Goal: Task Accomplishment & Management: Complete application form

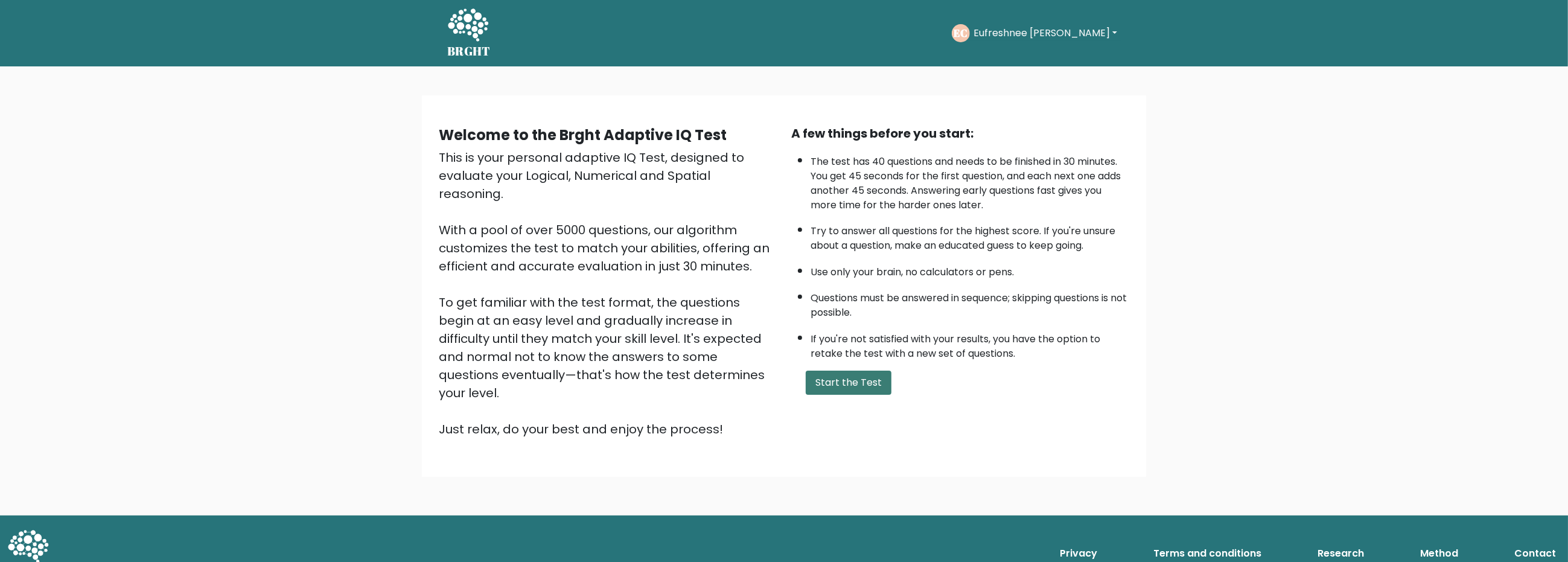
click at [833, 395] on button "Start the Test" at bounding box center [849, 382] width 86 height 24
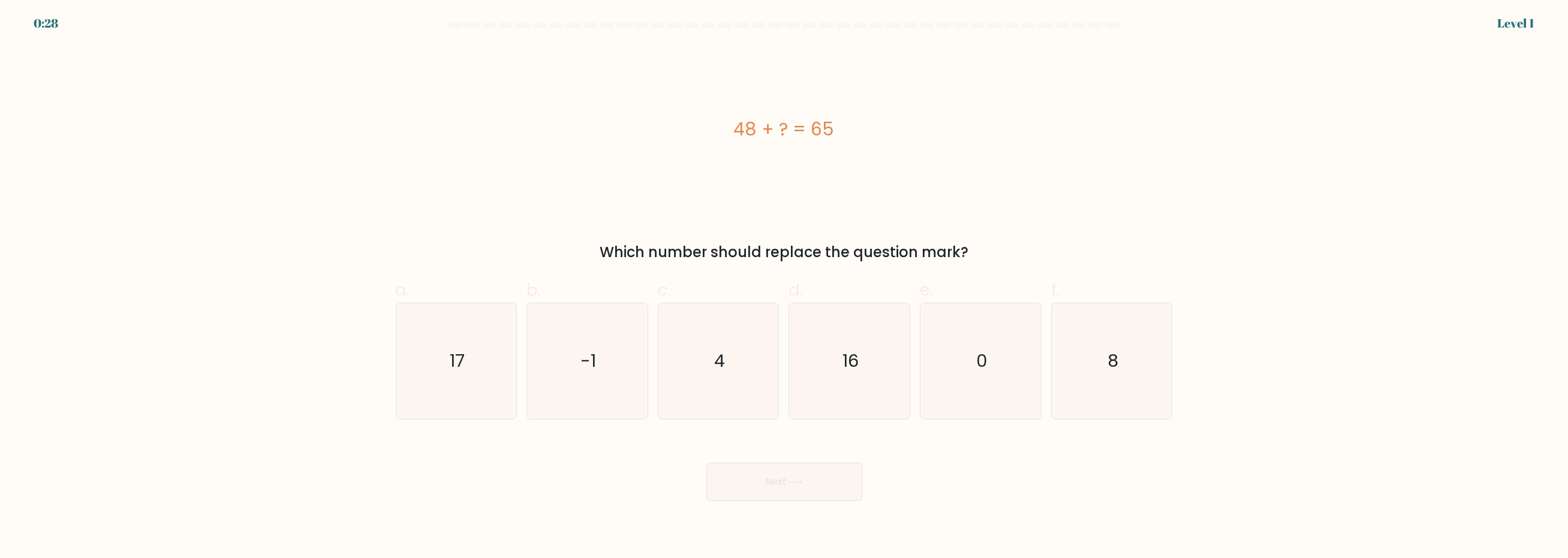
drag, startPoint x: 733, startPoint y: 134, endPoint x: 835, endPoint y: 134, distance: 102.0
click at [835, 134] on div "48 + ? = 65" at bounding box center [784, 129] width 777 height 27
copy div "48 + ? = 65"
click at [447, 376] on icon "17" at bounding box center [456, 361] width 116 height 116
click at [784, 287] on input "a. 17" at bounding box center [784, 283] width 1 height 8
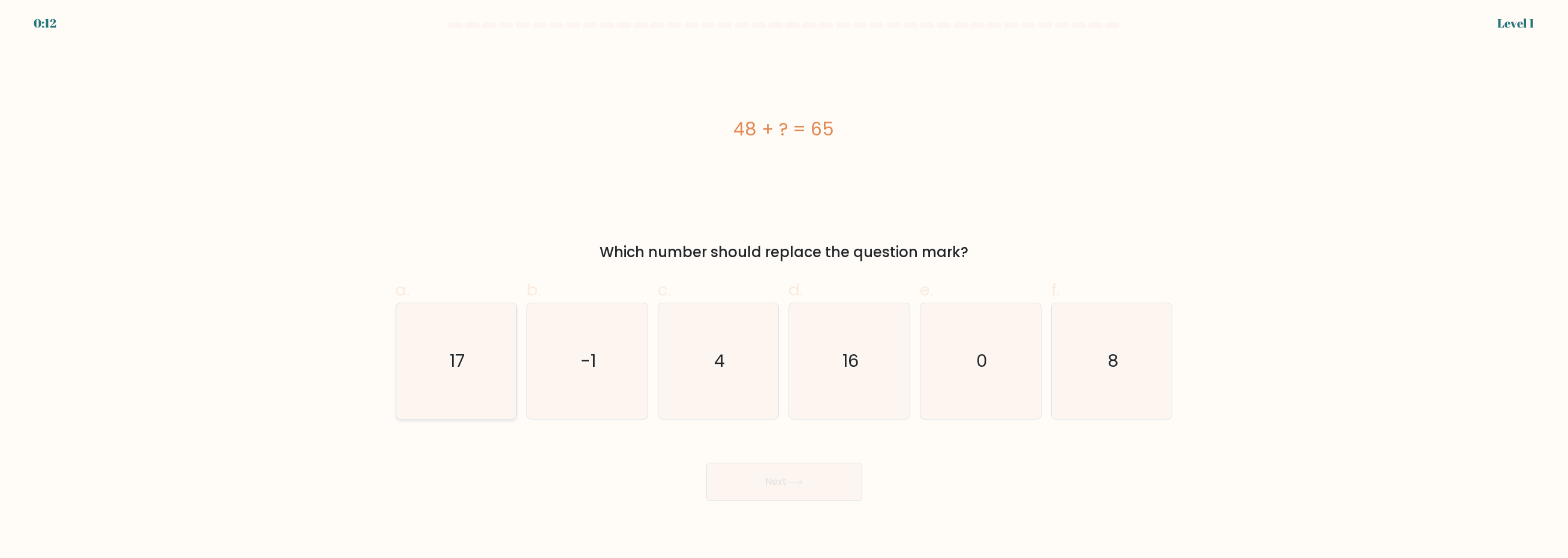
radio input "true"
click at [761, 493] on button "Next" at bounding box center [784, 481] width 156 height 38
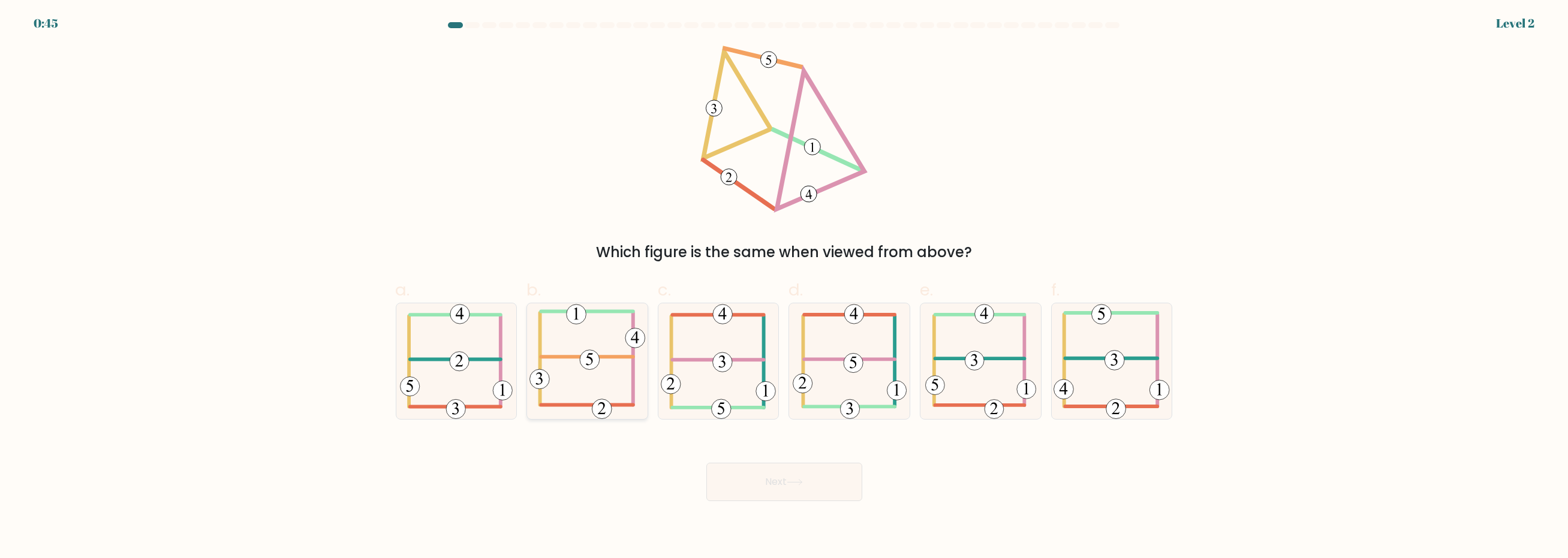
click at [606, 359] on icon at bounding box center [587, 361] width 116 height 116
click at [784, 287] on input "b." at bounding box center [784, 283] width 1 height 8
radio input "true"
click at [828, 500] on button "Next" at bounding box center [784, 481] width 156 height 38
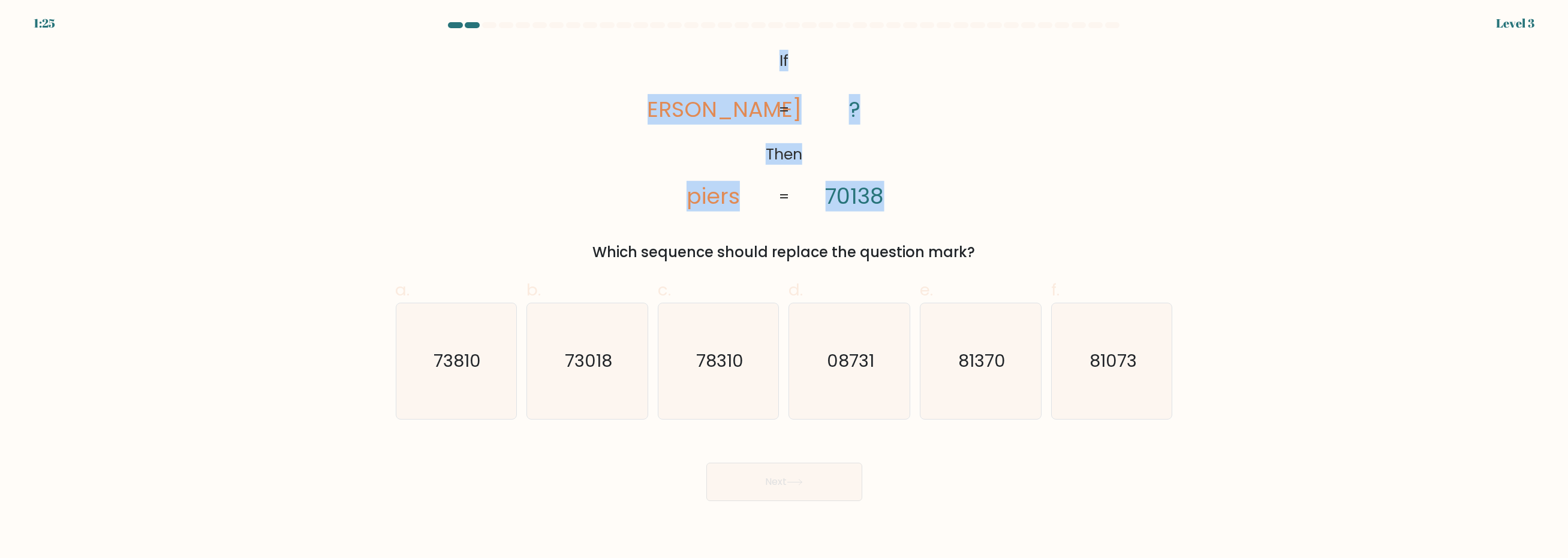
copy icon "If Then [PERSON_NAME] ? 70138"
drag, startPoint x: 764, startPoint y: 61, endPoint x: 927, endPoint y: 180, distance: 201.8
click at [894, 178] on icon "@import url('[URL][DOMAIN_NAME]); If Then [PERSON_NAME] ? 70138 = =" at bounding box center [784, 129] width 272 height 167
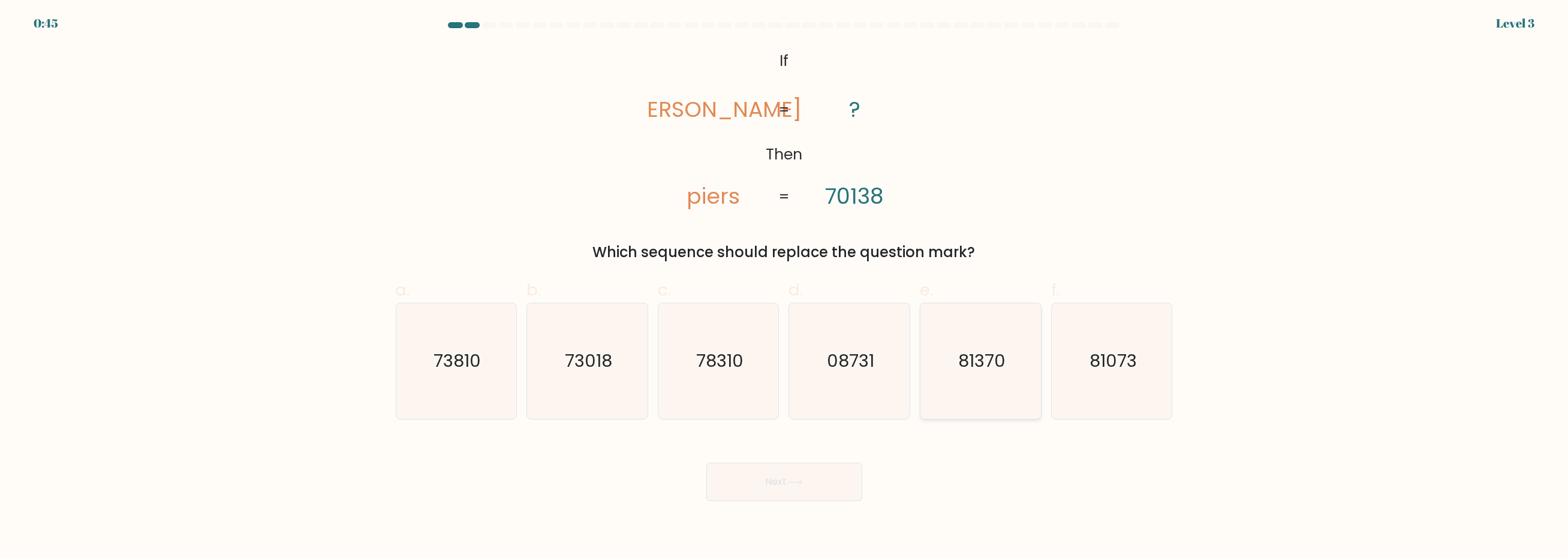
click at [985, 381] on icon "81370" at bounding box center [980, 361] width 116 height 116
click at [785, 287] on input "e. 81370" at bounding box center [784, 283] width 1 height 8
radio input "true"
click at [824, 486] on button "Next" at bounding box center [784, 481] width 156 height 38
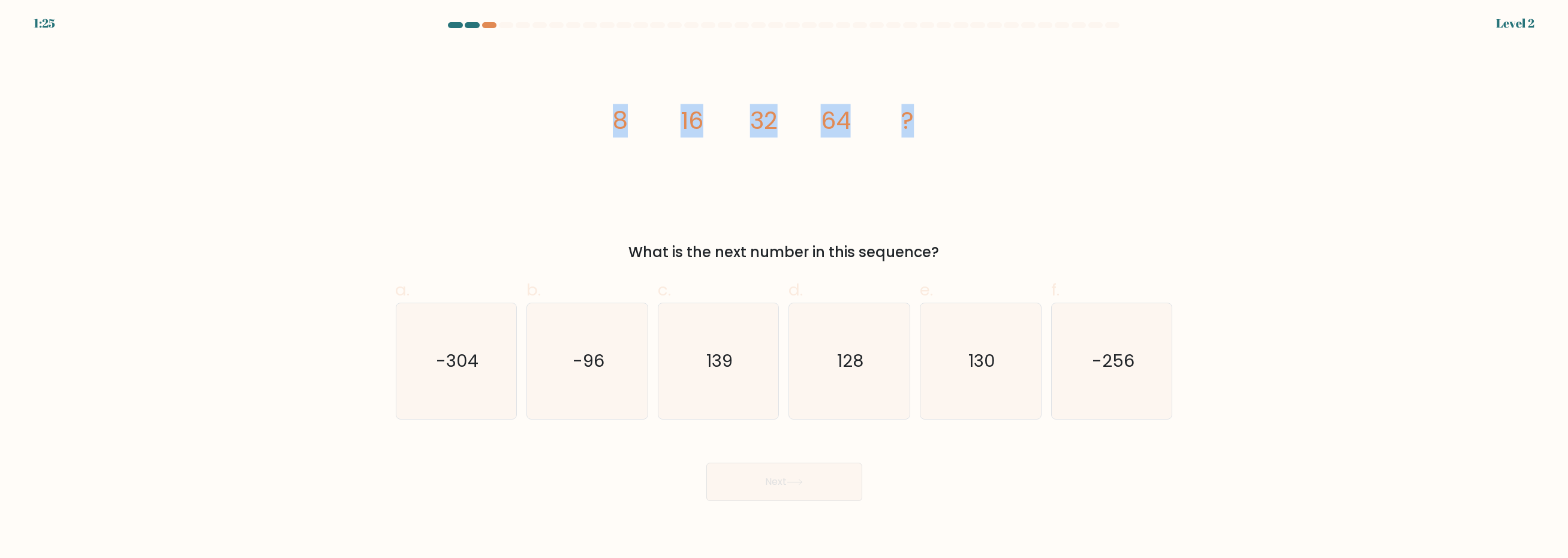
copy g "8 16 32 64 ?"
drag, startPoint x: 599, startPoint y: 128, endPoint x: 912, endPoint y: 131, distance: 313.0
click at [912, 131] on div "image/svg+xml 8 16 32 64 ? What is the next number in this sequence?" at bounding box center [784, 154] width 791 height 217
click at [856, 372] on text "128" at bounding box center [850, 360] width 27 height 24
click at [785, 287] on input "d. 128" at bounding box center [784, 283] width 1 height 8
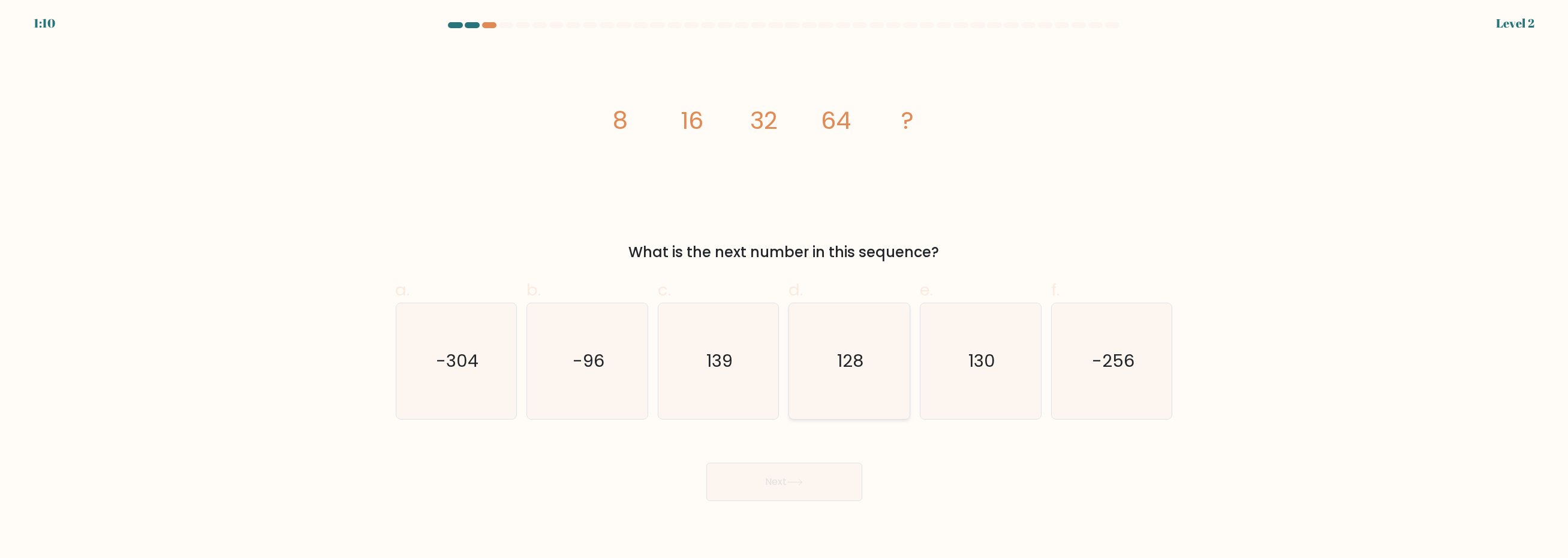
radio input "true"
click at [826, 500] on button "Next" at bounding box center [784, 481] width 156 height 38
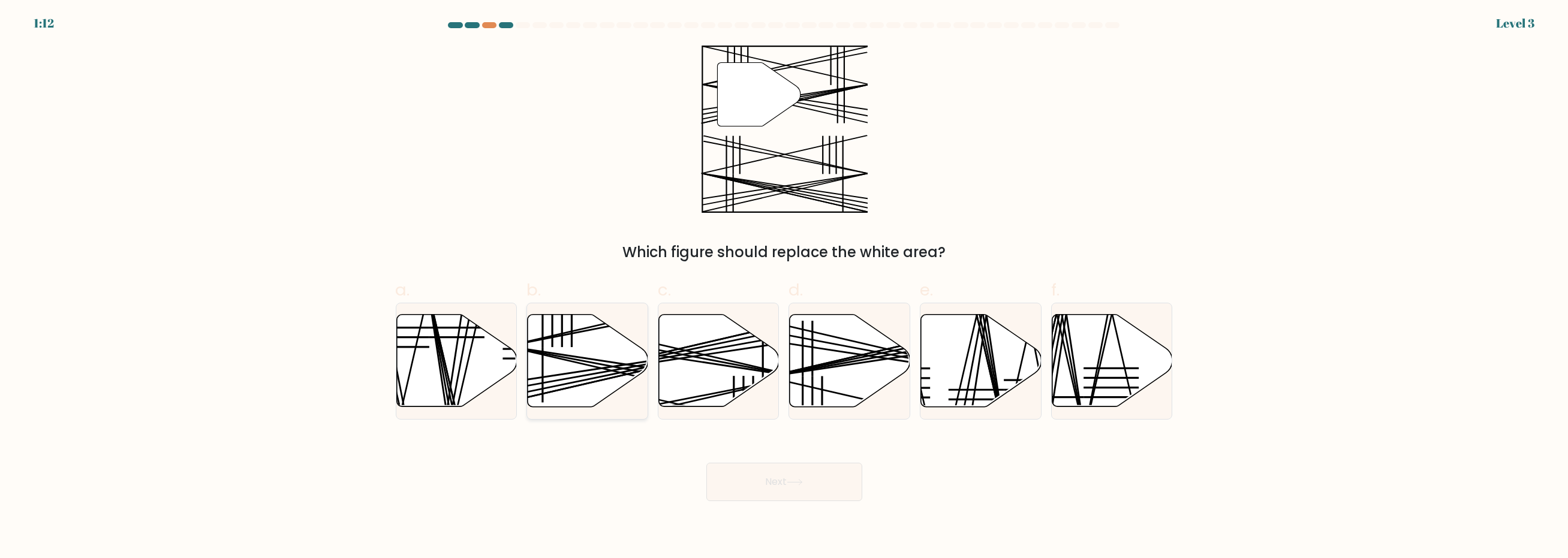
click at [594, 358] on icon at bounding box center [588, 359] width 120 height 92
click at [784, 287] on input "b." at bounding box center [784, 283] width 1 height 8
radio input "true"
click at [797, 499] on button "Next" at bounding box center [784, 481] width 156 height 38
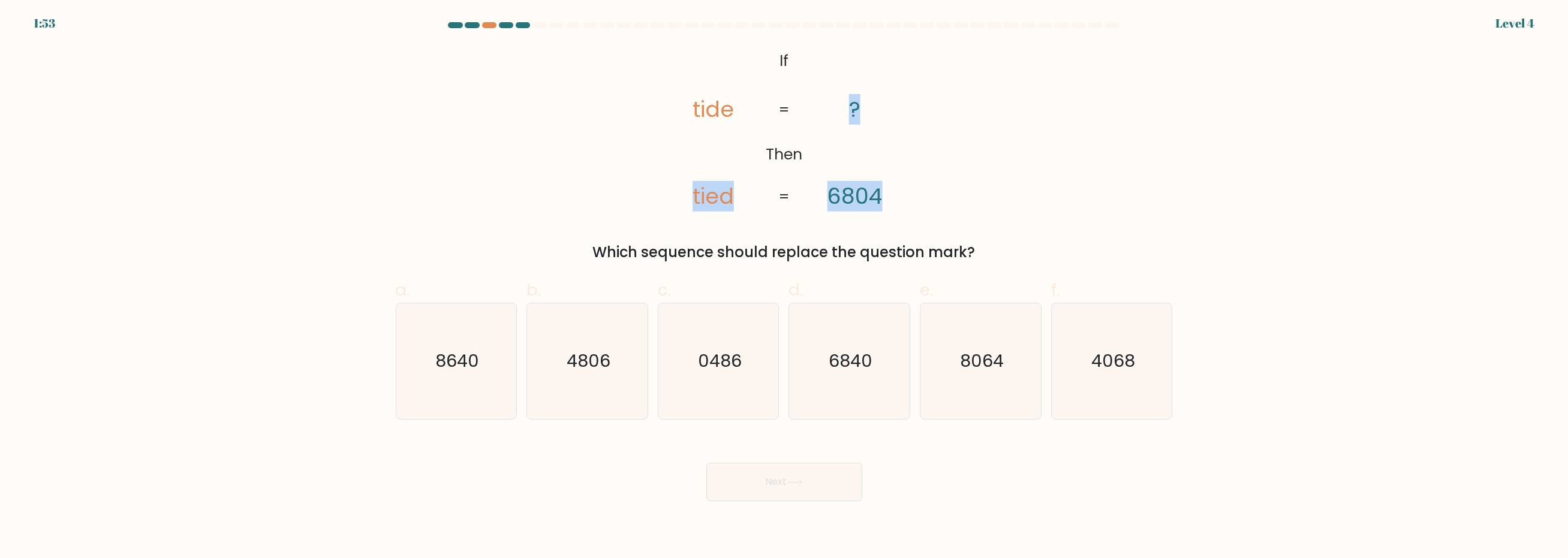
drag, startPoint x: 733, startPoint y: 49, endPoint x: 885, endPoint y: 160, distance: 188.2
click at [885, 160] on icon "@import url('[URL][DOMAIN_NAME]); If Then tide tied ? 6804 = =" at bounding box center [784, 129] width 272 height 167
click at [780, 63] on tspan "If" at bounding box center [784, 60] width 9 height 21
copy icon "If Then tide tied ? 6804"
drag, startPoint x: 775, startPoint y: 62, endPoint x: 923, endPoint y: 208, distance: 207.9
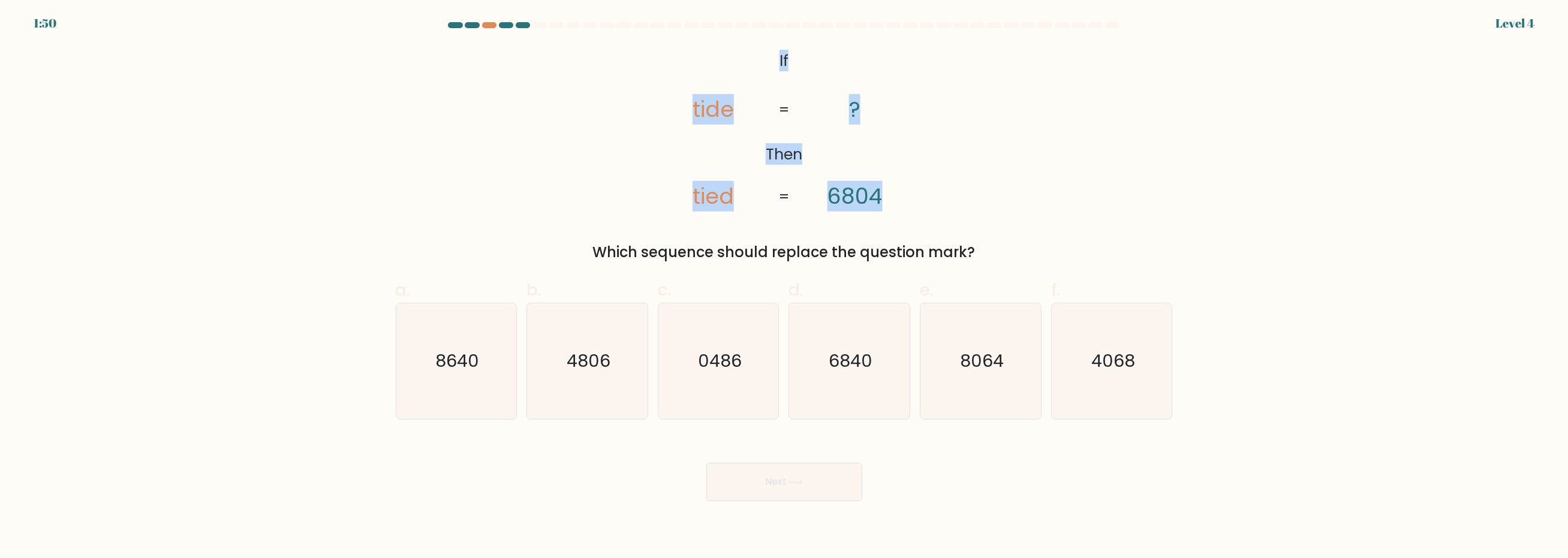
click at [909, 202] on icon "@import url('[URL][DOMAIN_NAME]); If Then tide tied ? 6804 = =" at bounding box center [784, 129] width 272 height 167
click at [443, 389] on icon "8640" at bounding box center [456, 361] width 116 height 116
click at [784, 287] on input "a. 8640" at bounding box center [784, 283] width 1 height 8
radio input "true"
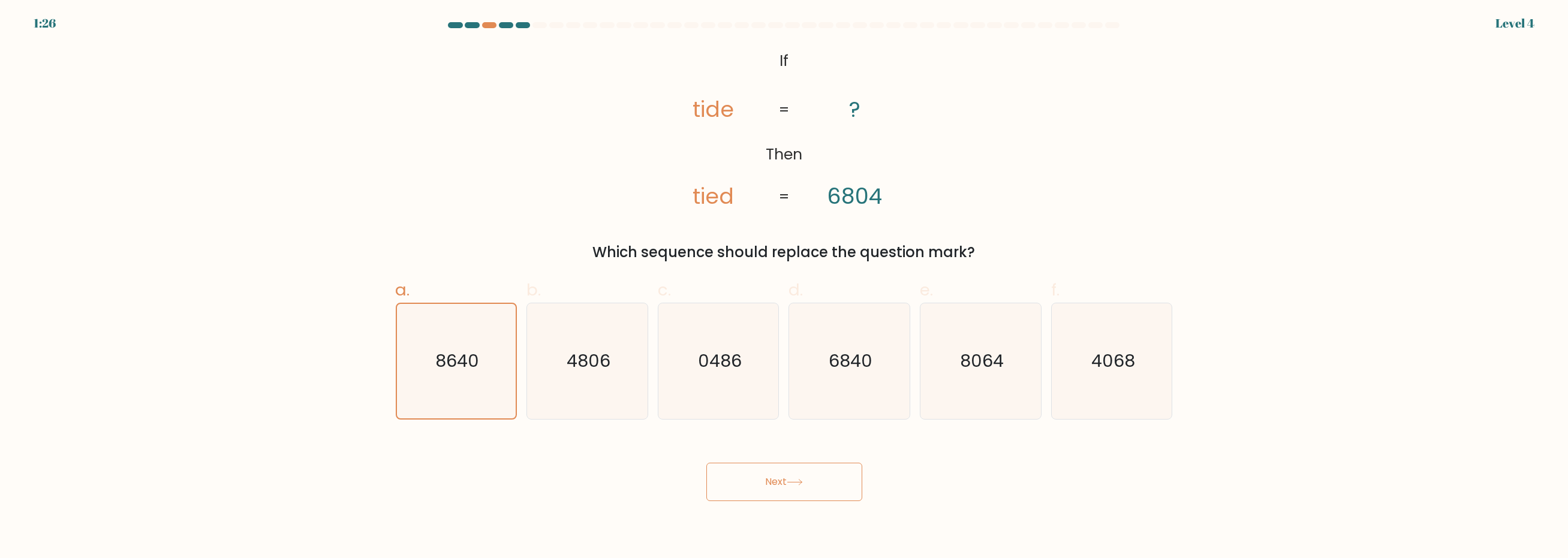
click at [781, 489] on button "Next" at bounding box center [784, 481] width 156 height 38
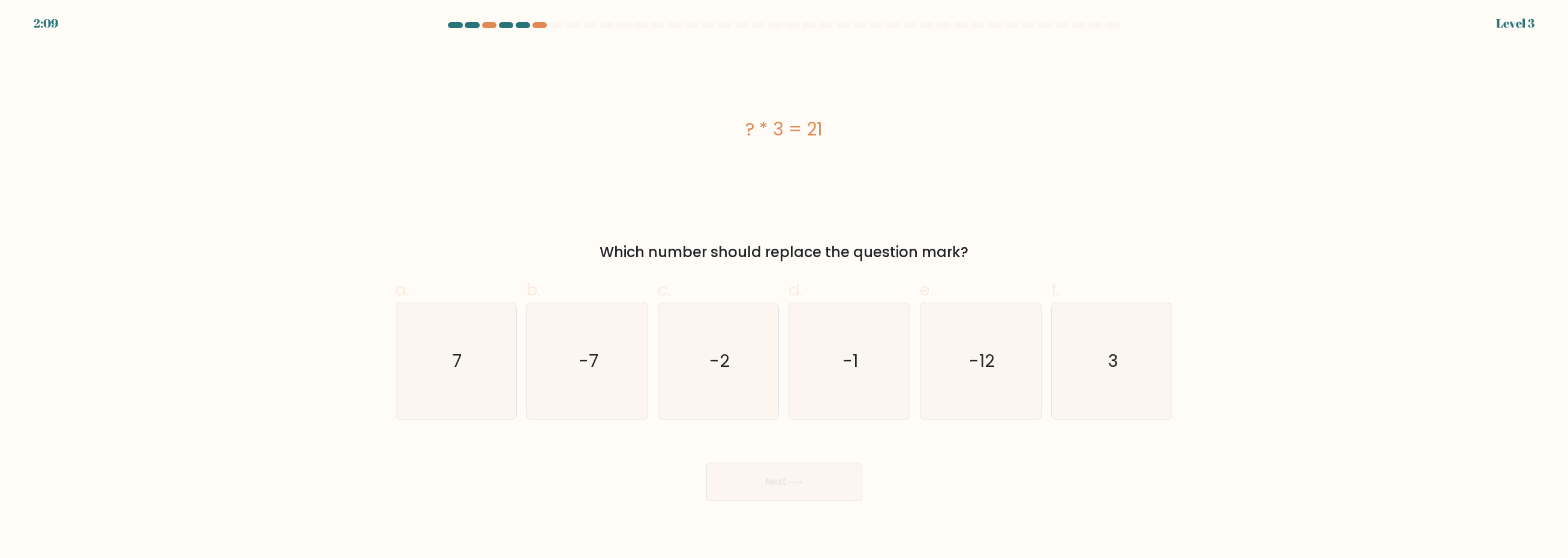
copy div "? * 3 = 21"
drag, startPoint x: 739, startPoint y: 134, endPoint x: 1085, endPoint y: 216, distance: 355.6
click at [874, 143] on div "? * 3 = 21" at bounding box center [784, 129] width 777 height 167
click at [456, 367] on text "7" at bounding box center [457, 360] width 10 height 24
click at [784, 287] on input "a. 7" at bounding box center [784, 283] width 1 height 8
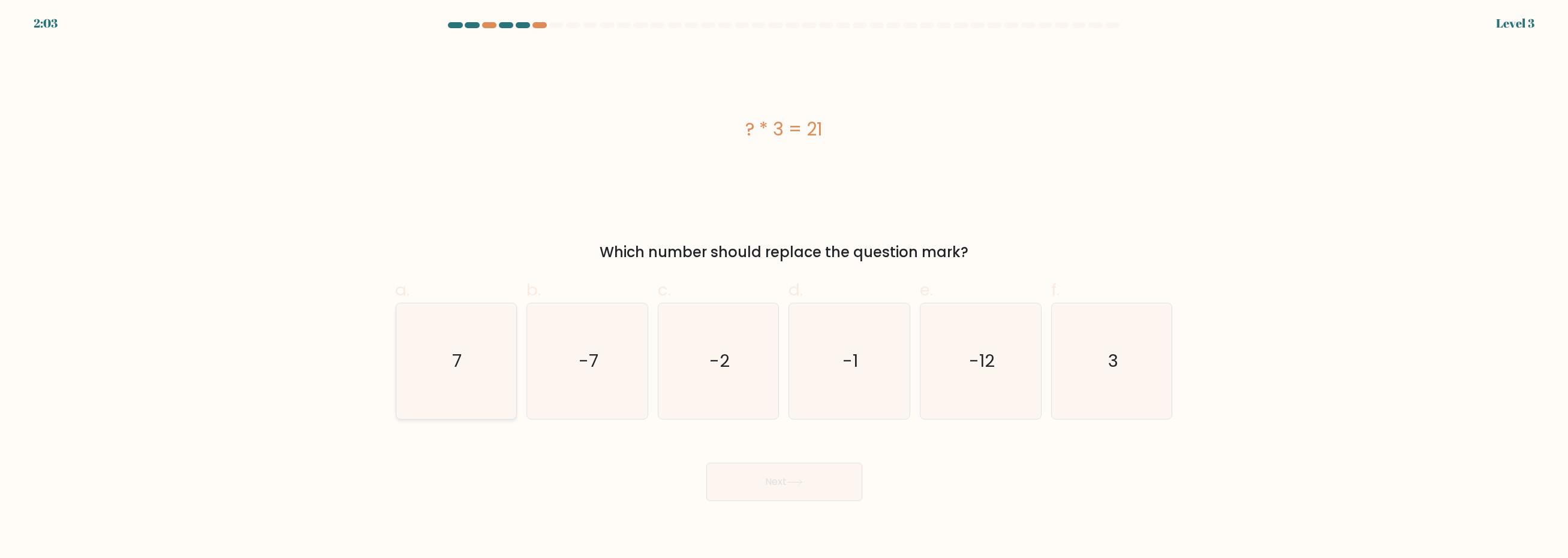
radio input "true"
click at [811, 491] on button "Next" at bounding box center [784, 481] width 156 height 38
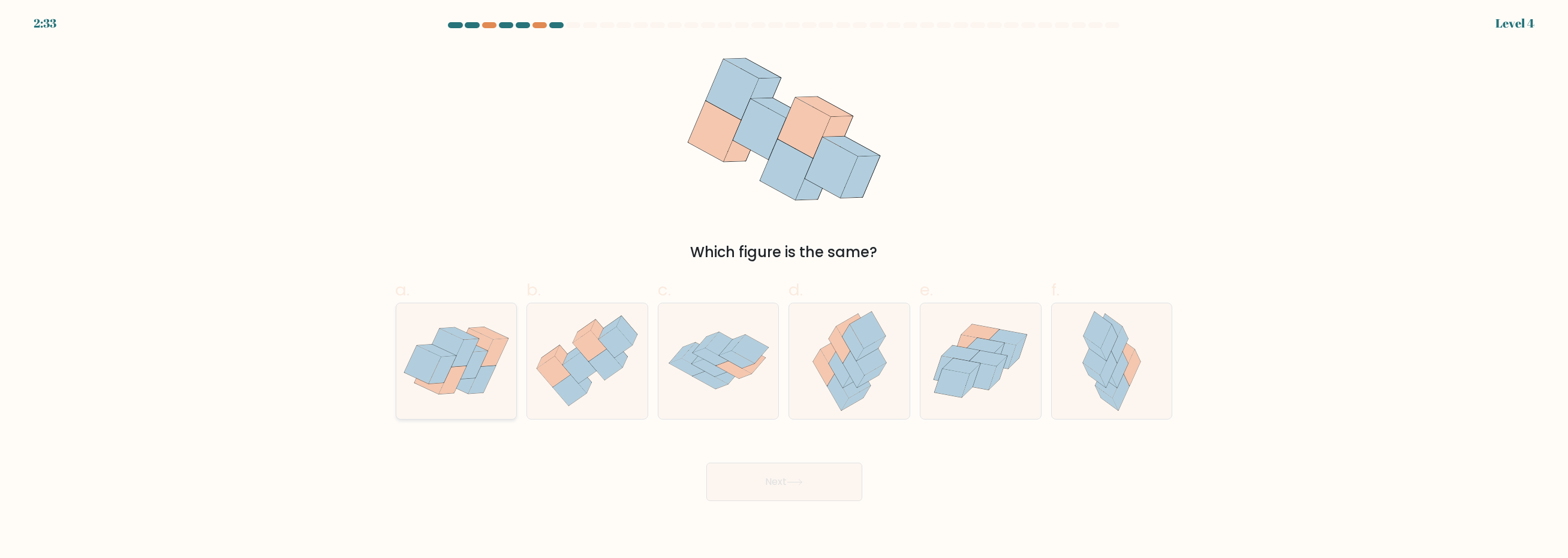
click at [476, 379] on icon at bounding box center [474, 365] width 28 height 28
click at [784, 287] on input "a." at bounding box center [784, 283] width 1 height 8
radio input "true"
click at [808, 500] on button "Next" at bounding box center [784, 481] width 156 height 38
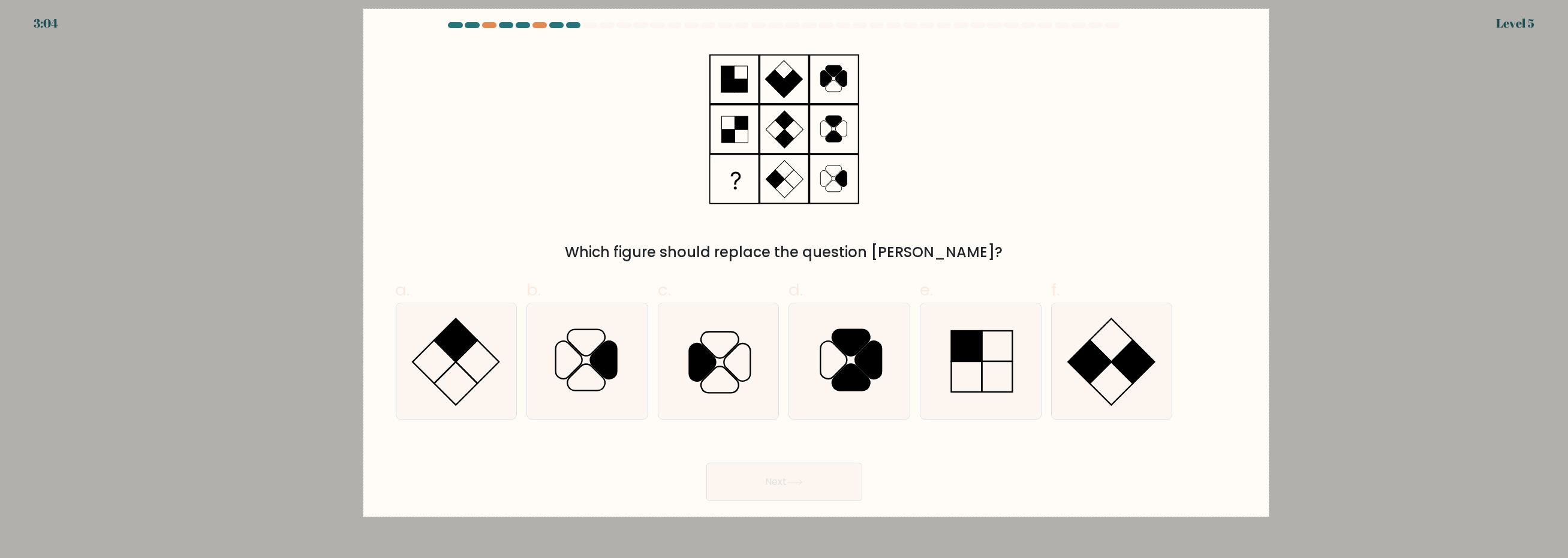
drag, startPoint x: 363, startPoint y: 9, endPoint x: 1279, endPoint y: 515, distance: 1046.5
click at [1273, 515] on div "1510 X 847" at bounding box center [784, 279] width 1568 height 558
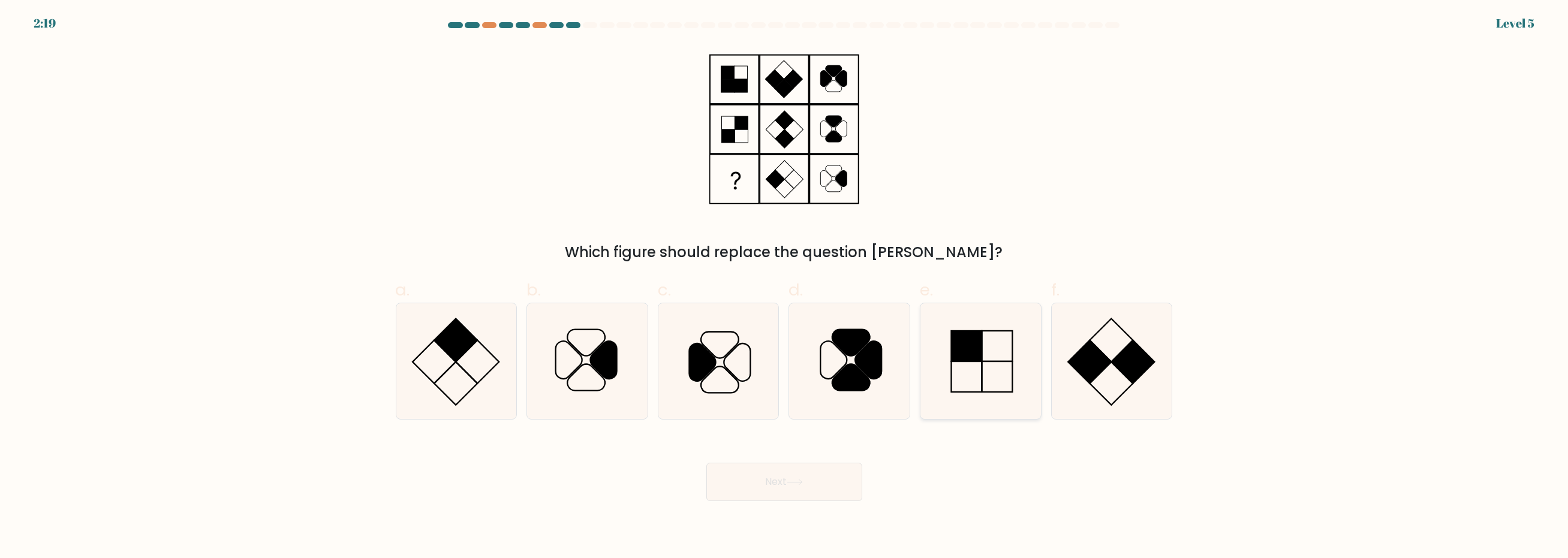
click at [965, 369] on icon at bounding box center [980, 361] width 116 height 116
click at [785, 287] on input "e." at bounding box center [784, 283] width 1 height 8
radio input "true"
click at [794, 485] on icon at bounding box center [794, 482] width 16 height 6
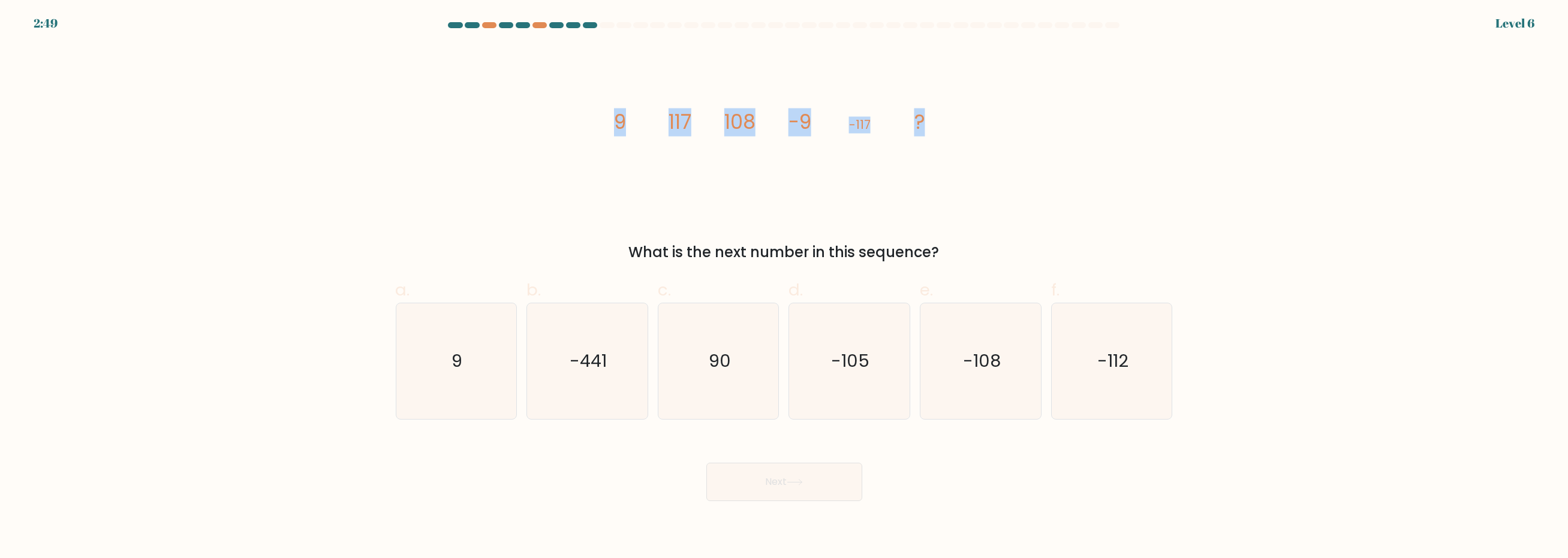
copy g "9 117 108 -9 -117 ?"
drag, startPoint x: 612, startPoint y: 121, endPoint x: 931, endPoint y: 125, distance: 319.0
click at [931, 125] on icon "image/svg+xml 9 117 108 -9 -117 ?" at bounding box center [784, 129] width 360 height 167
click at [980, 372] on text "-108" at bounding box center [982, 360] width 38 height 24
click at [785, 287] on input "e. -108" at bounding box center [784, 283] width 1 height 8
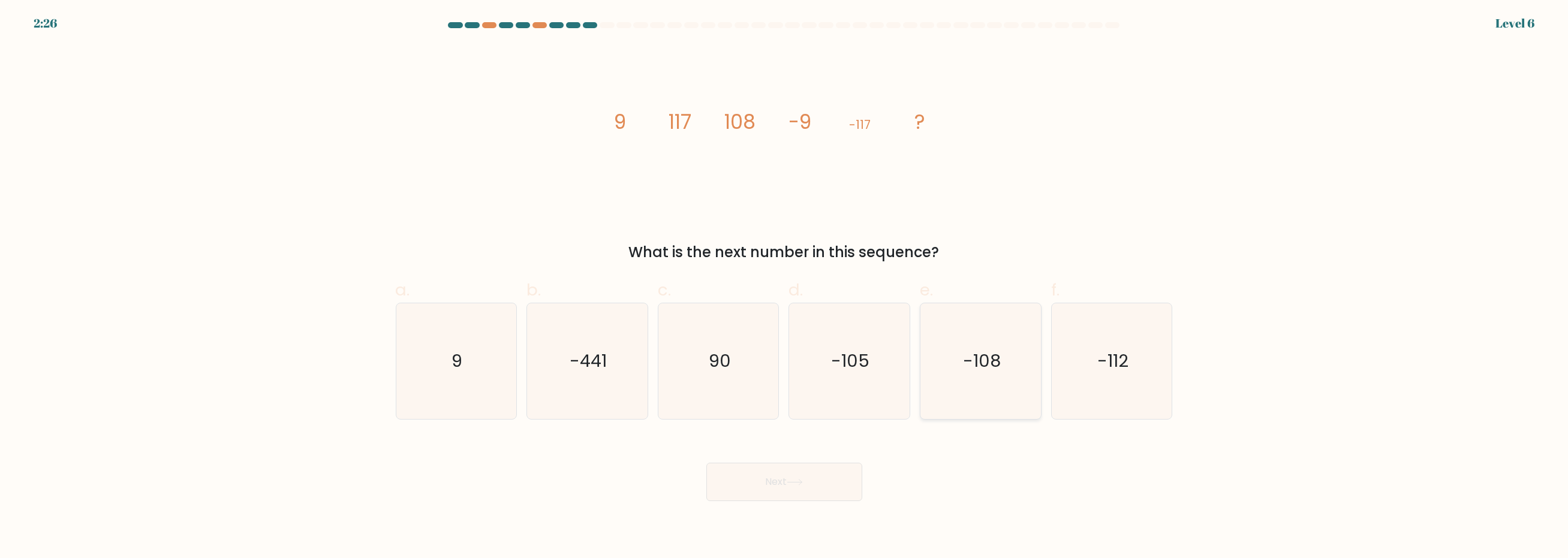
radio input "true"
click at [817, 495] on button "Next" at bounding box center [784, 481] width 156 height 38
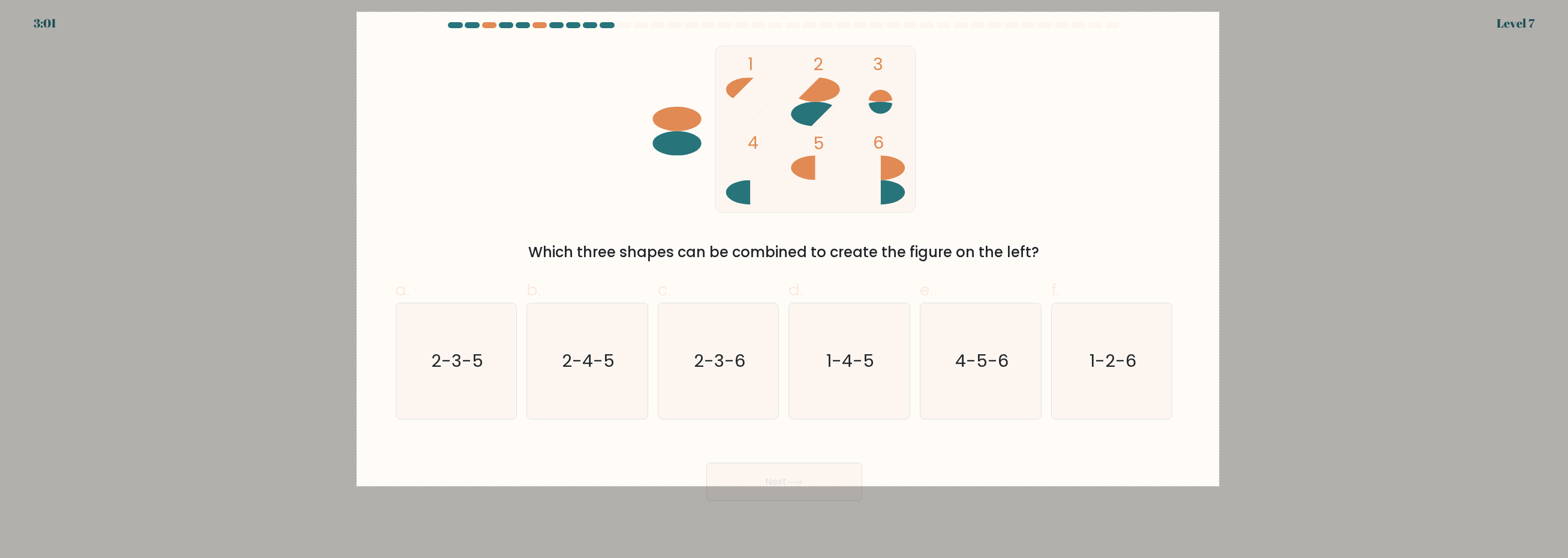
drag, startPoint x: 357, startPoint y: 12, endPoint x: 1220, endPoint y: 484, distance: 983.6
click at [1219, 486] on div "1438 X 791" at bounding box center [784, 279] width 1568 height 558
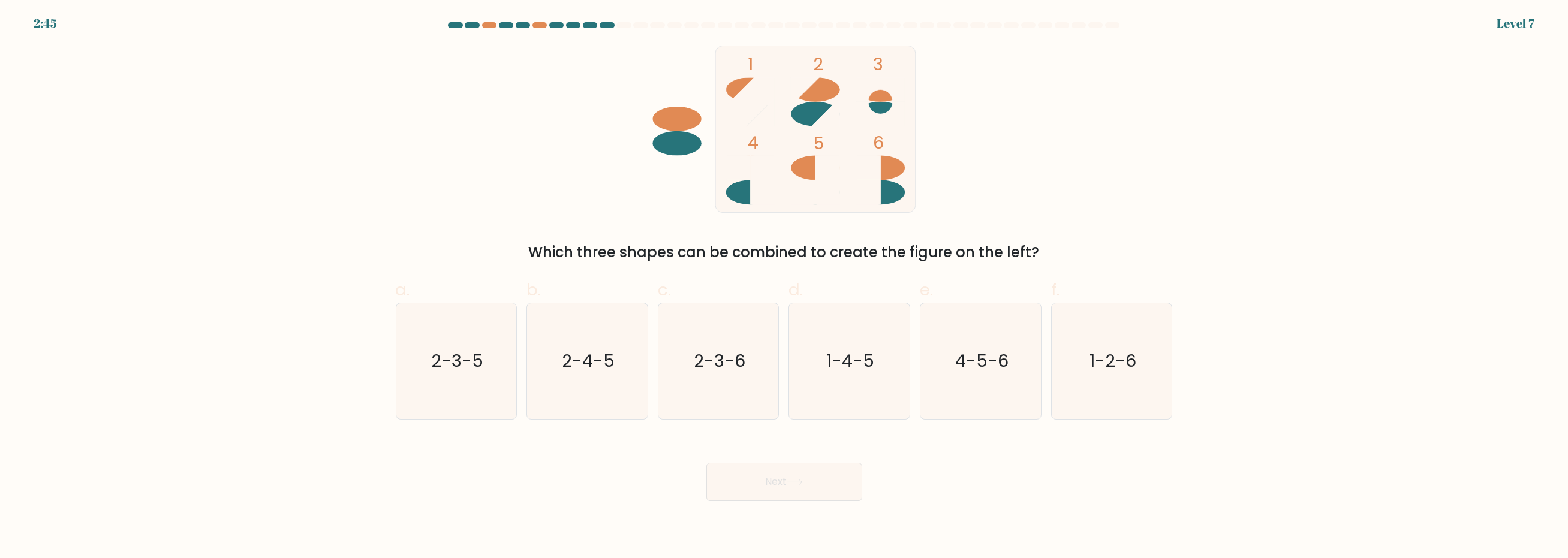
copy div "Which three shapes can be combined to create the figure on the left?"
drag, startPoint x: 534, startPoint y: 259, endPoint x: 1557, endPoint y: 464, distance: 1043.3
click at [1047, 269] on form at bounding box center [784, 261] width 1568 height 478
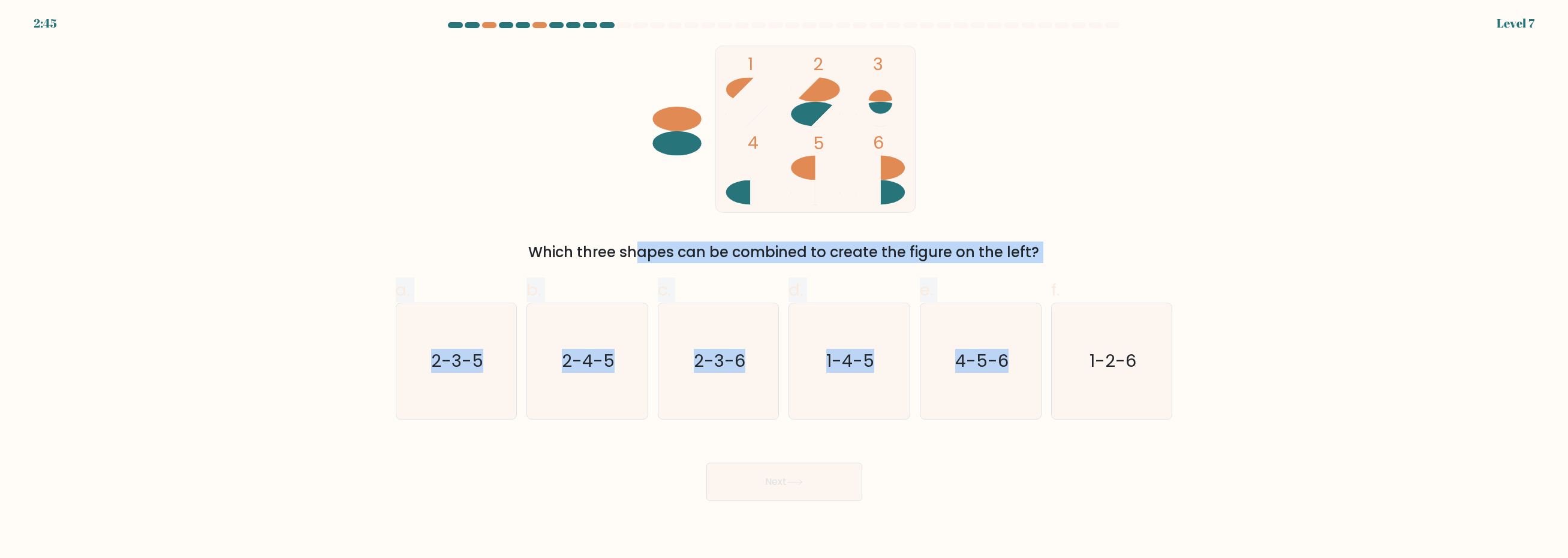
copy form "Which three shapes can be combined to create the figure on the left? a. 2-3-5 b…"
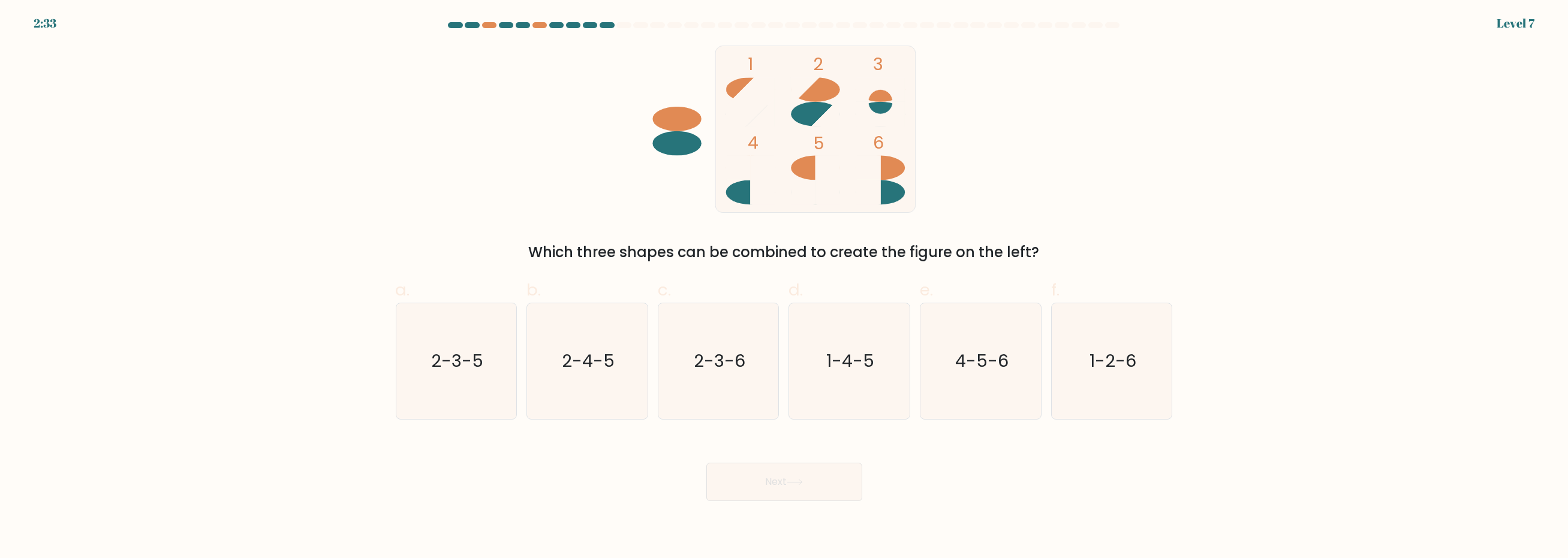
click at [1334, 416] on form at bounding box center [784, 261] width 1568 height 478
click at [588, 372] on text "2-4-5" at bounding box center [588, 360] width 53 height 24
click at [784, 287] on input "b. 2-4-5" at bounding box center [784, 283] width 1 height 8
radio input "true"
click at [786, 500] on button "Next" at bounding box center [784, 481] width 156 height 38
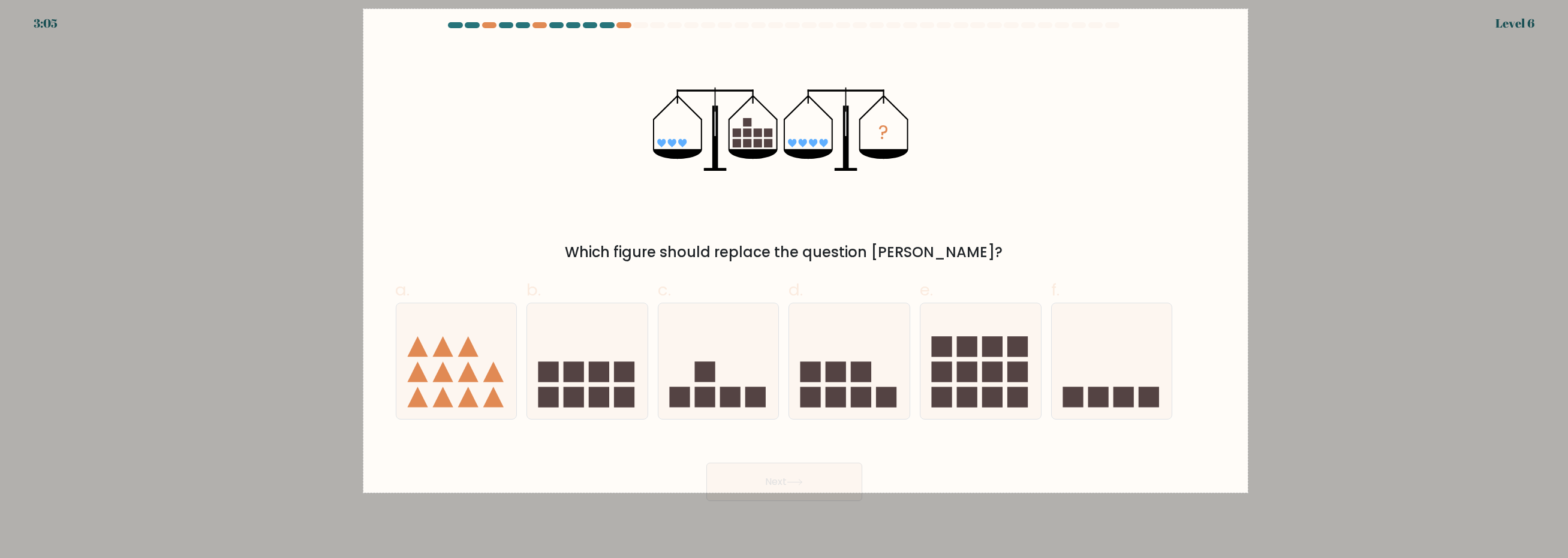
drag, startPoint x: 363, startPoint y: 9, endPoint x: 1248, endPoint y: 494, distance: 1009.2
click at [1248, 495] on div "1475 X 807" at bounding box center [784, 279] width 1568 height 558
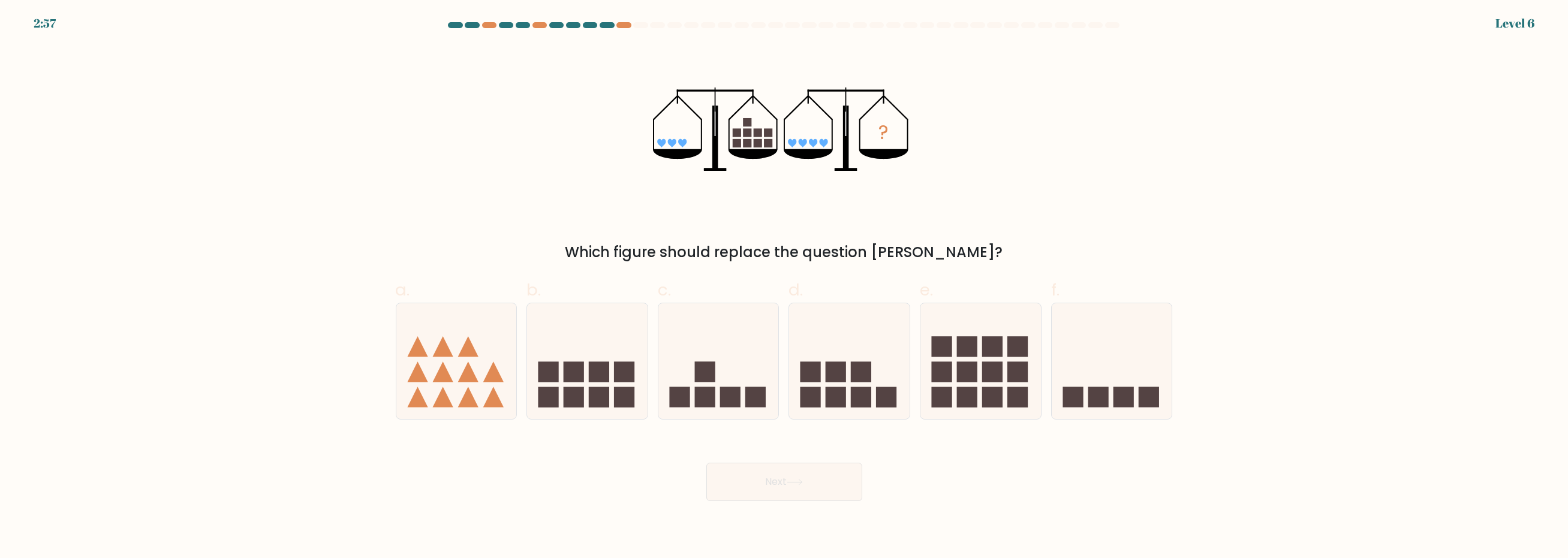
copy div "Which figure should replace the question [PERSON_NAME]?"
drag, startPoint x: 597, startPoint y: 255, endPoint x: 1010, endPoint y: 259, distance: 413.0
click at [973, 259] on div "Which figure should replace the question [PERSON_NAME]?" at bounding box center [784, 252] width 762 height 21
click at [975, 356] on rect at bounding box center [967, 346] width 20 height 20
click at [785, 287] on input "e." at bounding box center [784, 283] width 1 height 8
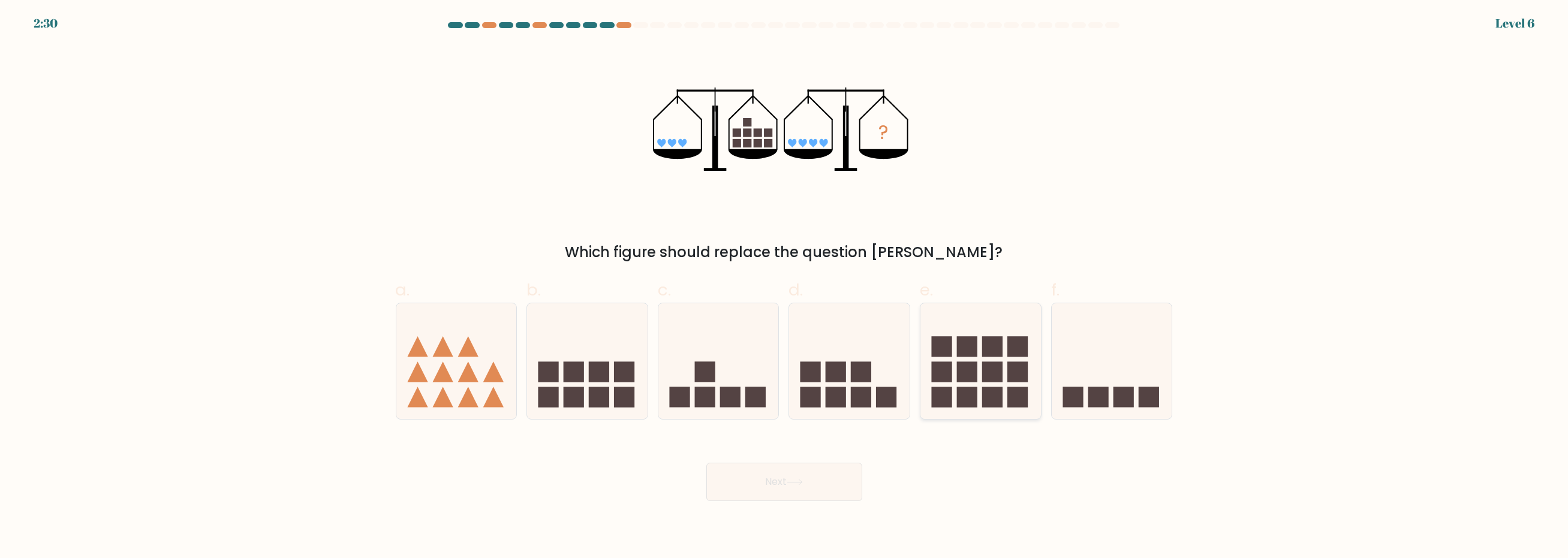
radio input "true"
click at [802, 485] on icon at bounding box center [794, 482] width 16 height 6
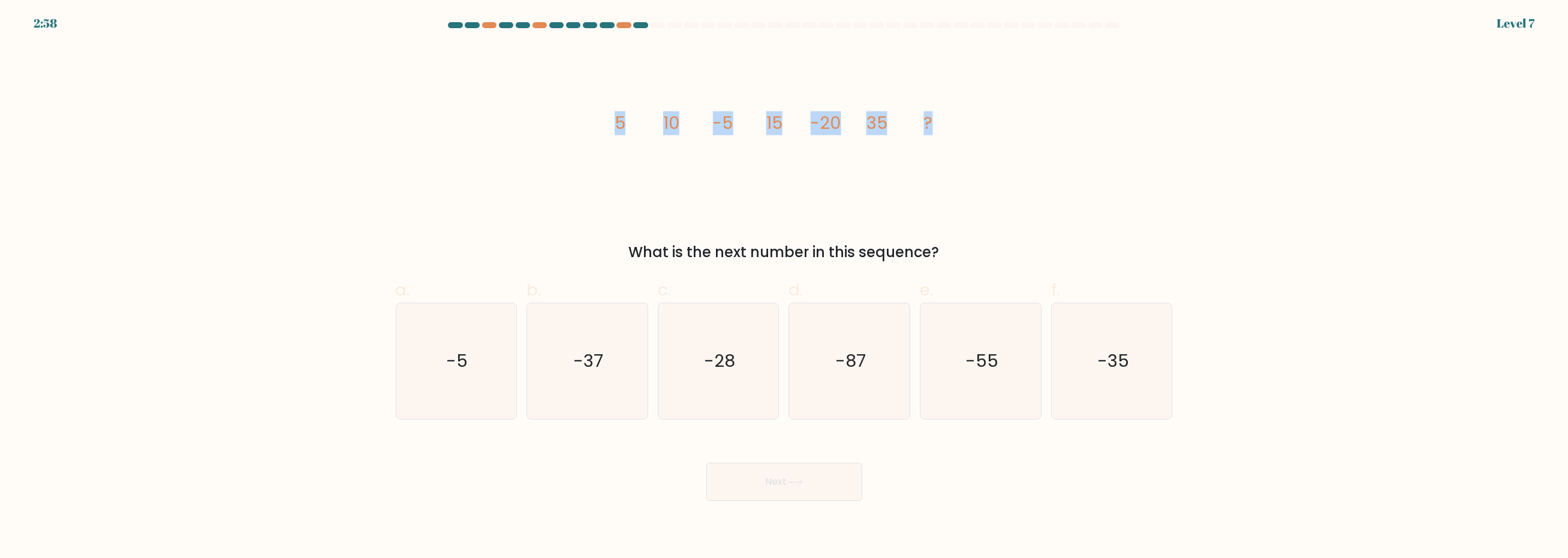
drag, startPoint x: 610, startPoint y: 123, endPoint x: 971, endPoint y: 136, distance: 361.2
click at [962, 131] on icon "image/svg+xml 5 10 -5 15 -20 35 ?" at bounding box center [784, 129] width 360 height 167
copy g "5 10 -5 15 -20 35 ?"
click at [258, 277] on form at bounding box center [784, 261] width 1568 height 478
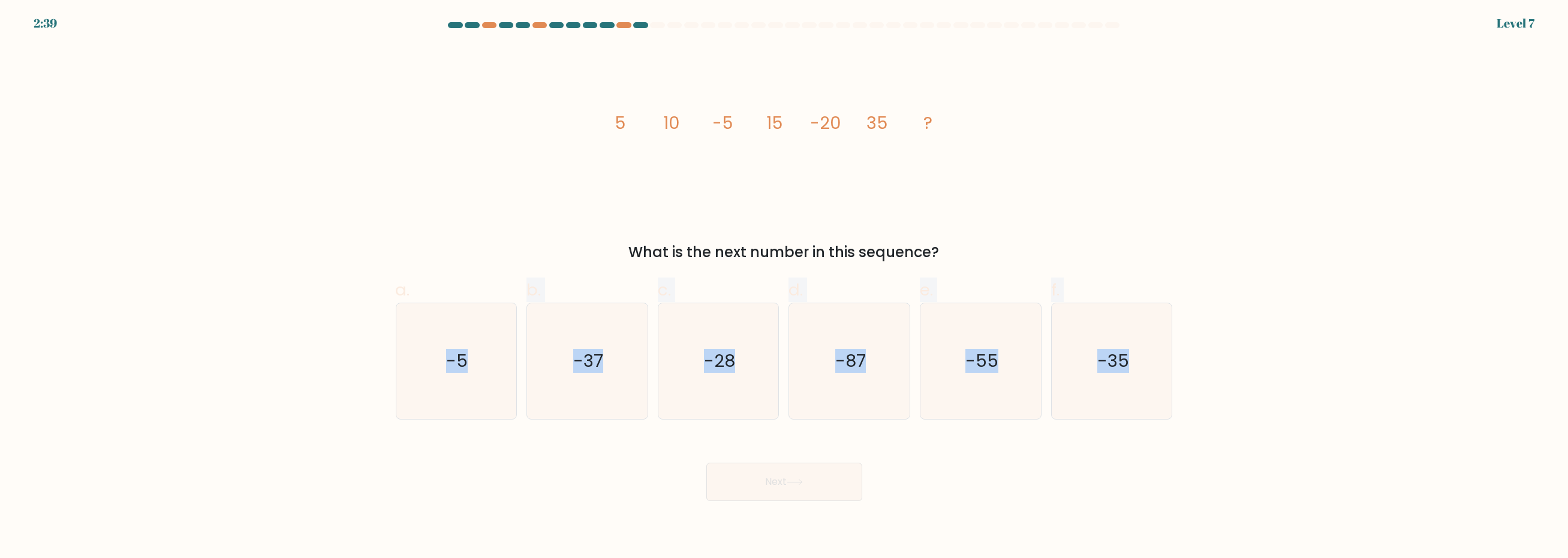
drag, startPoint x: 388, startPoint y: 358, endPoint x: 1173, endPoint y: 390, distance: 785.7
click at [1173, 390] on form at bounding box center [784, 261] width 1568 height 478
click at [997, 372] on text "-55" at bounding box center [982, 360] width 33 height 24
click at [785, 287] on input "e. -55" at bounding box center [784, 283] width 1 height 8
radio input "true"
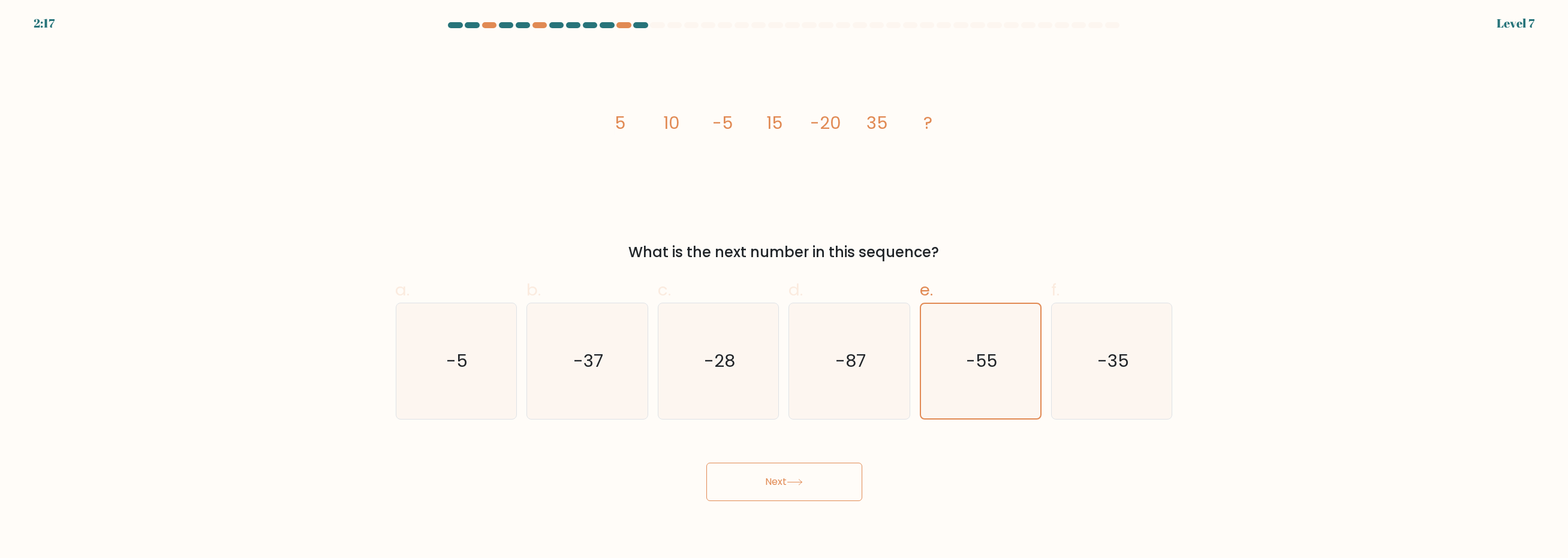
click at [782, 499] on button "Next" at bounding box center [784, 481] width 156 height 38
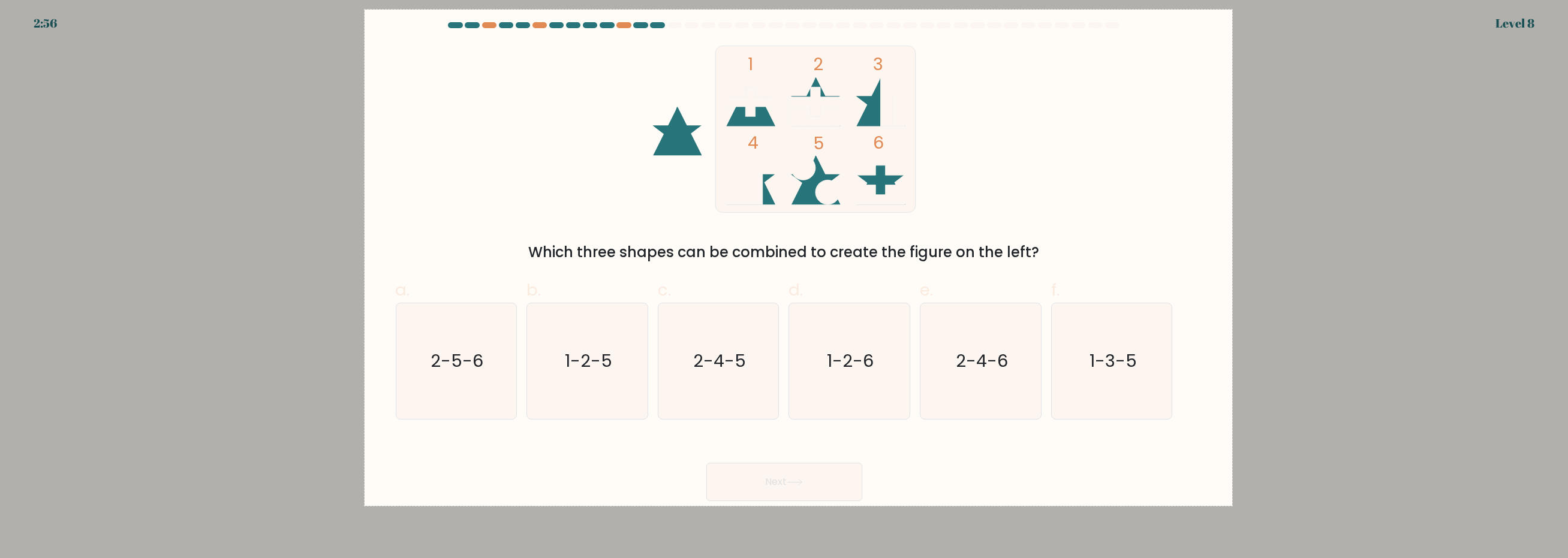
drag, startPoint x: 402, startPoint y: 12, endPoint x: 1232, endPoint y: 506, distance: 965.9
click at [1232, 506] on div "1447 X 828" at bounding box center [784, 279] width 1568 height 558
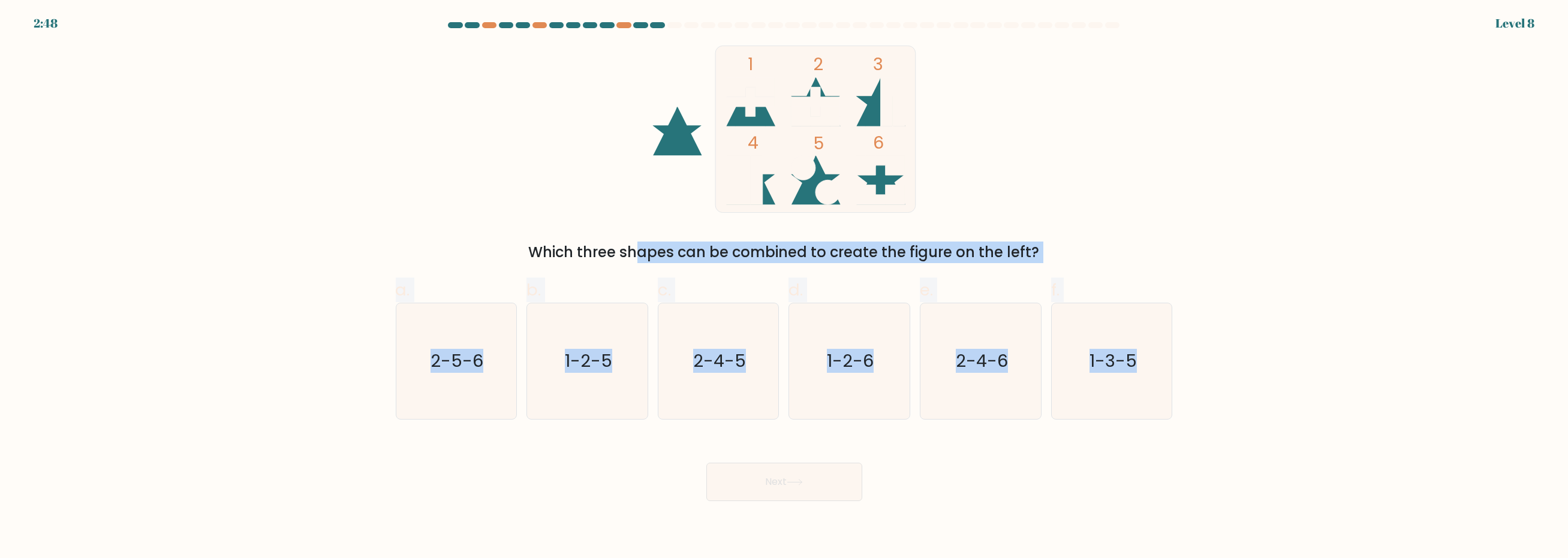
drag, startPoint x: 524, startPoint y: 261, endPoint x: 1226, endPoint y: 370, distance: 710.4
click at [1226, 370] on form at bounding box center [784, 261] width 1568 height 478
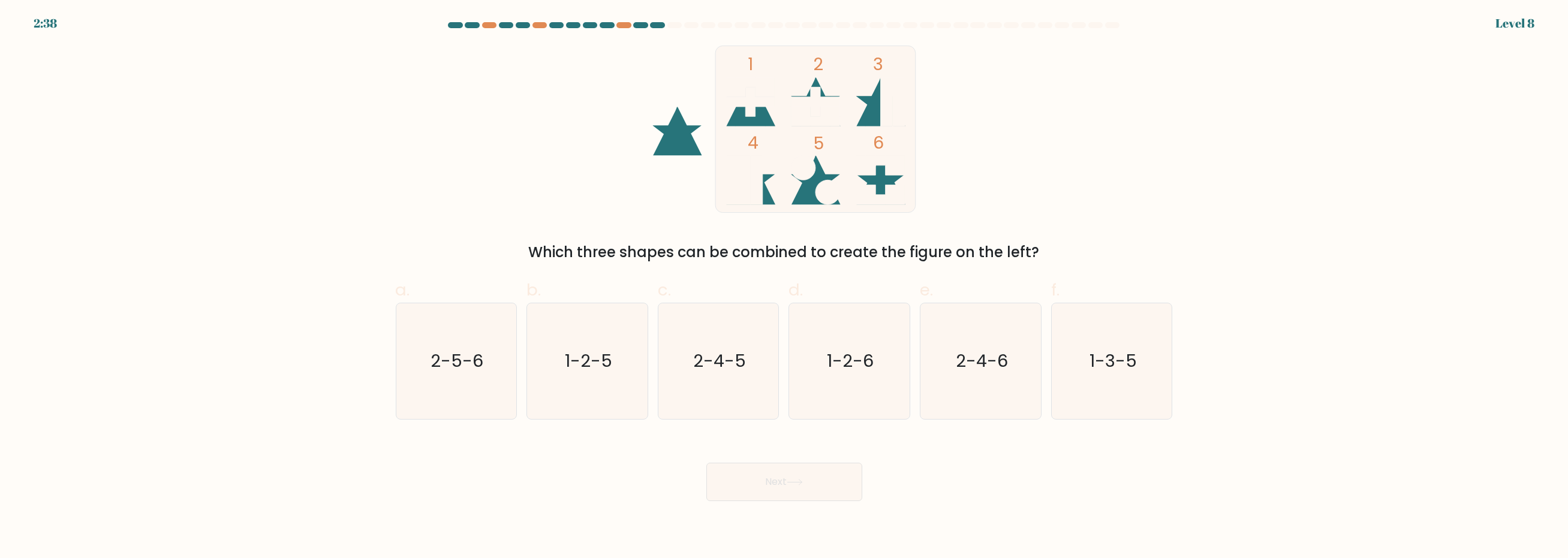
click at [1334, 426] on form at bounding box center [784, 261] width 1568 height 478
click at [467, 395] on icon "2-5-6" at bounding box center [456, 361] width 116 height 116
click at [784, 287] on input "a. 2-5-6" at bounding box center [784, 283] width 1 height 8
radio input "true"
click at [763, 491] on button "Next" at bounding box center [784, 481] width 156 height 38
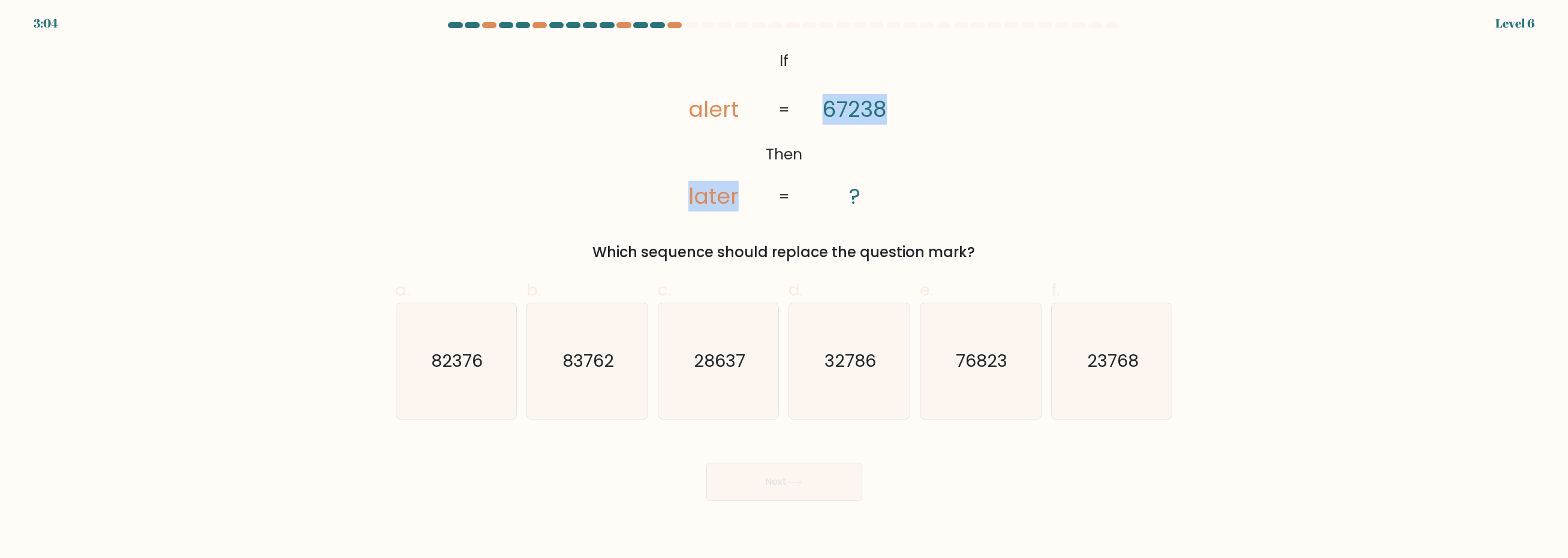
drag, startPoint x: 745, startPoint y: 61, endPoint x: 890, endPoint y: 147, distance: 168.6
click at [890, 147] on icon "@import url('[URL][DOMAIN_NAME]); If Then alert later 67238 ? = =" at bounding box center [784, 129] width 272 height 167
drag, startPoint x: 584, startPoint y: 52, endPoint x: 695, endPoint y: 63, distance: 111.5
click at [586, 52] on div "@import url('[URL][DOMAIN_NAME]); If Then alert later 67238 ? = = Which sequenc…" at bounding box center [784, 154] width 791 height 217
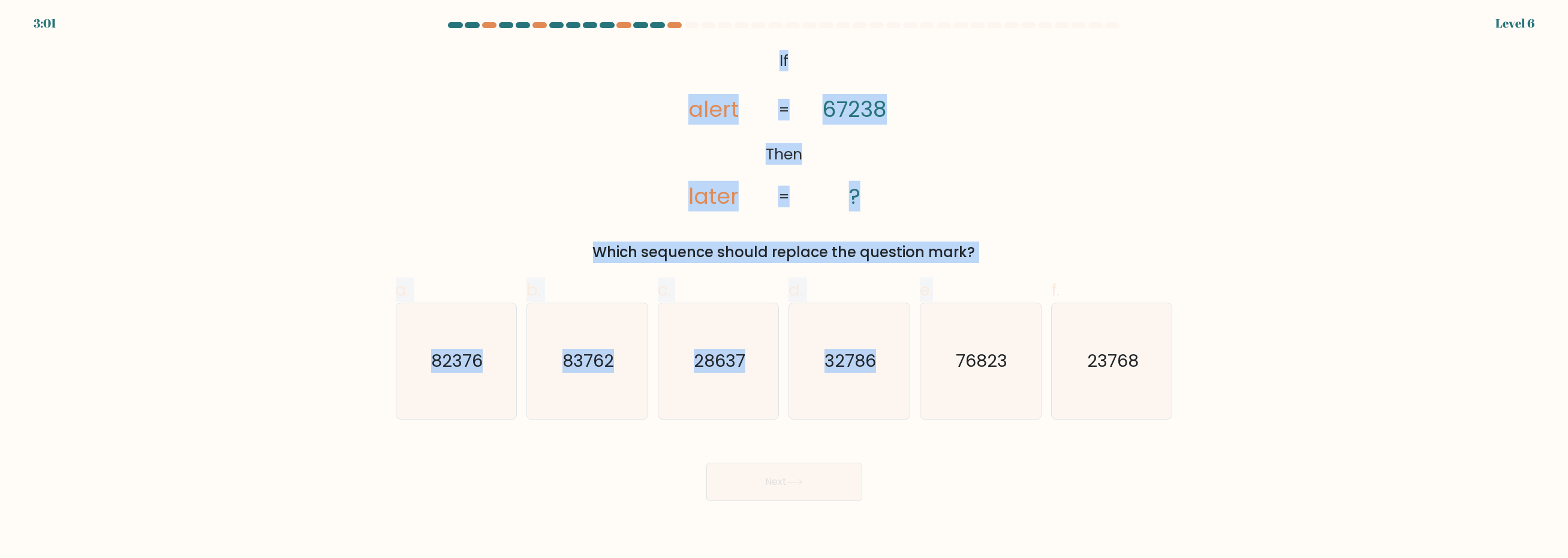
drag, startPoint x: 764, startPoint y: 59, endPoint x: 1094, endPoint y: 298, distance: 407.5
click at [1055, 284] on form "If ?" at bounding box center [784, 261] width 1568 height 478
click at [736, 55] on icon "@import url('[URL][DOMAIN_NAME]); If Then alert later 67238 ? = =" at bounding box center [784, 129] width 272 height 167
drag, startPoint x: 769, startPoint y: 58, endPoint x: 1270, endPoint y: 405, distance: 609.4
click at [1228, 398] on form "If ?" at bounding box center [784, 261] width 1568 height 478
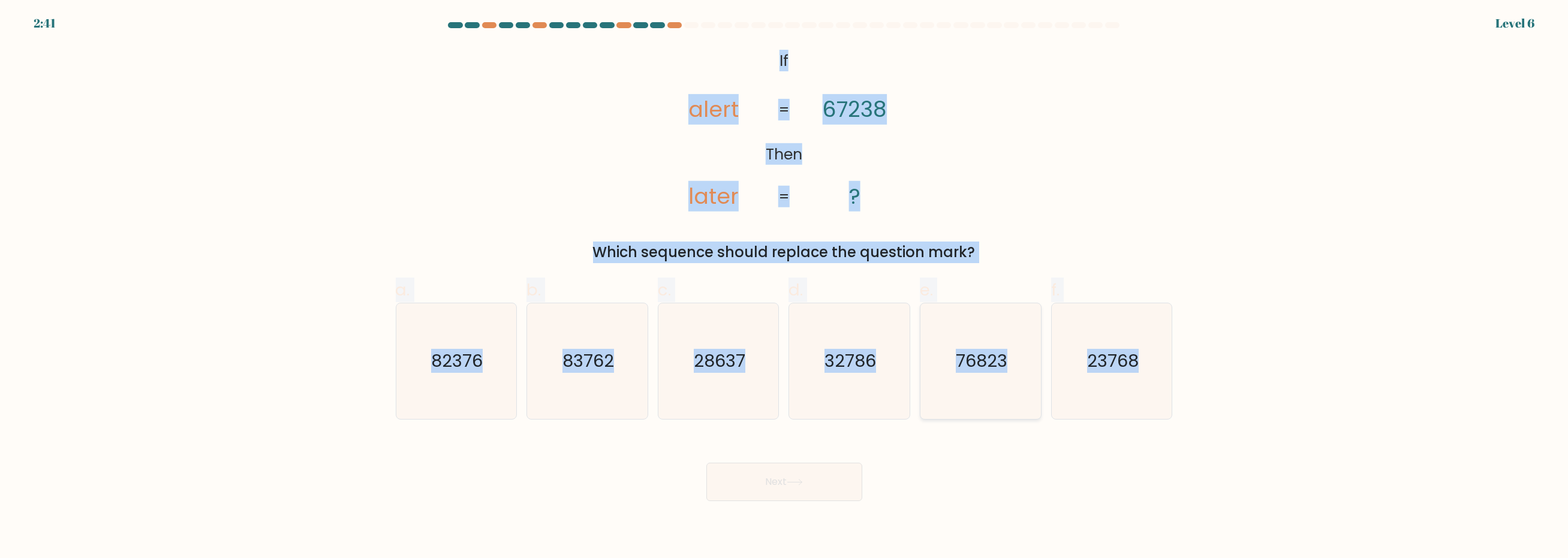
click at [974, 379] on icon "76823" at bounding box center [980, 361] width 116 height 116
click at [785, 287] on input "e. 76823" at bounding box center [784, 283] width 1 height 8
radio input "true"
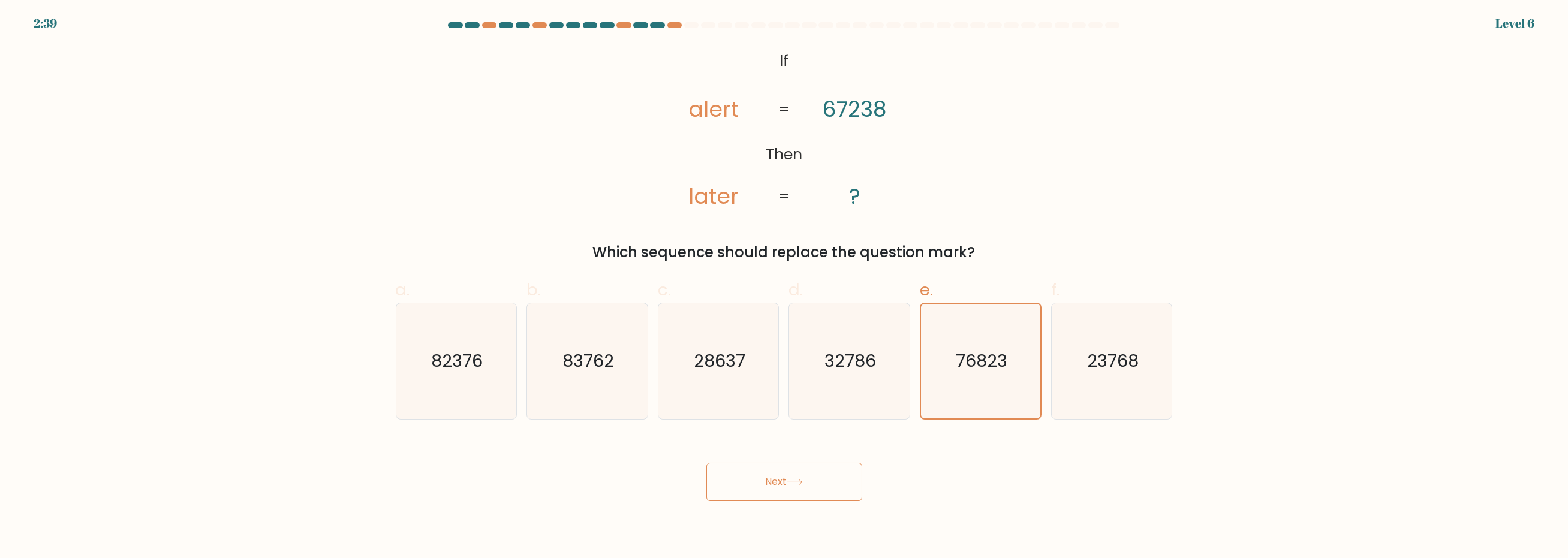
click at [814, 500] on button "Next" at bounding box center [784, 481] width 156 height 38
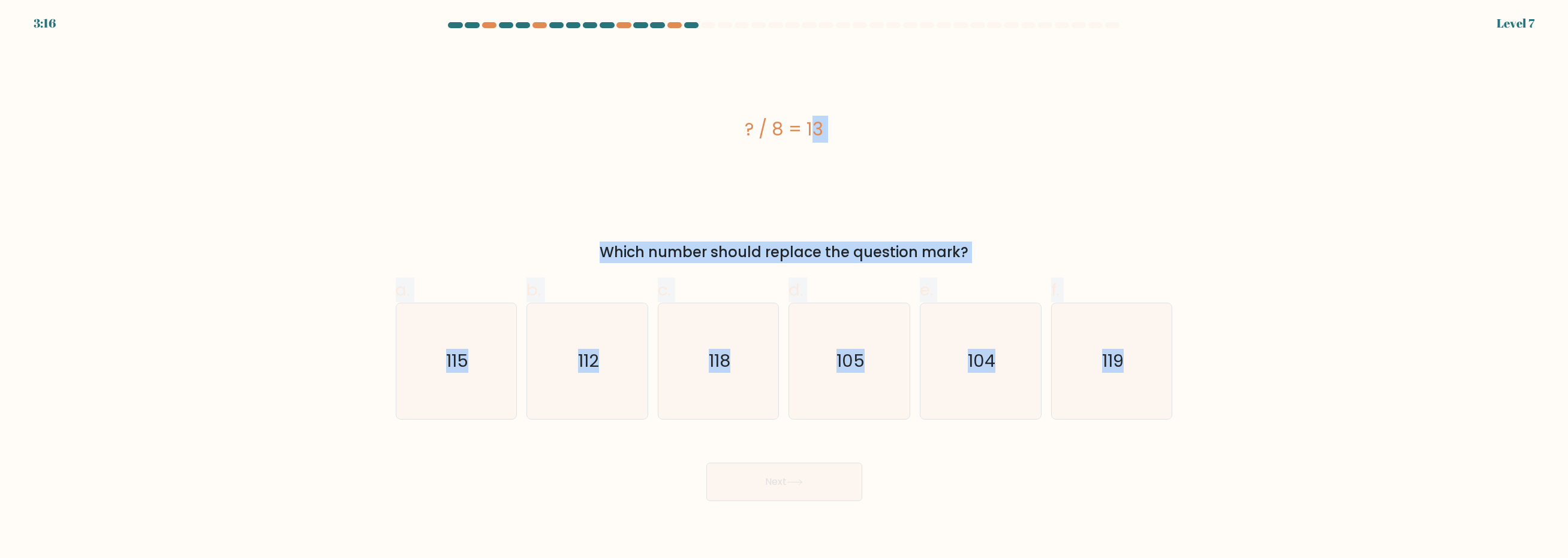
drag, startPoint x: 729, startPoint y: 129, endPoint x: 1173, endPoint y: 372, distance: 506.1
click at [1173, 372] on form "a." at bounding box center [784, 261] width 1568 height 478
click at [986, 372] on text "104" at bounding box center [981, 360] width 28 height 24
click at [785, 287] on input "e. 104" at bounding box center [784, 283] width 1 height 8
radio input "true"
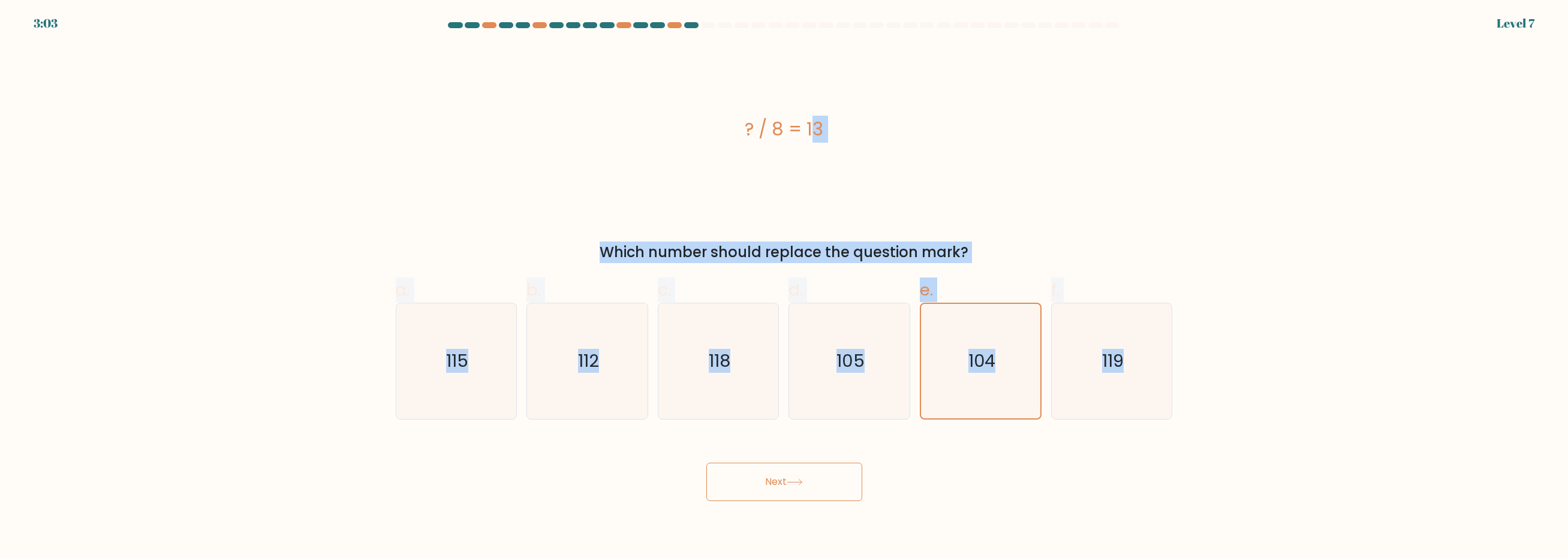
click at [787, 499] on button "Next" at bounding box center [784, 481] width 156 height 38
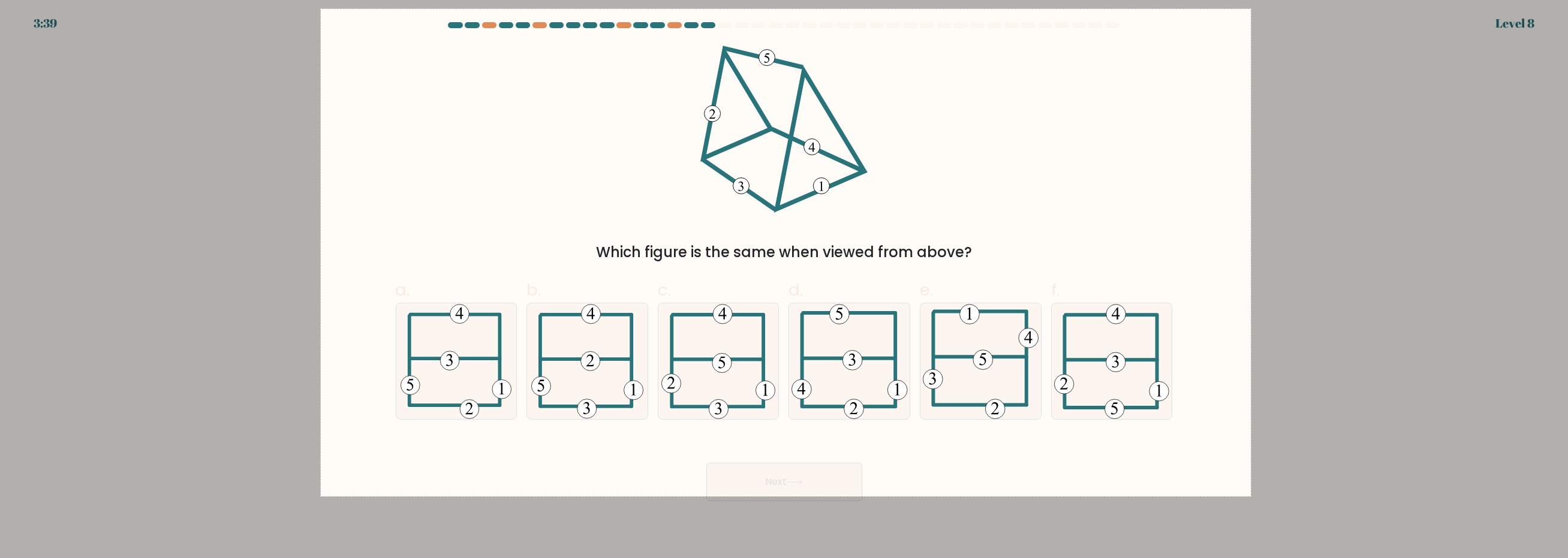
drag, startPoint x: 321, startPoint y: 9, endPoint x: 1190, endPoint y: 500, distance: 998.1
click at [1249, 496] on div "1551 X 813" at bounding box center [784, 279] width 1568 height 558
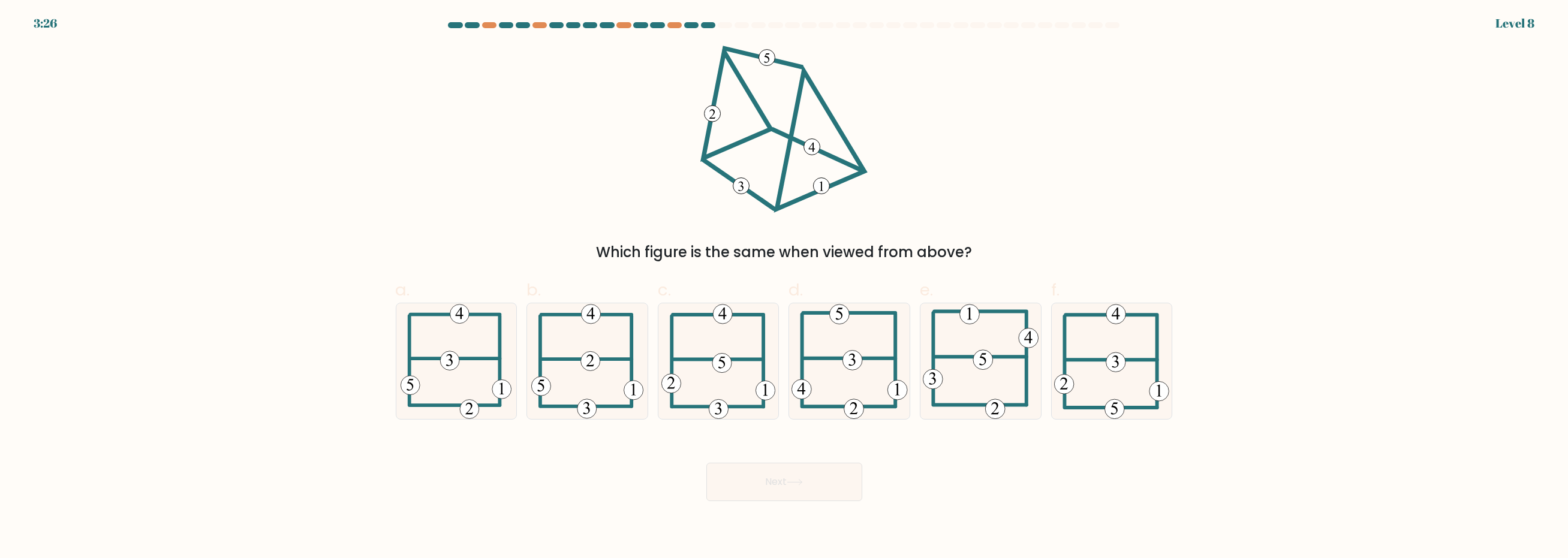
drag, startPoint x: 583, startPoint y: 254, endPoint x: 1006, endPoint y: 264, distance: 423.1
click at [990, 259] on div "Which figure is the same when viewed from above?" at bounding box center [784, 252] width 762 height 21
click at [612, 370] on icon at bounding box center [588, 361] width 113 height 116
click at [784, 287] on input "b." at bounding box center [784, 283] width 1 height 8
radio input "true"
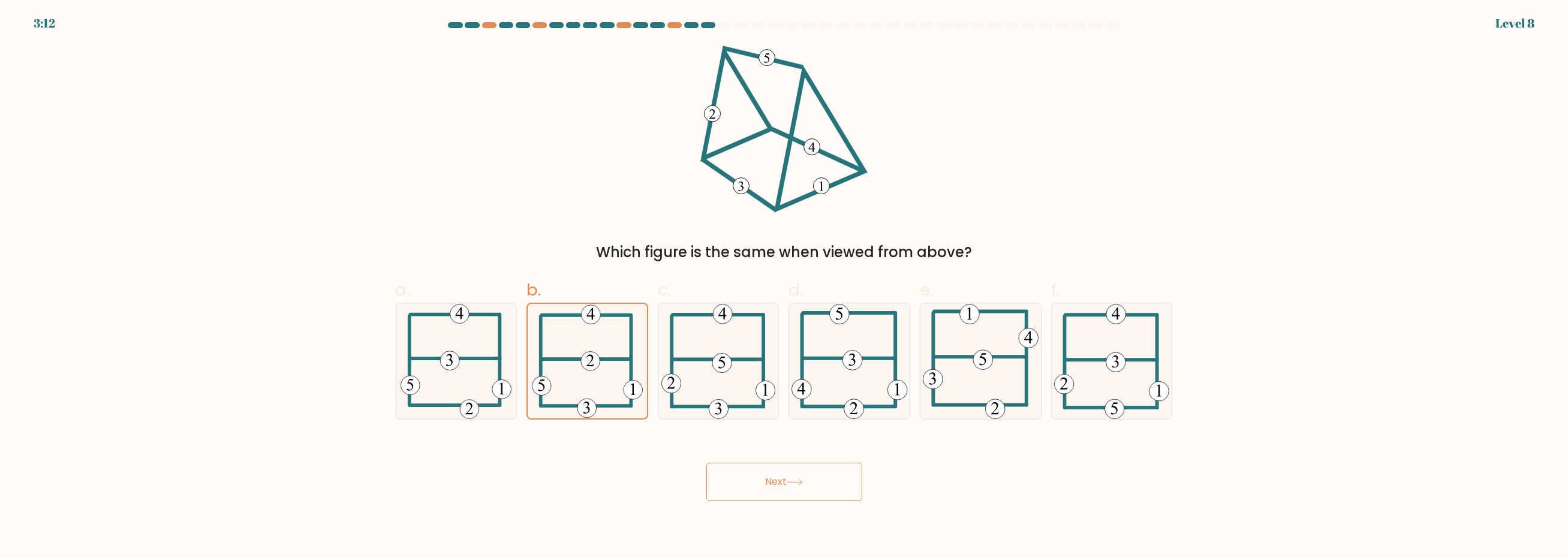
click at [778, 494] on button "Next" at bounding box center [784, 481] width 156 height 38
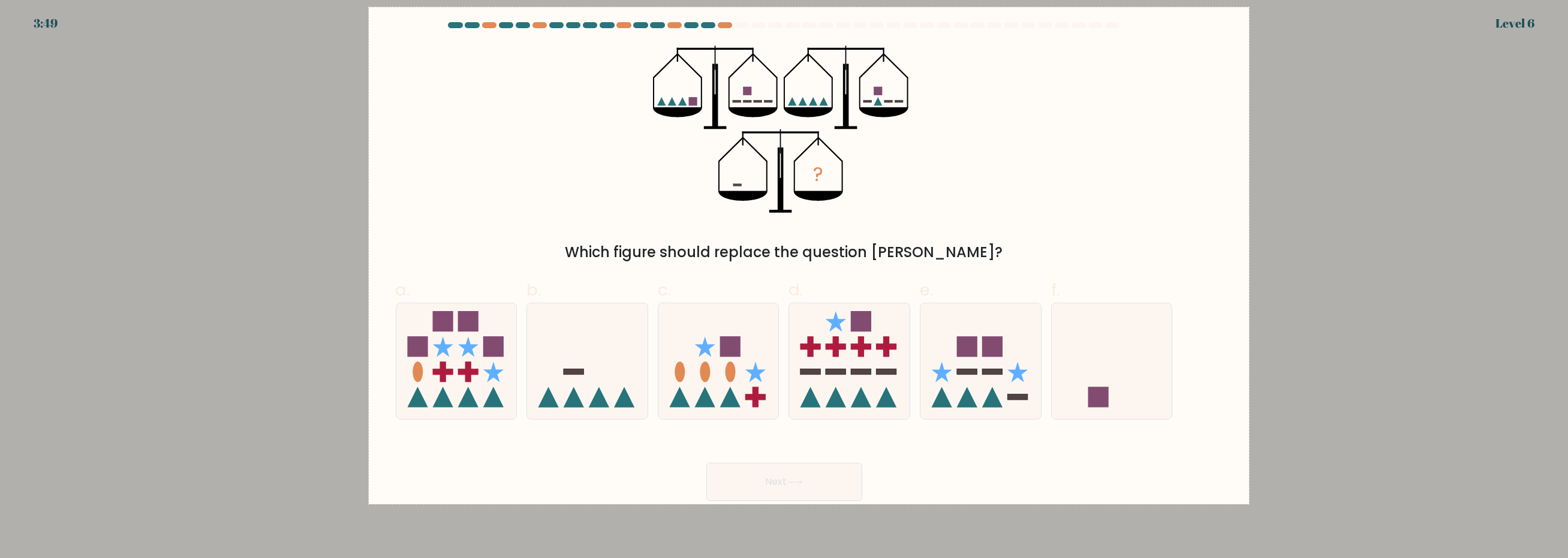
drag, startPoint x: 370, startPoint y: 7, endPoint x: 1249, endPoint y: 504, distance: 1009.8
click at [1249, 504] on div "1468 X 829" at bounding box center [784, 279] width 1568 height 558
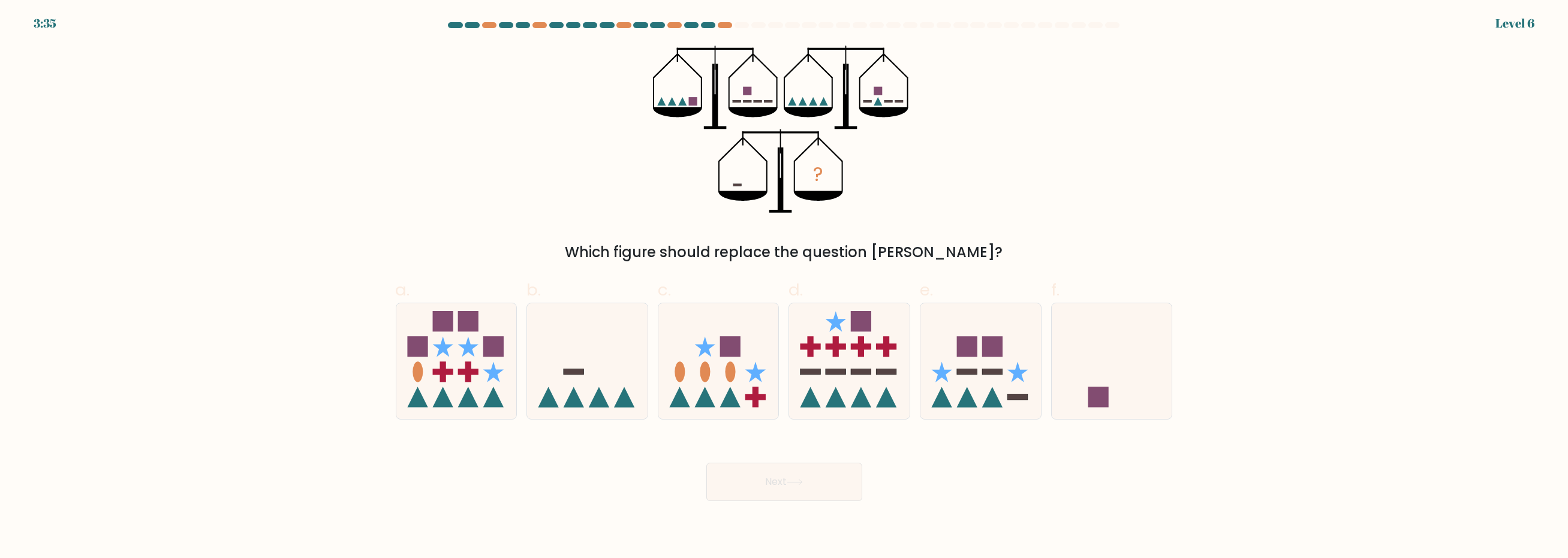
drag, startPoint x: 623, startPoint y: 255, endPoint x: 980, endPoint y: 273, distance: 357.5
click at [973, 259] on div "Which figure should replace the question [PERSON_NAME]?" at bounding box center [784, 252] width 762 height 21
click at [1142, 387] on icon at bounding box center [1112, 361] width 120 height 100
click at [785, 287] on input "f." at bounding box center [784, 283] width 1 height 8
radio input "true"
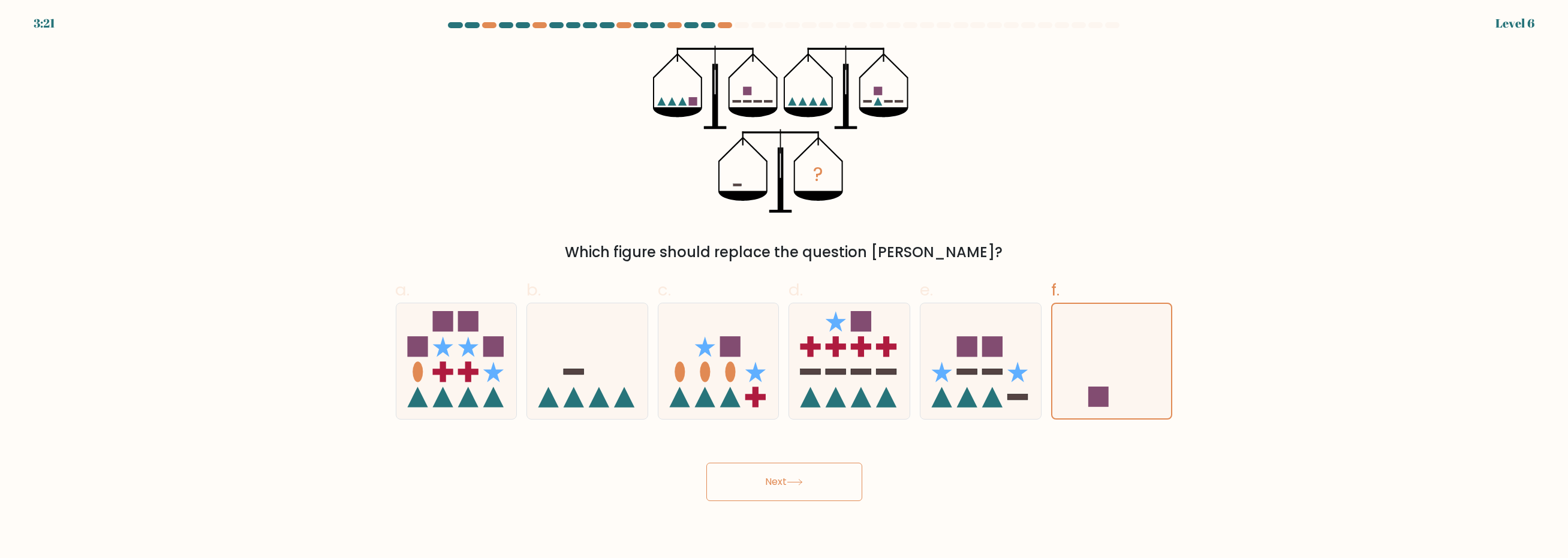
click at [809, 493] on button "Next" at bounding box center [784, 481] width 156 height 38
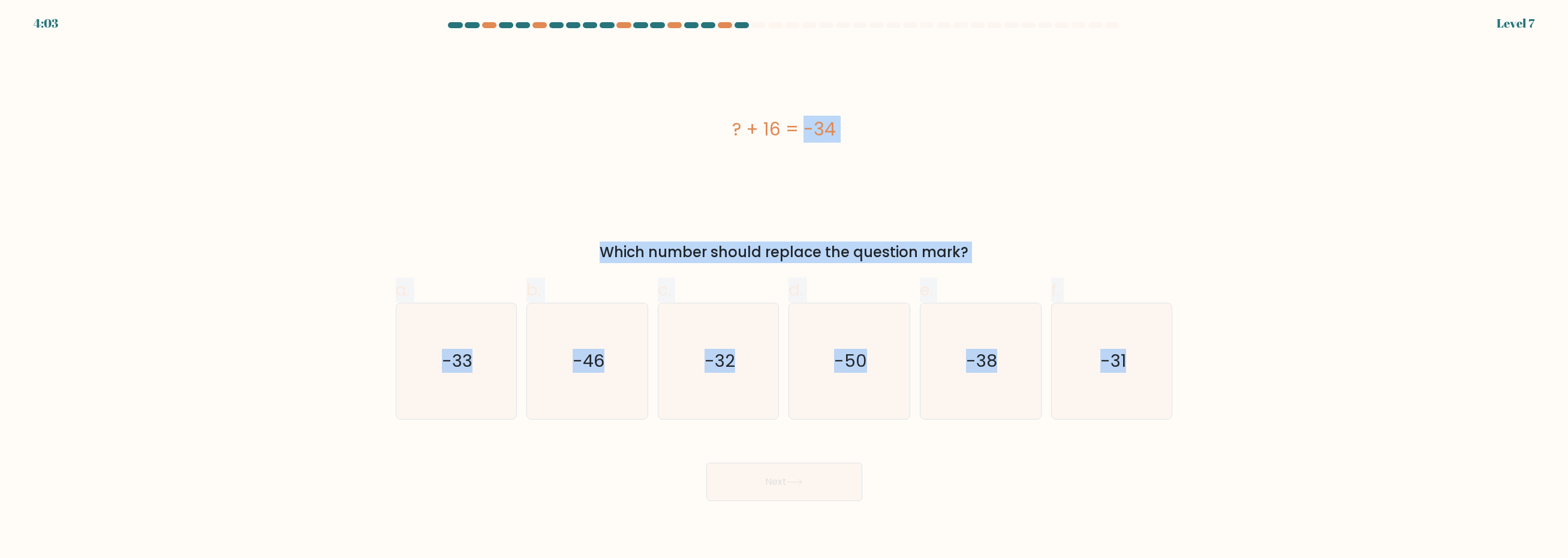
drag, startPoint x: 701, startPoint y: 126, endPoint x: 1186, endPoint y: 367, distance: 541.6
click at [1187, 369] on form "a." at bounding box center [784, 261] width 1568 height 478
click at [237, 377] on form "a." at bounding box center [784, 261] width 1568 height 478
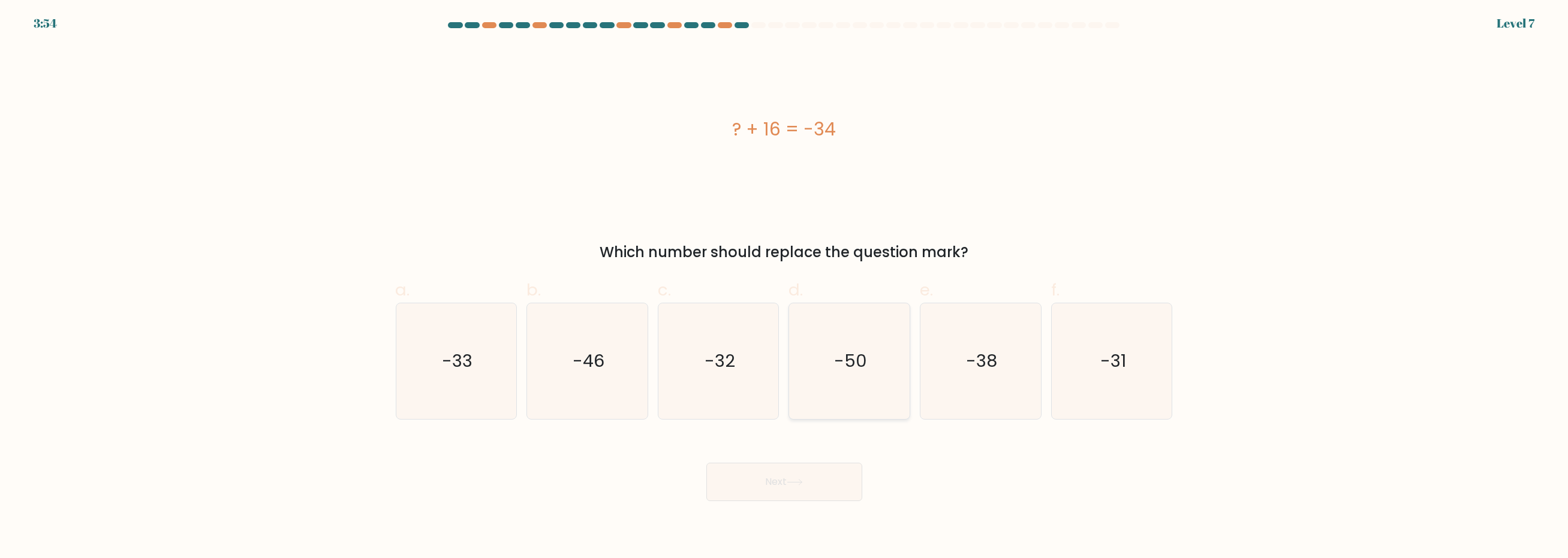
click at [844, 381] on icon "-50" at bounding box center [849, 361] width 116 height 116
click at [785, 287] on input "d. -50" at bounding box center [784, 283] width 1 height 8
radio input "true"
click at [778, 493] on button "Next" at bounding box center [784, 481] width 156 height 38
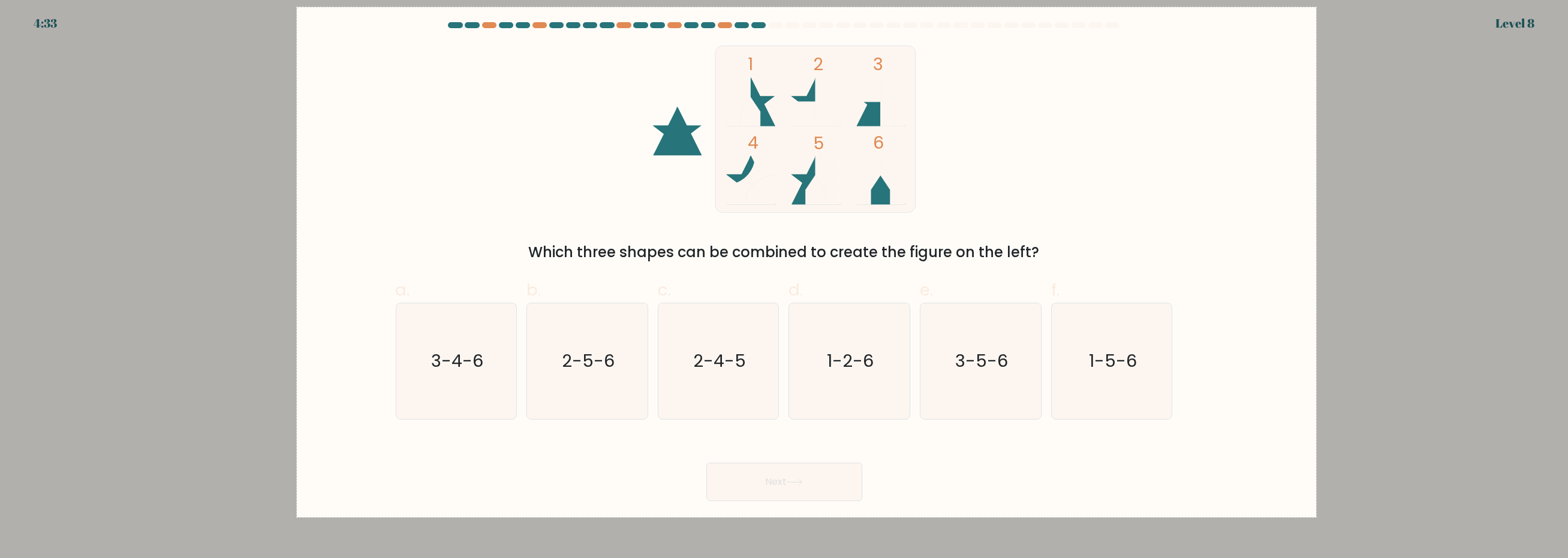
drag, startPoint x: 373, startPoint y: 15, endPoint x: 1316, endPoint y: 517, distance: 1068.3
click at [1316, 517] on div "1700 X 851" at bounding box center [784, 279] width 1568 height 558
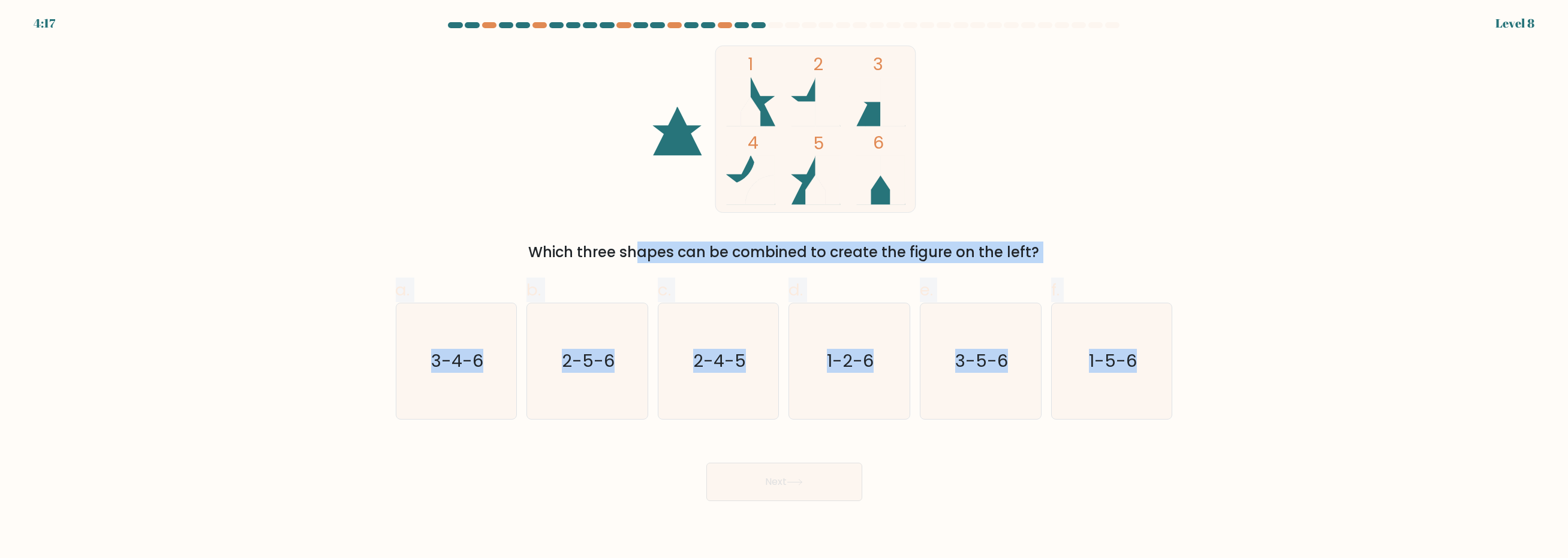
drag, startPoint x: 519, startPoint y: 248, endPoint x: 1235, endPoint y: 422, distance: 736.8
click at [1233, 422] on form at bounding box center [784, 261] width 1568 height 478
click at [982, 392] on icon "3-5-6" at bounding box center [980, 361] width 116 height 116
click at [785, 287] on input "e. 3-5-6" at bounding box center [784, 283] width 1 height 8
radio input "true"
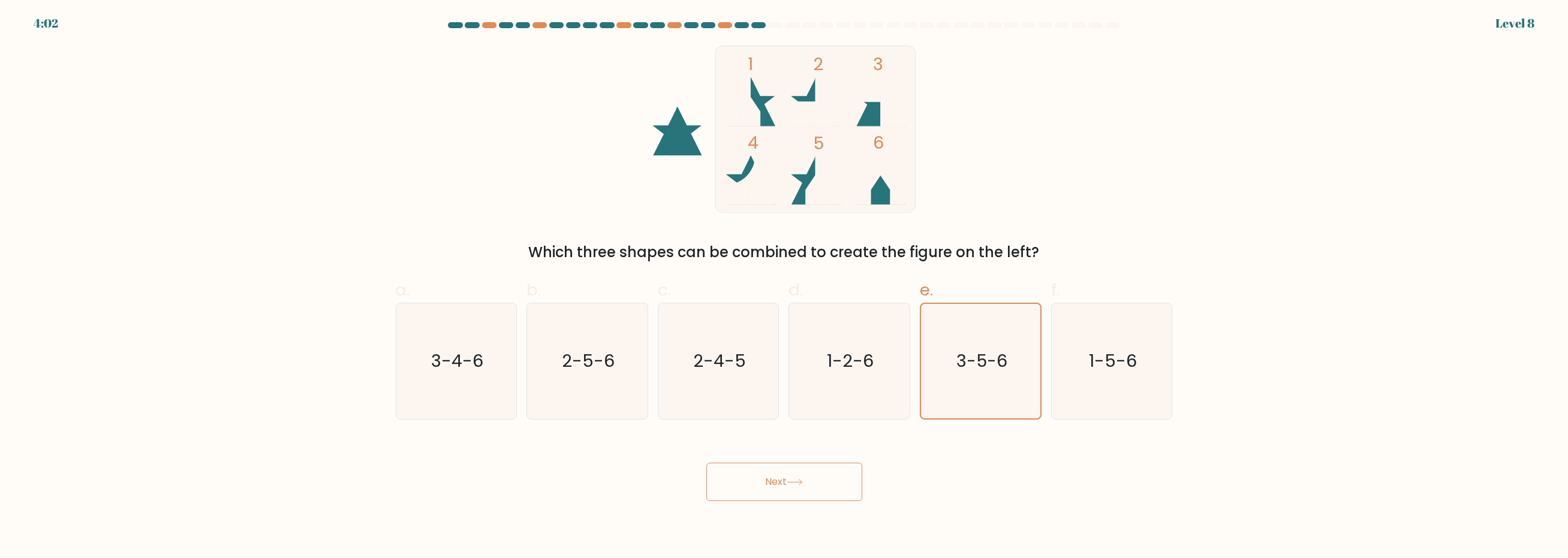
click at [802, 485] on icon at bounding box center [794, 482] width 16 height 6
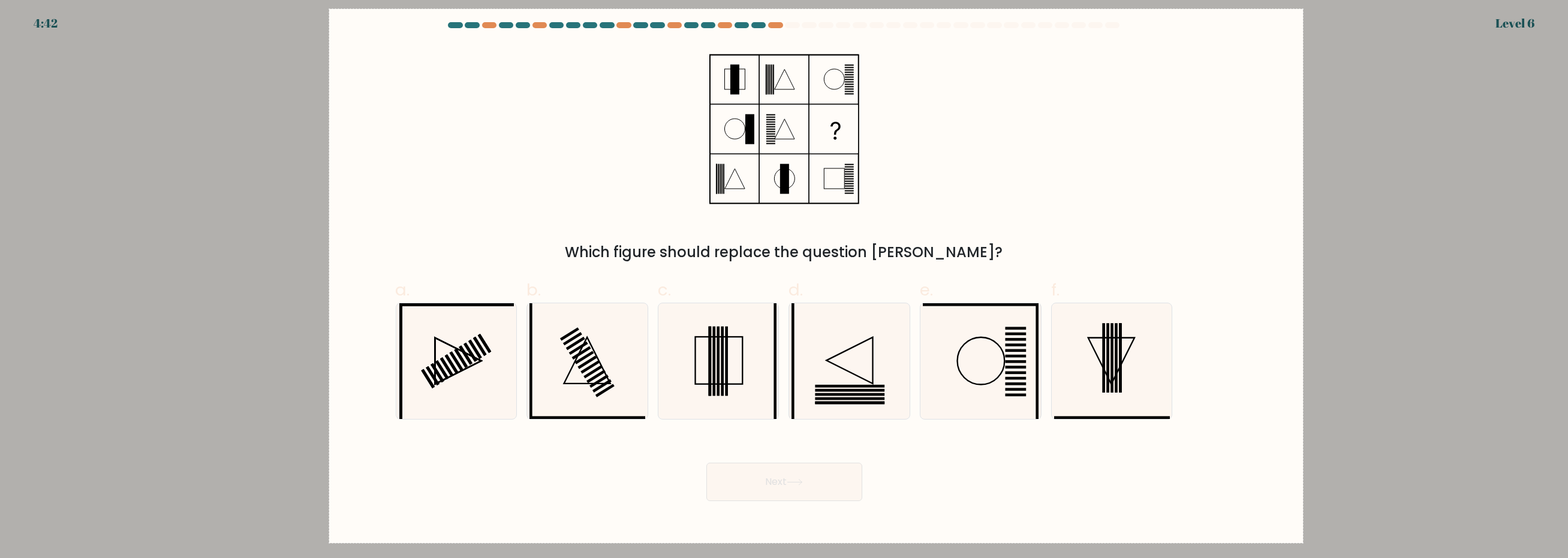
drag, startPoint x: 358, startPoint y: 13, endPoint x: 1307, endPoint y: 528, distance: 1079.7
click at [1305, 541] on div "1624 X 891" at bounding box center [784, 279] width 1568 height 558
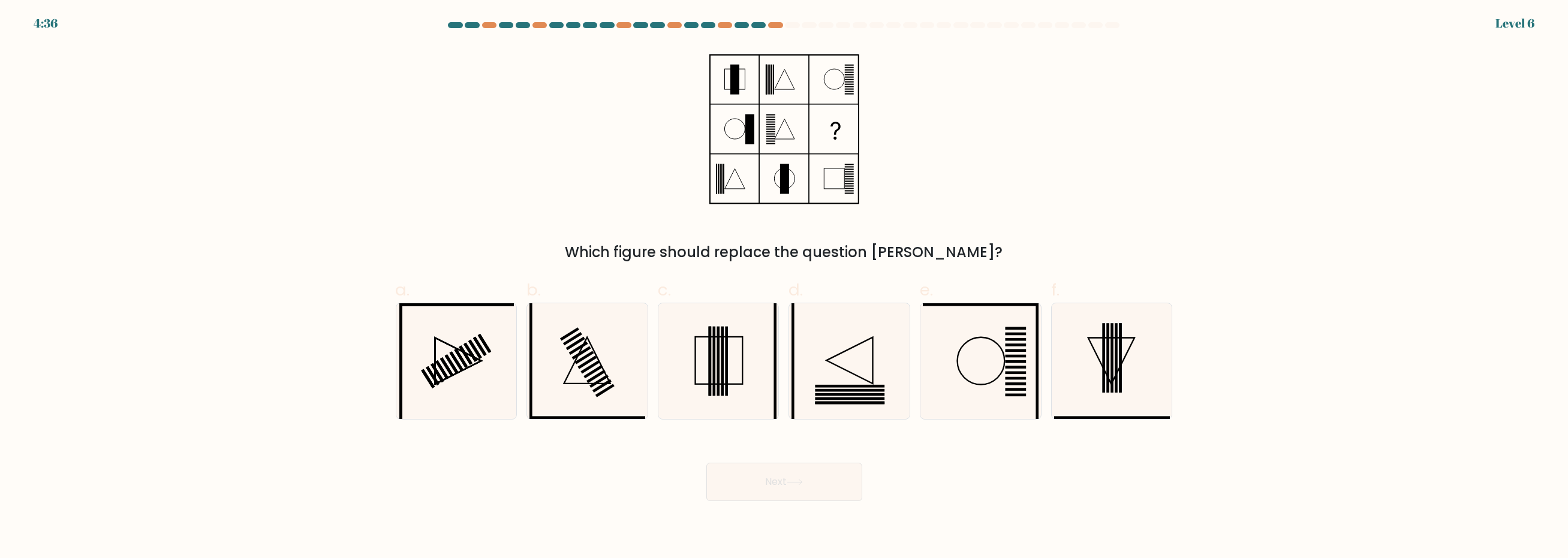
drag, startPoint x: 605, startPoint y: 255, endPoint x: 1019, endPoint y: 278, distance: 414.6
click at [980, 263] on div "Which figure should replace the question [PERSON_NAME]?" at bounding box center [784, 252] width 762 height 21
click at [701, 378] on icon at bounding box center [718, 361] width 116 height 116
click at [784, 287] on input "c." at bounding box center [784, 283] width 1 height 8
radio input "true"
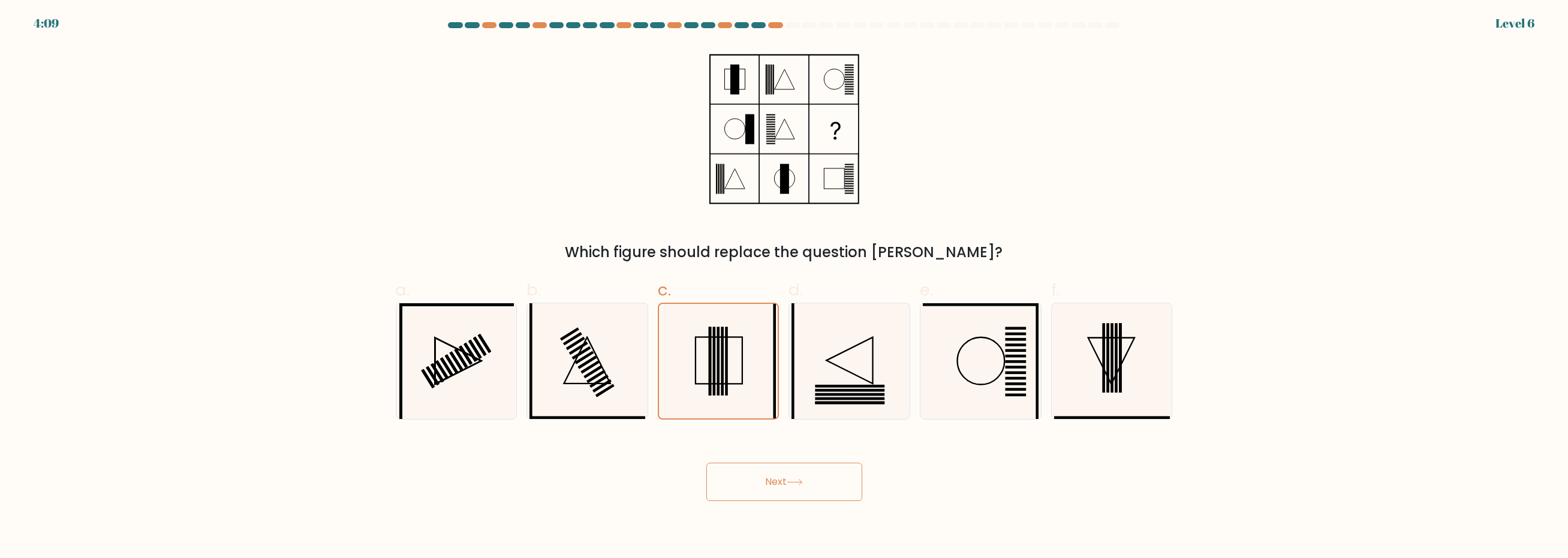
click at [811, 499] on button "Next" at bounding box center [784, 481] width 156 height 38
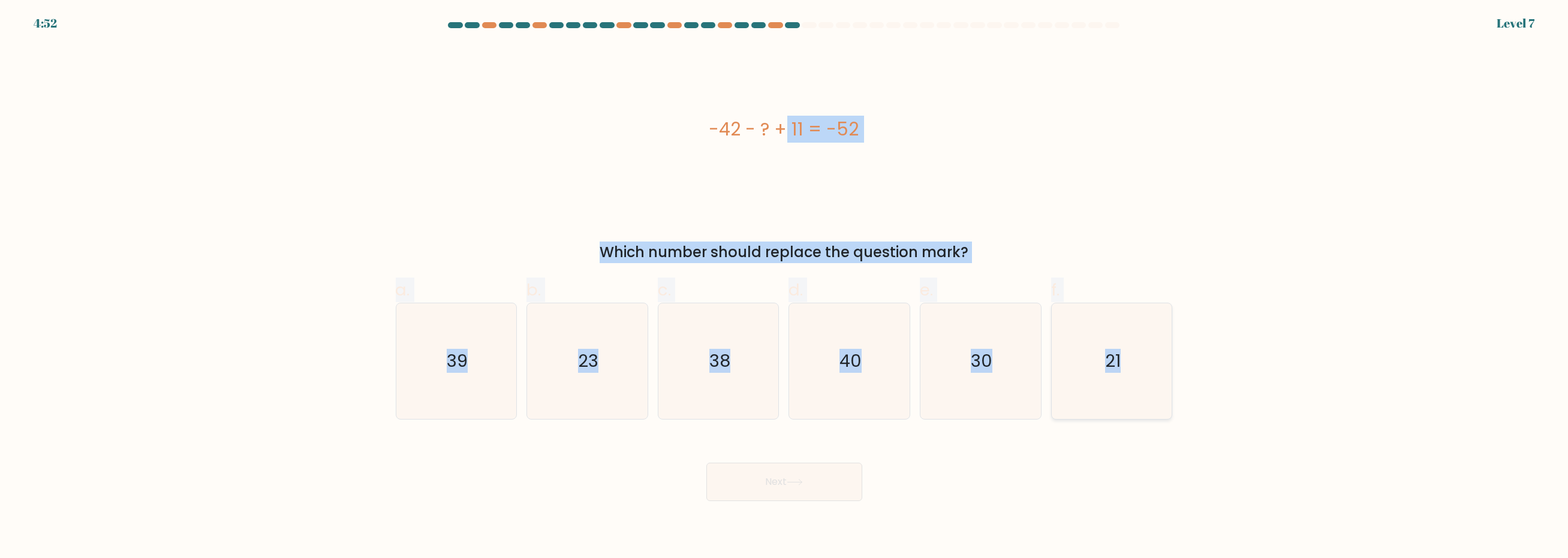
drag, startPoint x: 698, startPoint y: 120, endPoint x: 1152, endPoint y: 398, distance: 532.4
click at [1149, 398] on form "a." at bounding box center [784, 261] width 1568 height 478
click at [1331, 270] on form "a." at bounding box center [784, 261] width 1568 height 478
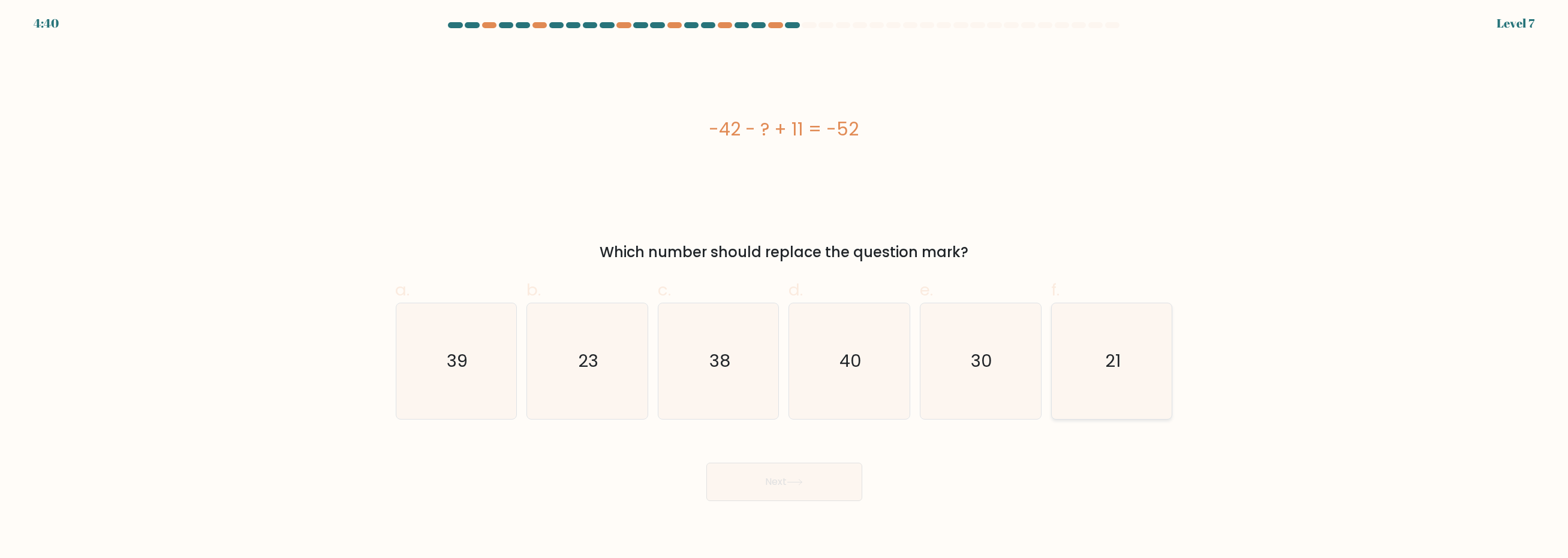
click at [1117, 398] on icon "21" at bounding box center [1112, 361] width 116 height 116
click at [785, 287] on input "f. 21" at bounding box center [784, 283] width 1 height 8
radio input "true"
click at [813, 500] on button "Next" at bounding box center [784, 481] width 156 height 38
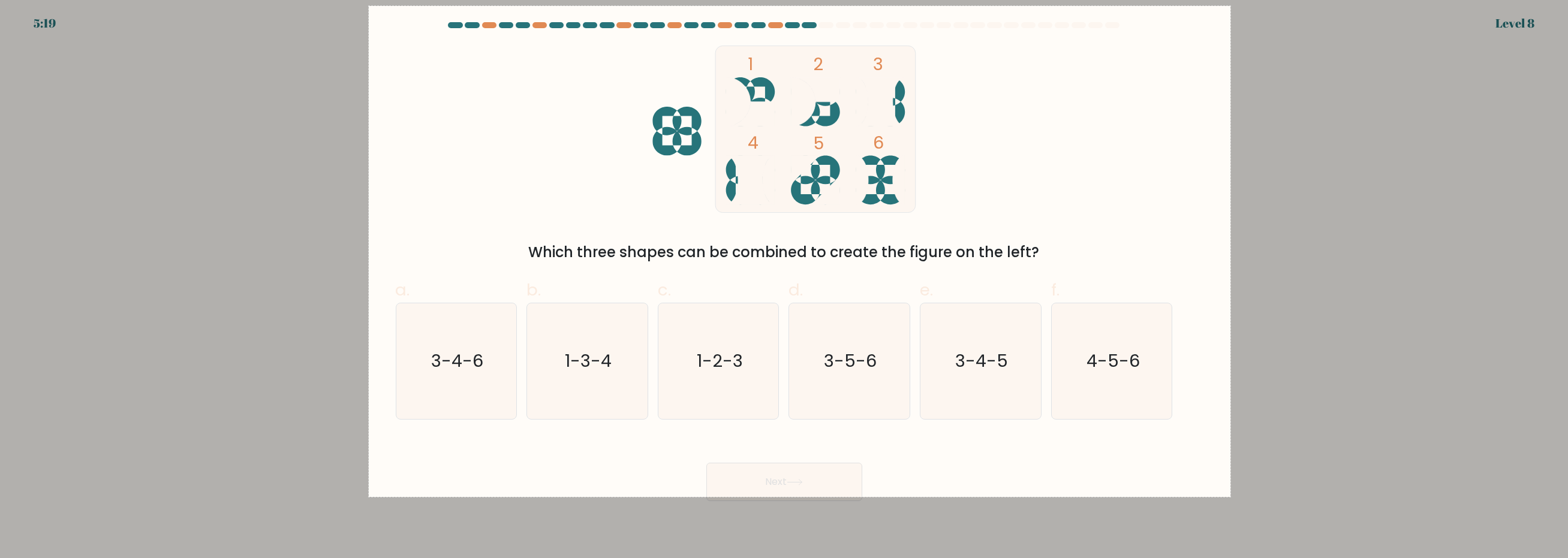
drag, startPoint x: 370, startPoint y: 6, endPoint x: 1230, endPoint y: 497, distance: 990.3
click at [1230, 497] on div "1437 X 819" at bounding box center [784, 279] width 1568 height 558
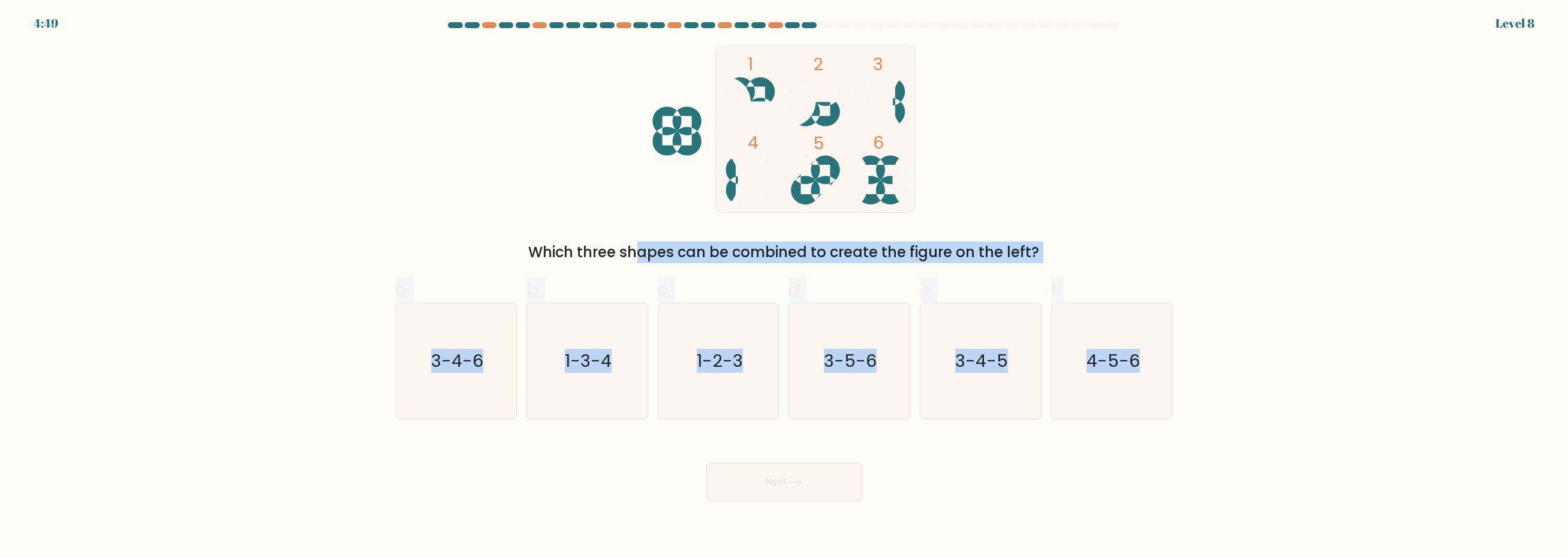
drag, startPoint x: 530, startPoint y: 256, endPoint x: 1221, endPoint y: 394, distance: 704.6
click at [1213, 387] on form at bounding box center [784, 261] width 1568 height 478
click at [583, 395] on icon "1-3-4" at bounding box center [587, 361] width 116 height 116
click at [784, 287] on input "b. 1-3-4" at bounding box center [784, 283] width 1 height 8
radio input "true"
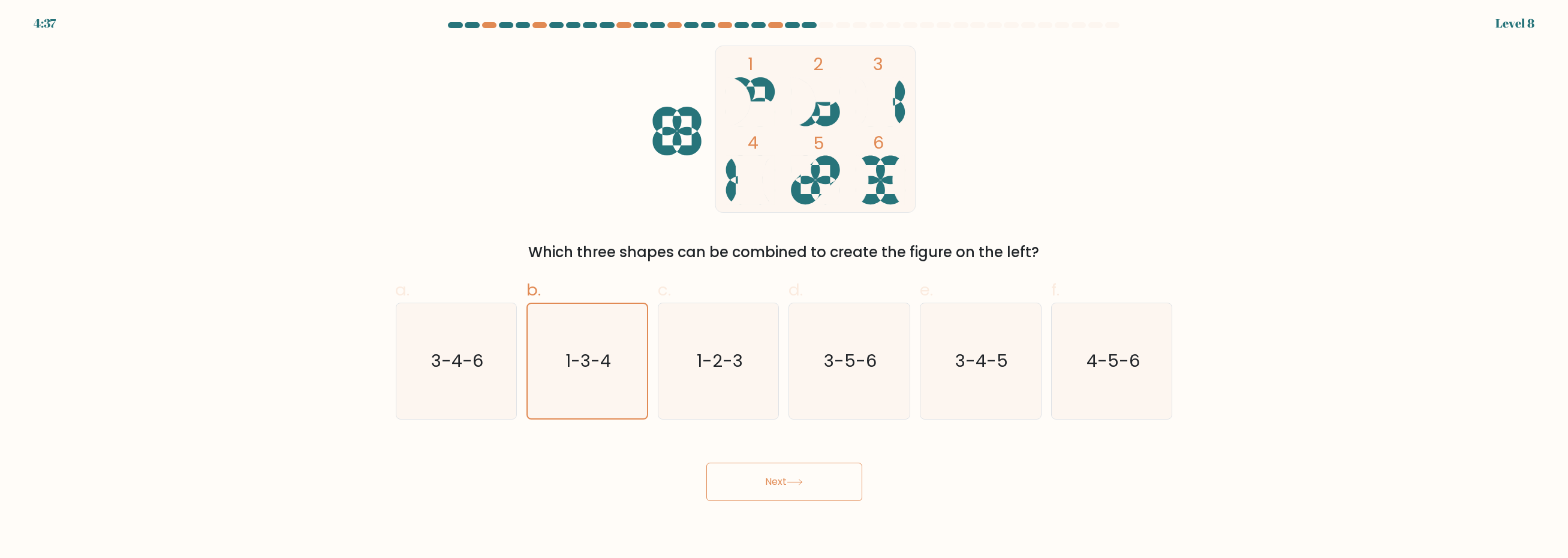
click at [764, 484] on button "Next" at bounding box center [784, 481] width 156 height 38
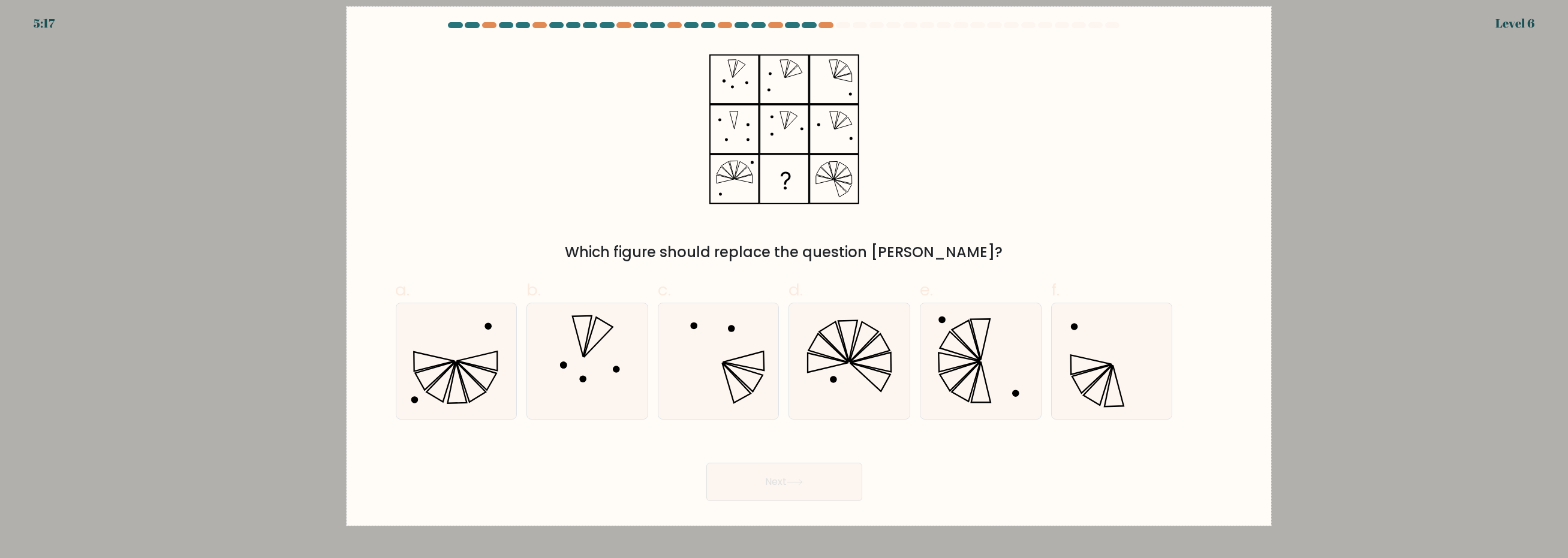
drag, startPoint x: 347, startPoint y: 6, endPoint x: 1275, endPoint y: 518, distance: 1059.9
click at [1272, 525] on div "1542 X 866" at bounding box center [784, 279] width 1568 height 558
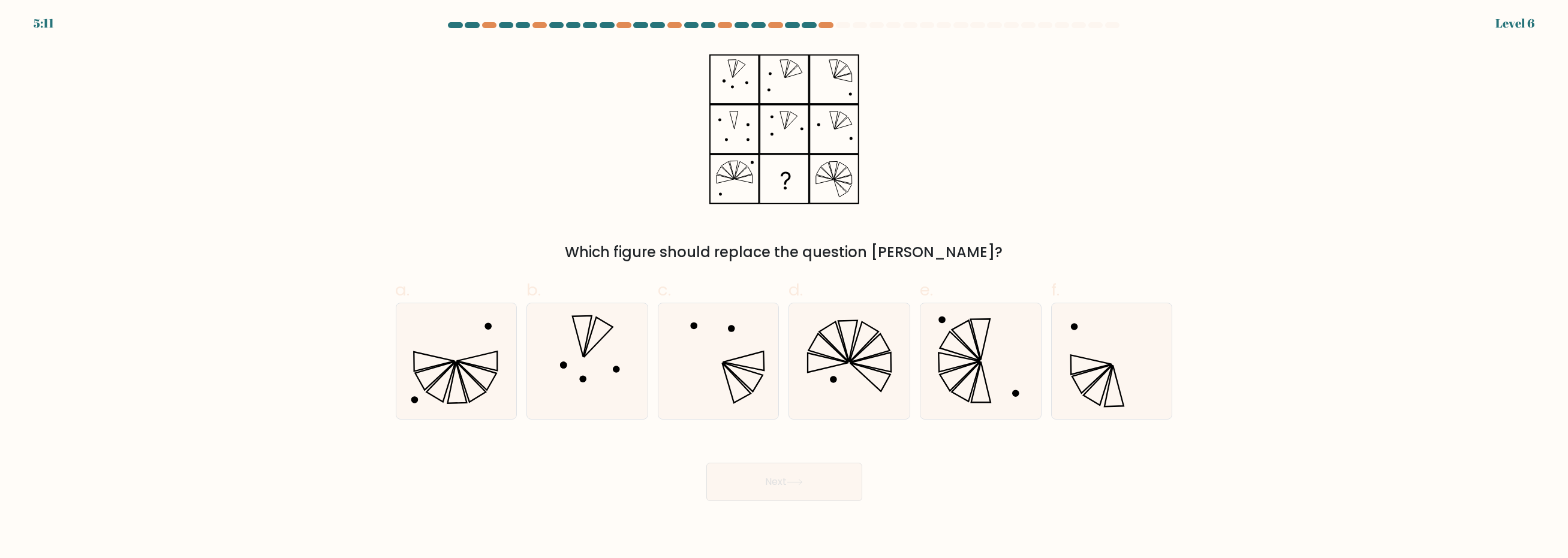
drag, startPoint x: 599, startPoint y: 255, endPoint x: 1251, endPoint y: 316, distance: 654.8
click at [1037, 263] on div "Which figure should replace the question [PERSON_NAME]?" at bounding box center [784, 252] width 762 height 21
click at [705, 400] on icon at bounding box center [718, 361] width 116 height 116
click at [784, 287] on input "c." at bounding box center [784, 283] width 1 height 8
radio input "true"
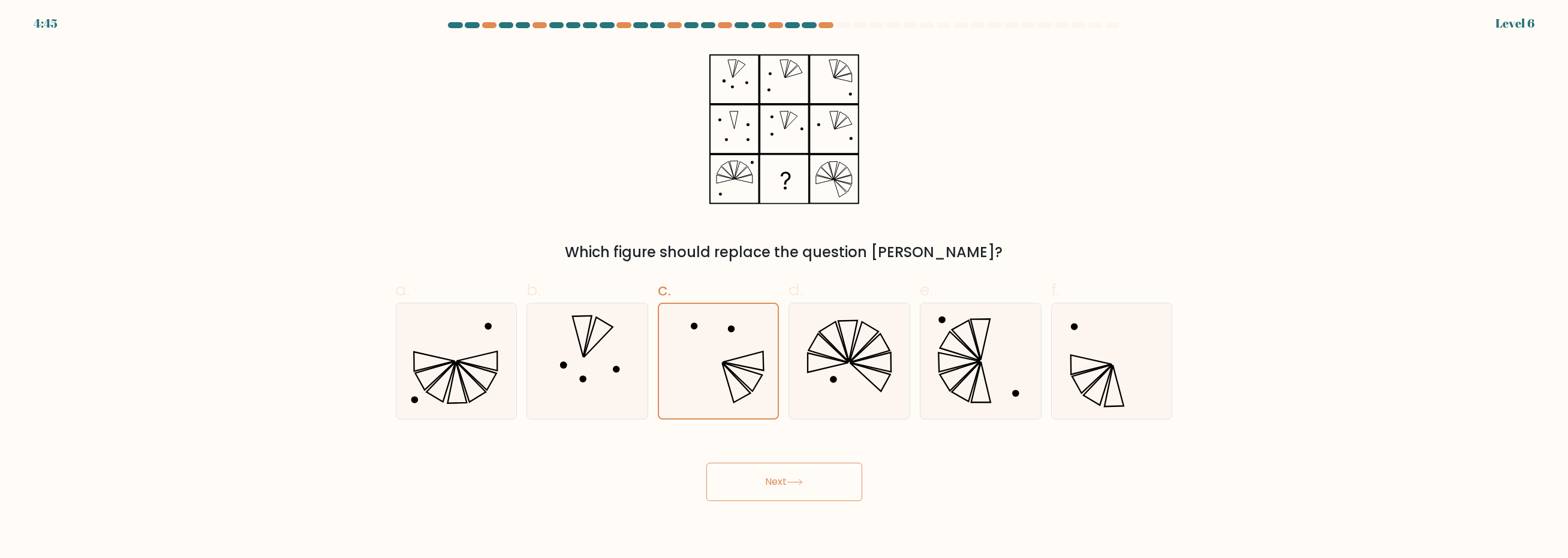
click at [792, 489] on button "Next" at bounding box center [784, 481] width 156 height 38
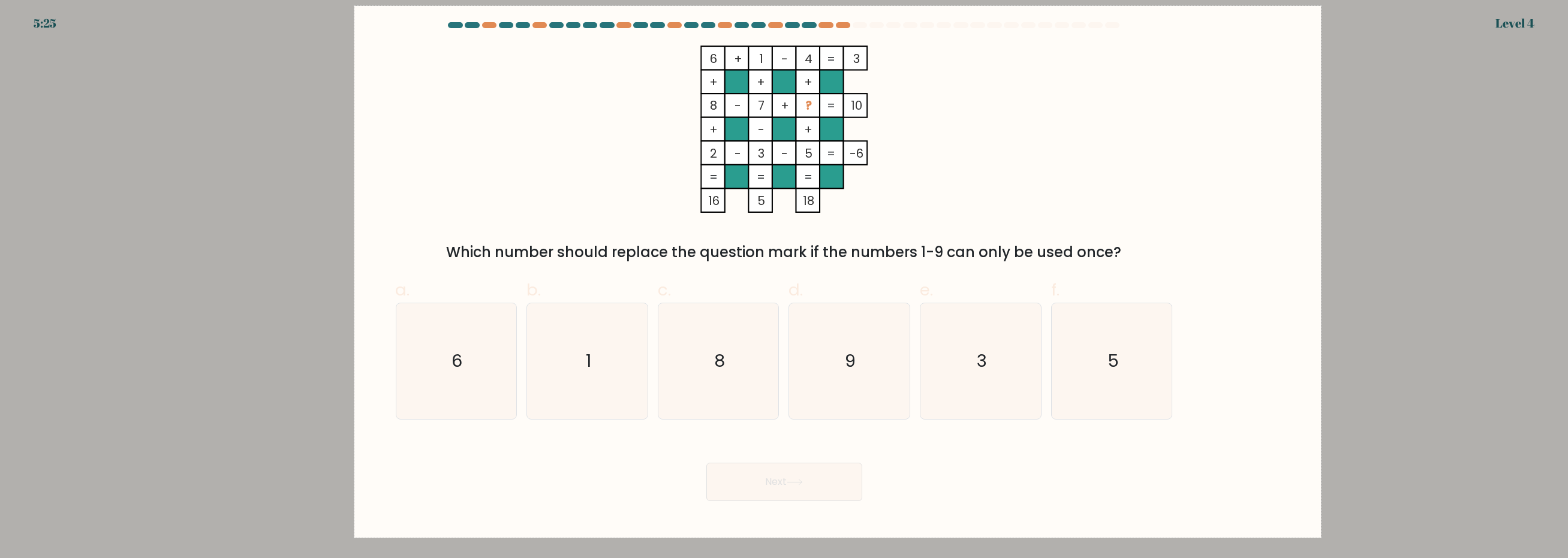
drag, startPoint x: 355, startPoint y: 6, endPoint x: 1321, endPoint y: 537, distance: 1102.3
click at [1321, 537] on div "1612 X 887" at bounding box center [784, 279] width 1568 height 558
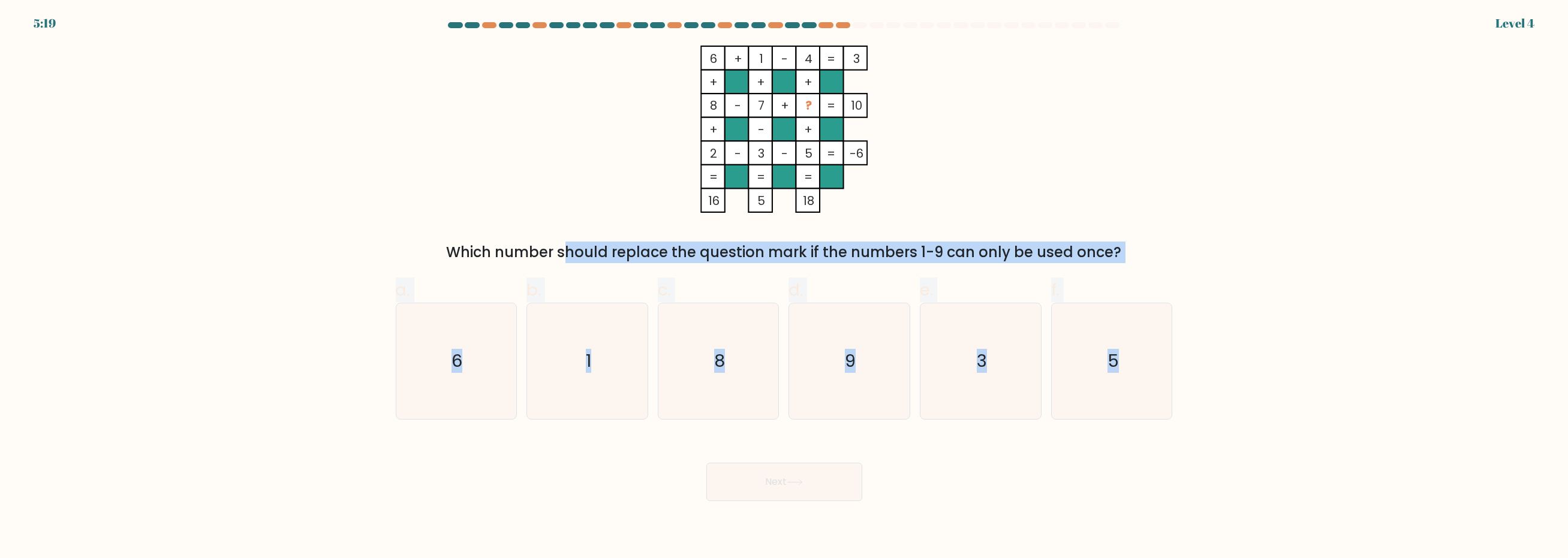
drag, startPoint x: 441, startPoint y: 258, endPoint x: 1203, endPoint y: 379, distance: 771.5
click at [1202, 379] on form at bounding box center [784, 261] width 1568 height 478
click at [852, 395] on icon "9" at bounding box center [849, 361] width 116 height 116
click at [785, 287] on input "d. 9" at bounding box center [784, 283] width 1 height 8
radio input "true"
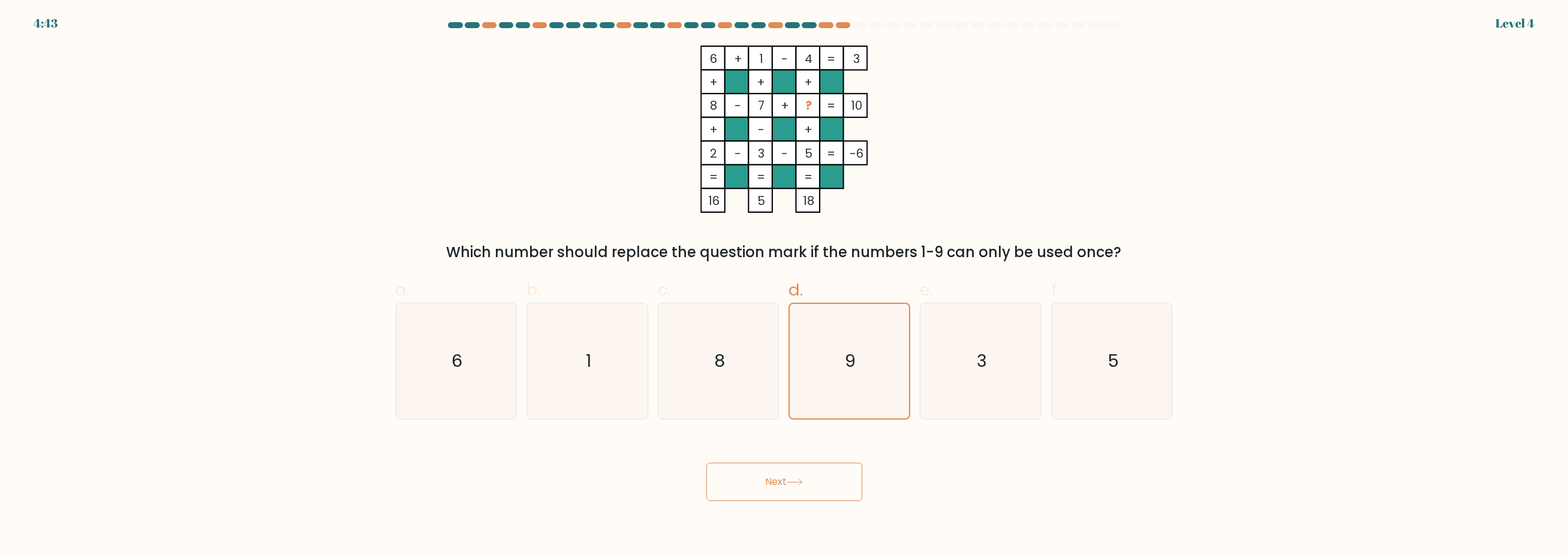
click at [823, 491] on button "Next" at bounding box center [784, 481] width 156 height 38
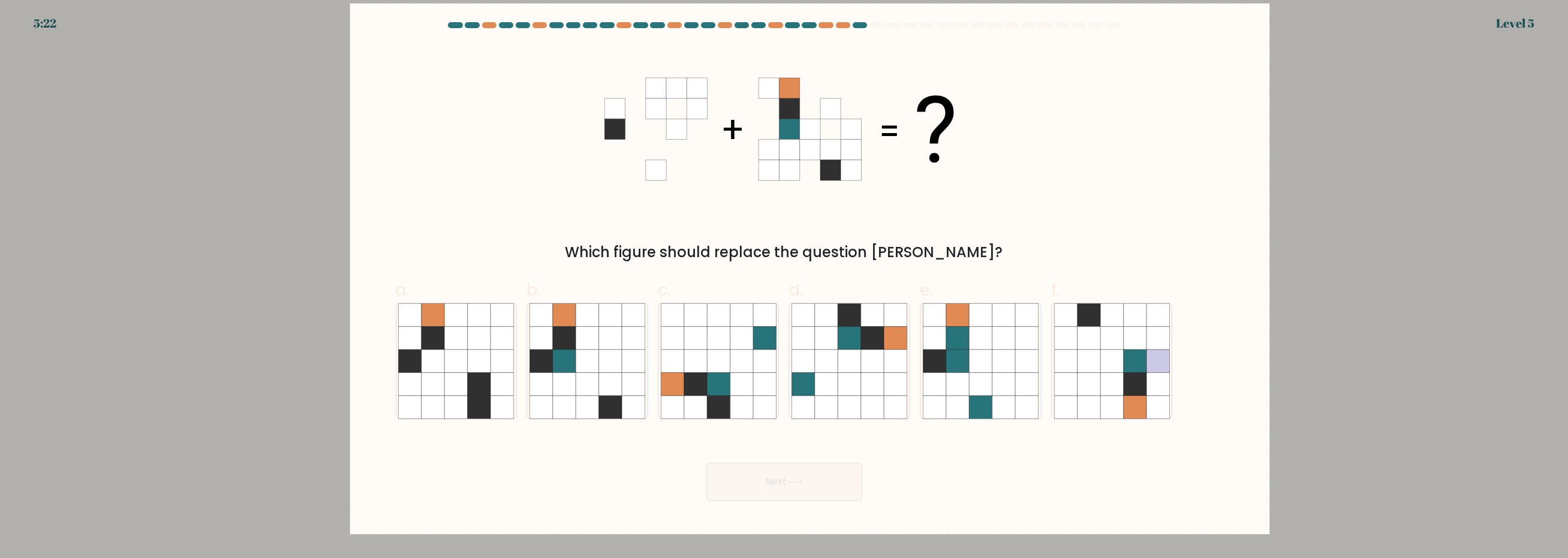
drag, startPoint x: 350, startPoint y: 4, endPoint x: 1261, endPoint y: 519, distance: 1046.5
click at [1269, 533] on div "1533 X 885" at bounding box center [784, 279] width 1568 height 558
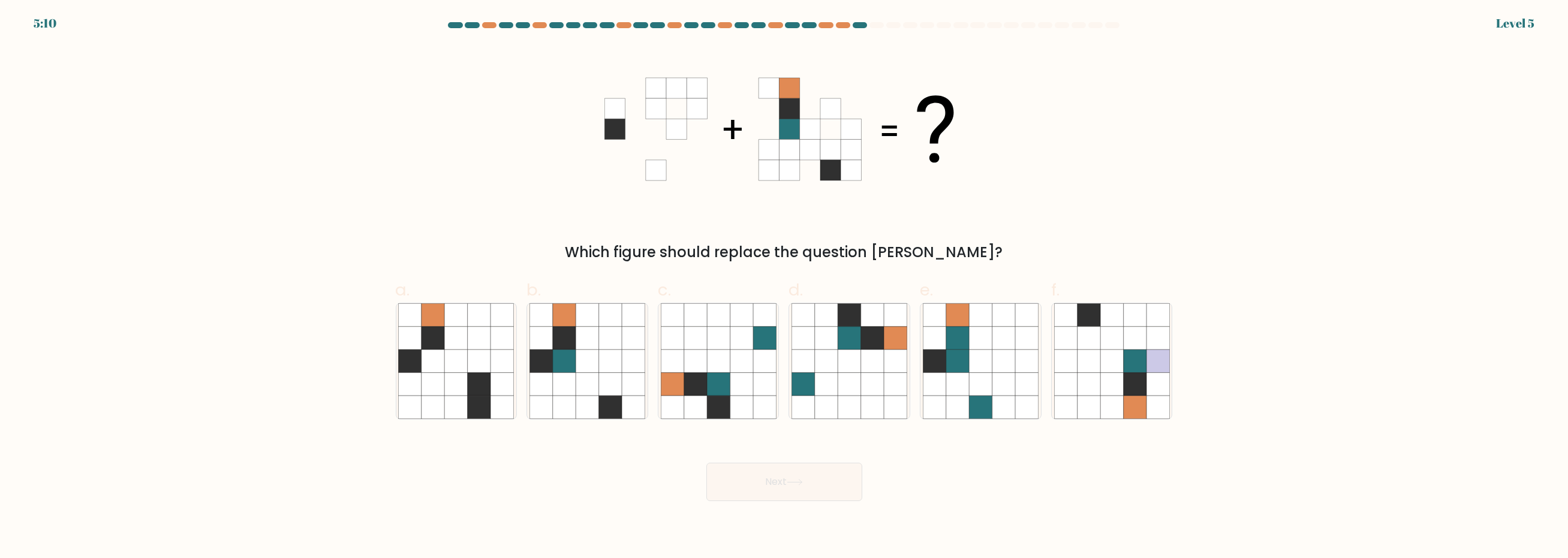
drag, startPoint x: 606, startPoint y: 259, endPoint x: 1552, endPoint y: 470, distance: 969.2
click at [980, 260] on div "Which figure should replace the question [PERSON_NAME]?" at bounding box center [784, 252] width 762 height 21
click at [595, 395] on icon at bounding box center [586, 383] width 23 height 23
click at [784, 287] on input "b." at bounding box center [784, 283] width 1 height 8
radio input "true"
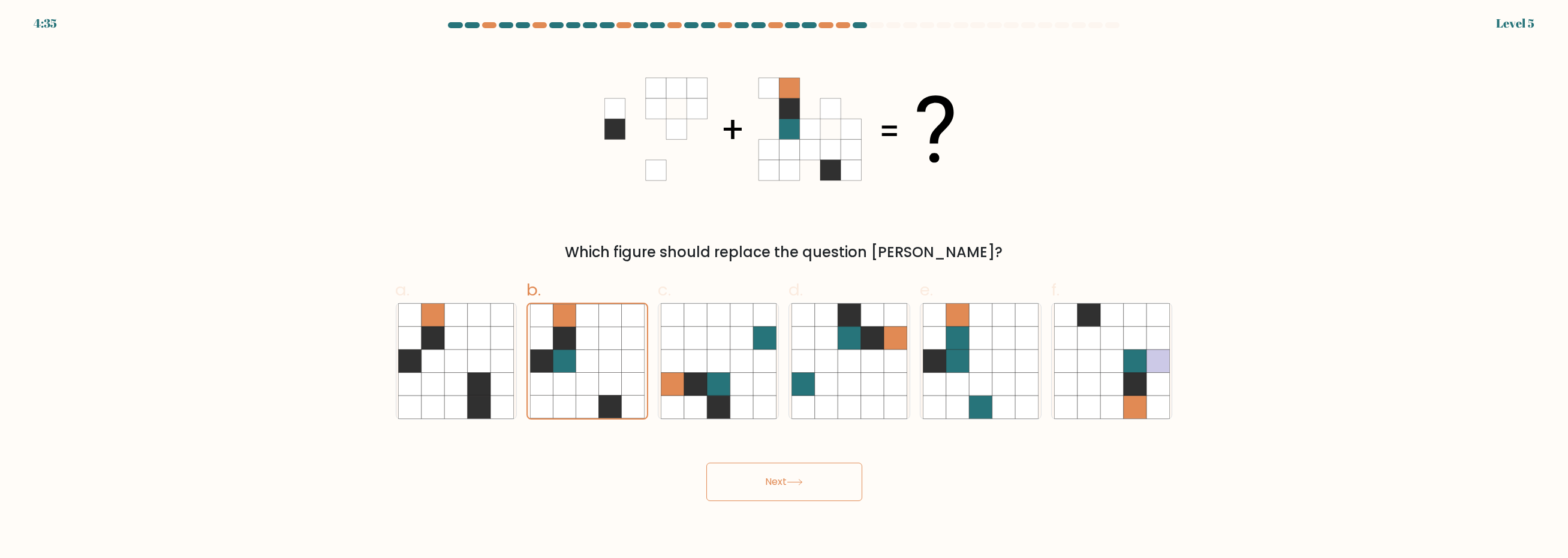
click at [792, 488] on button "Next" at bounding box center [784, 481] width 156 height 38
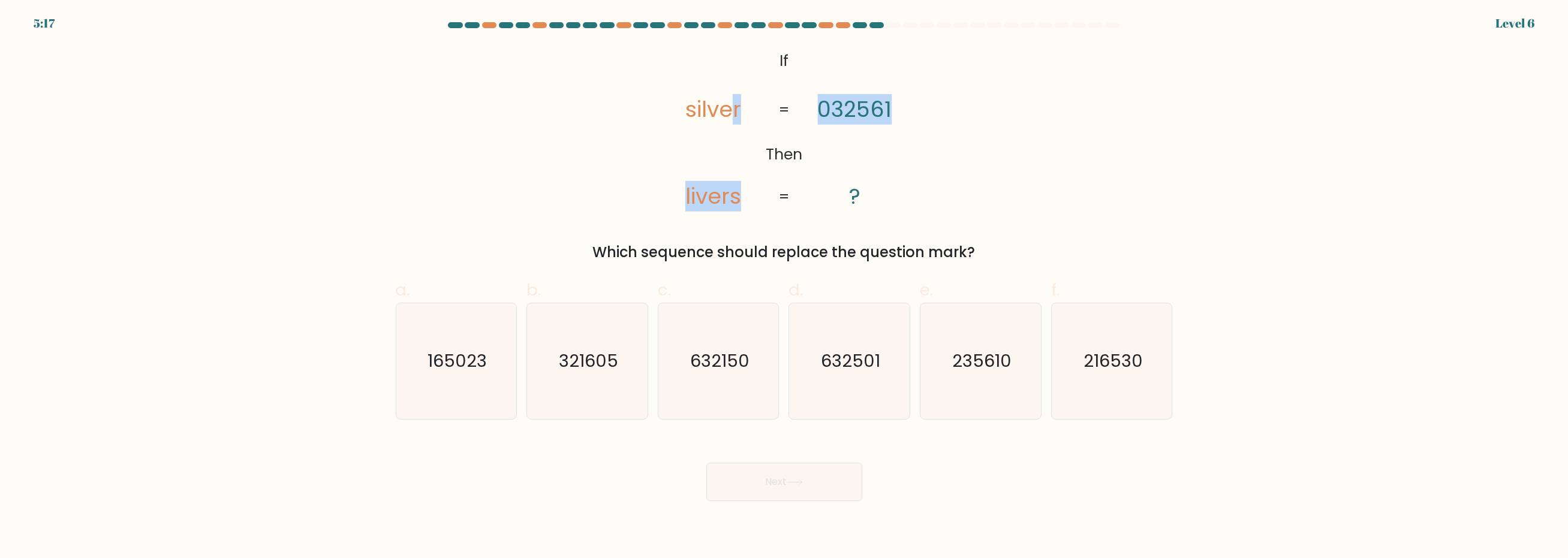
drag, startPoint x: 729, startPoint y: 61, endPoint x: 974, endPoint y: 165, distance: 266.2
click at [974, 165] on div "@import url('[URL][DOMAIN_NAME]); If Then silver livers 032561 ? = = Which sequ…" at bounding box center [784, 154] width 791 height 217
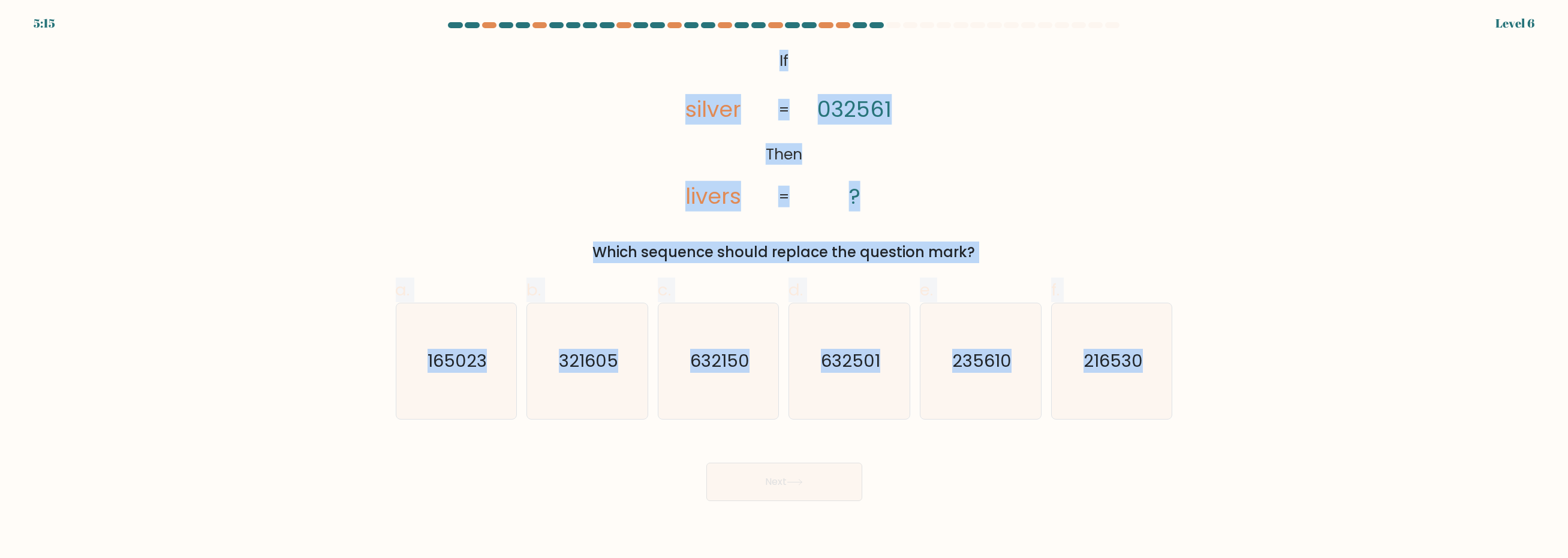
drag, startPoint x: 771, startPoint y: 53, endPoint x: 1175, endPoint y: 395, distance: 529.3
click at [1194, 395] on form "If ?" at bounding box center [784, 261] width 1568 height 478
click at [978, 388] on icon "235610" at bounding box center [980, 361] width 116 height 116
click at [785, 287] on input "e. 235610" at bounding box center [784, 283] width 1 height 8
radio input "true"
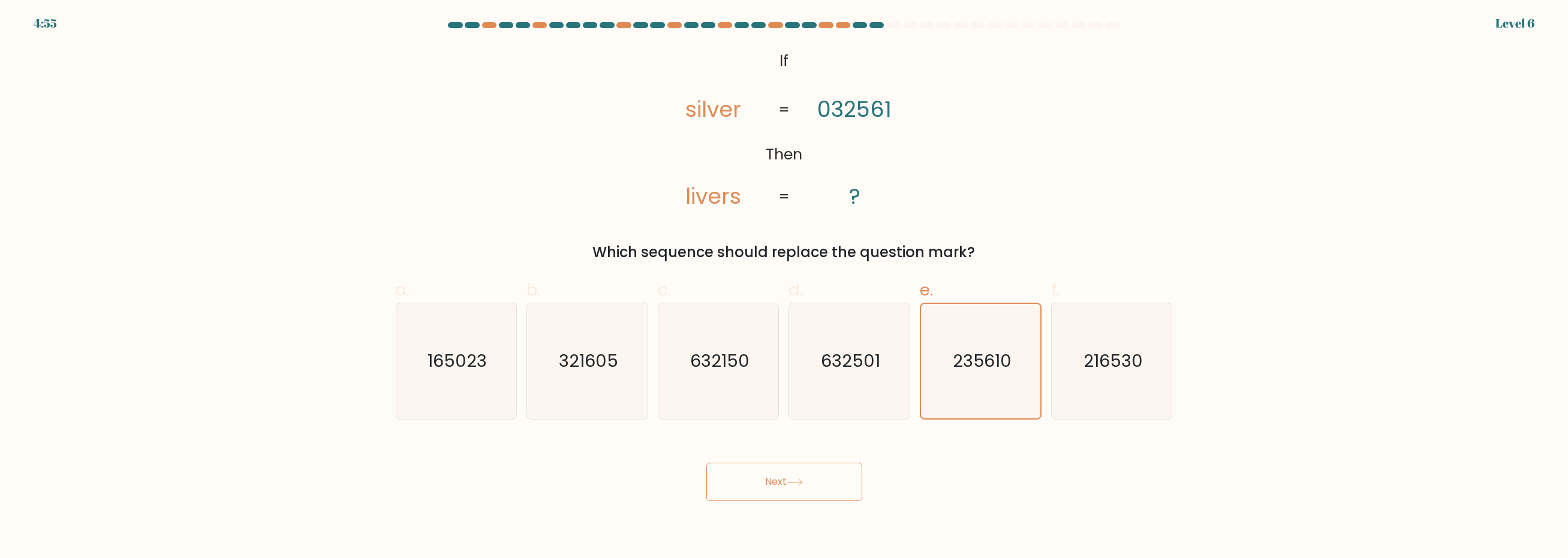
click at [801, 489] on button "Next" at bounding box center [784, 481] width 156 height 38
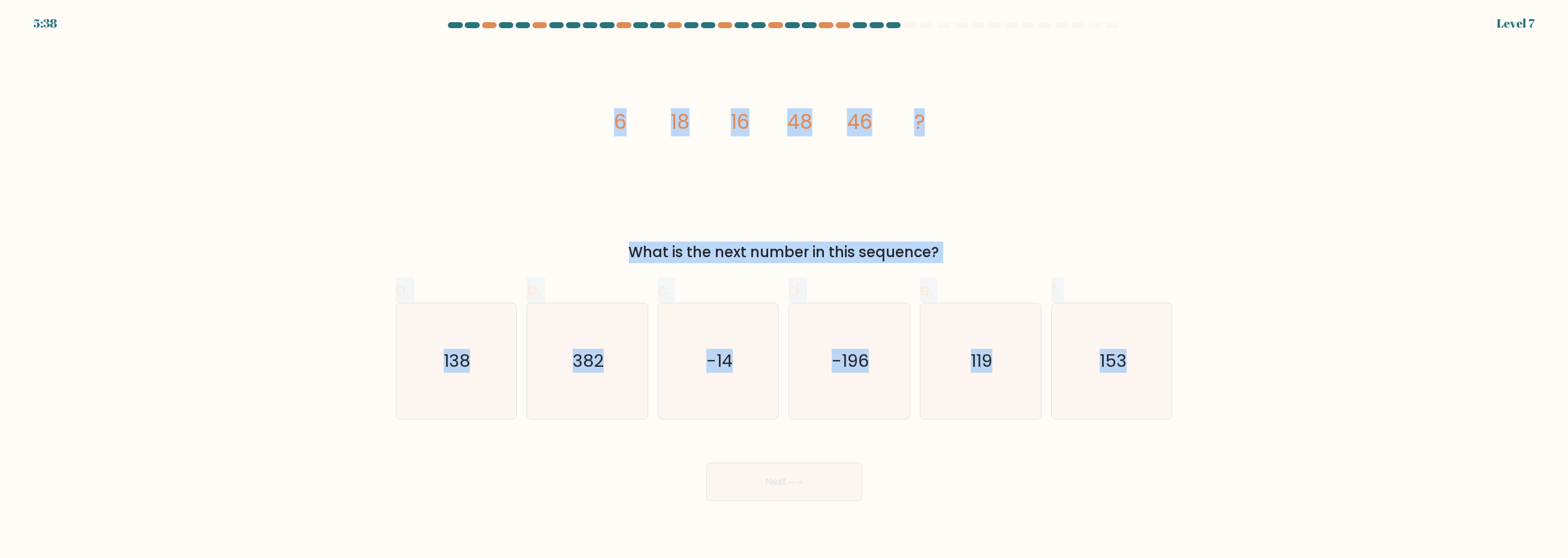
drag, startPoint x: 601, startPoint y: 121, endPoint x: 1222, endPoint y: 397, distance: 679.6
click at [1182, 386] on form at bounding box center [784, 261] width 1568 height 478
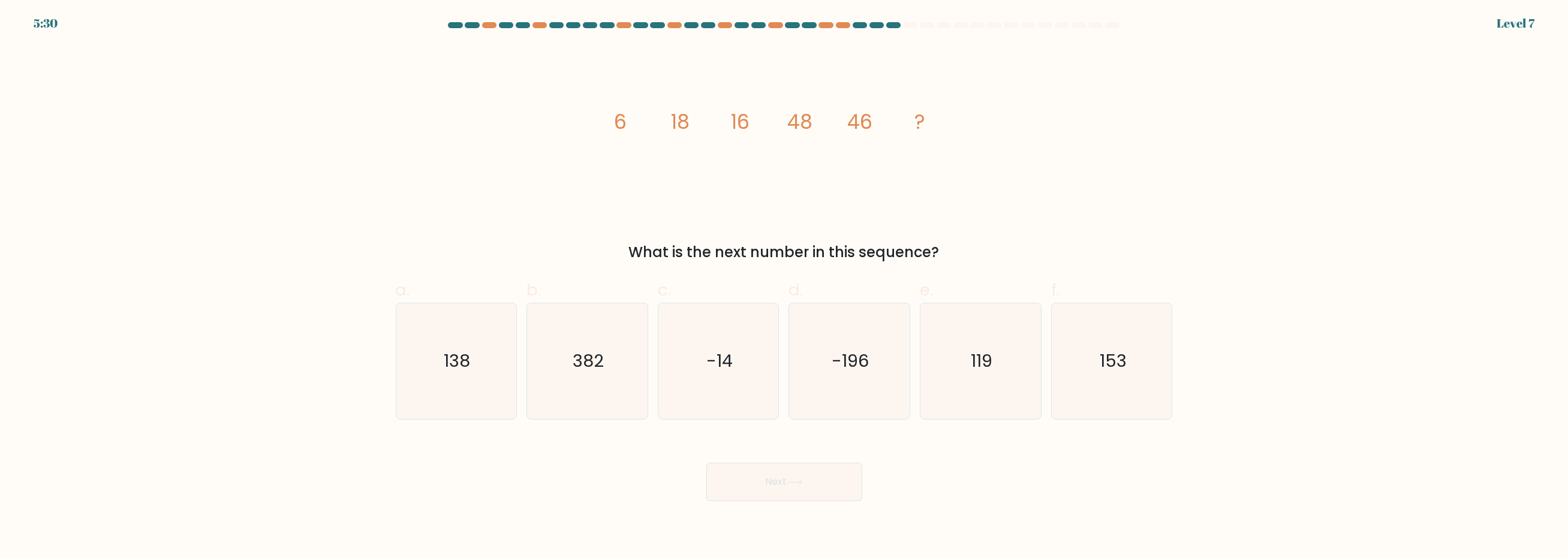
click at [1379, 430] on form at bounding box center [784, 261] width 1568 height 478
click at [472, 382] on icon "138" at bounding box center [456, 361] width 116 height 116
click at [784, 287] on input "a. 138" at bounding box center [784, 283] width 1 height 8
radio input "true"
click at [794, 485] on icon at bounding box center [794, 482] width 16 height 6
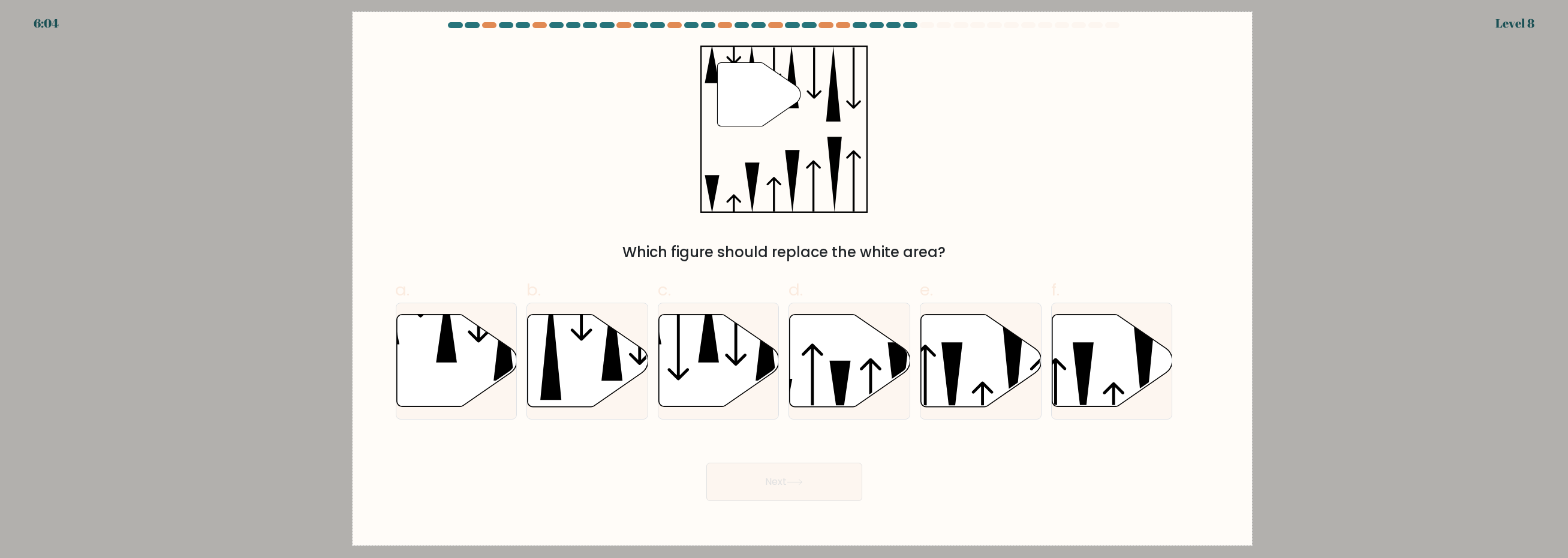
drag, startPoint x: 353, startPoint y: 12, endPoint x: 1252, endPoint y: 545, distance: 1045.1
click at [1252, 545] on div "1500 X 890" at bounding box center [784, 279] width 1568 height 558
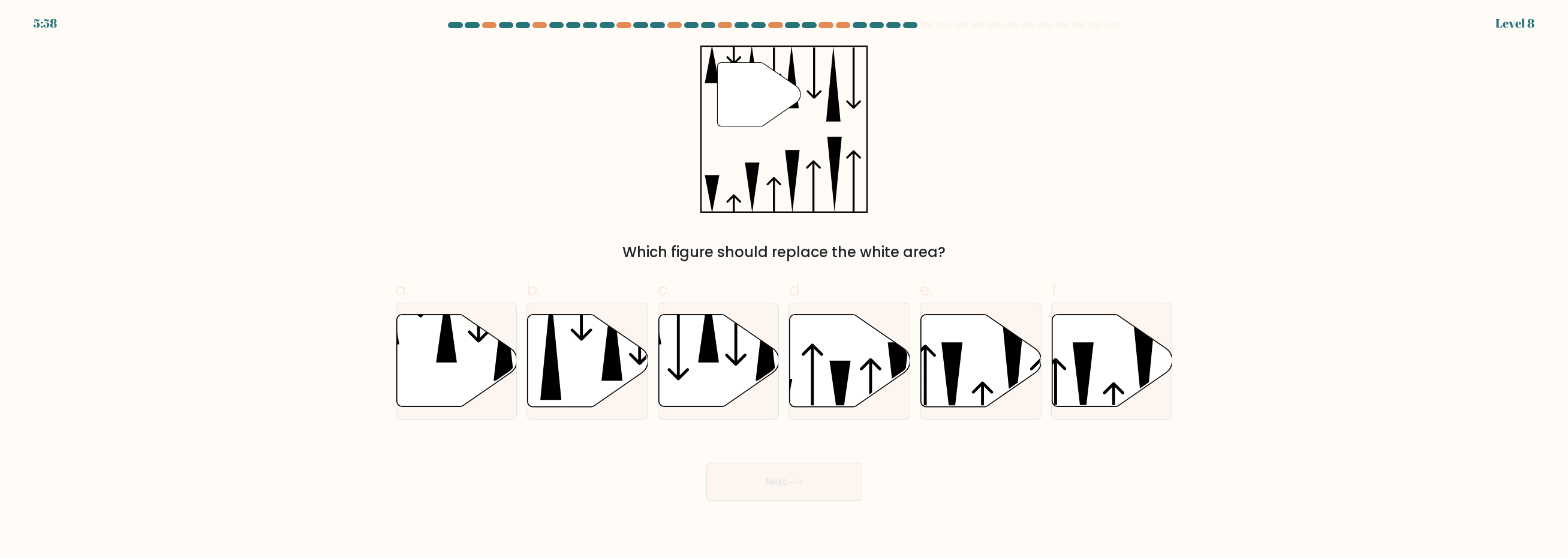
drag, startPoint x: 605, startPoint y: 266, endPoint x: 970, endPoint y: 265, distance: 365.0
click at [966, 263] on div "Which figure should replace the white area?" at bounding box center [784, 252] width 762 height 21
click at [723, 392] on icon at bounding box center [719, 359] width 120 height 92
click at [784, 287] on input "c." at bounding box center [784, 283] width 1 height 8
radio input "true"
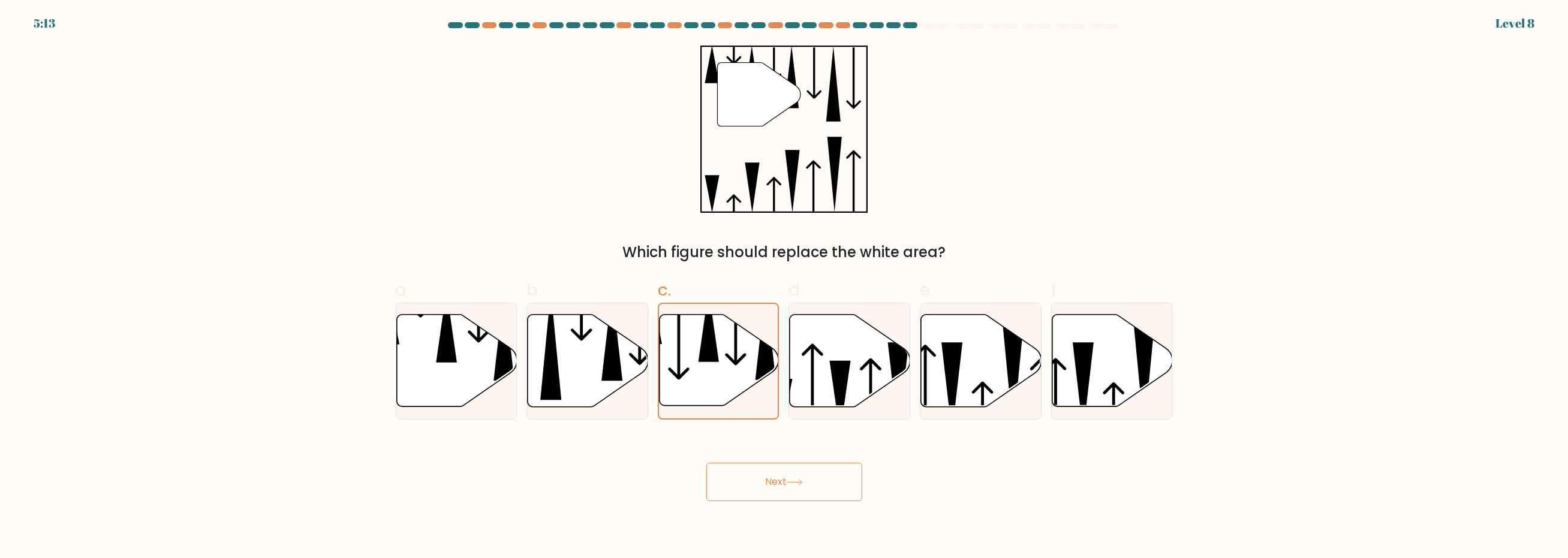
click at [786, 491] on button "Next" at bounding box center [784, 481] width 156 height 38
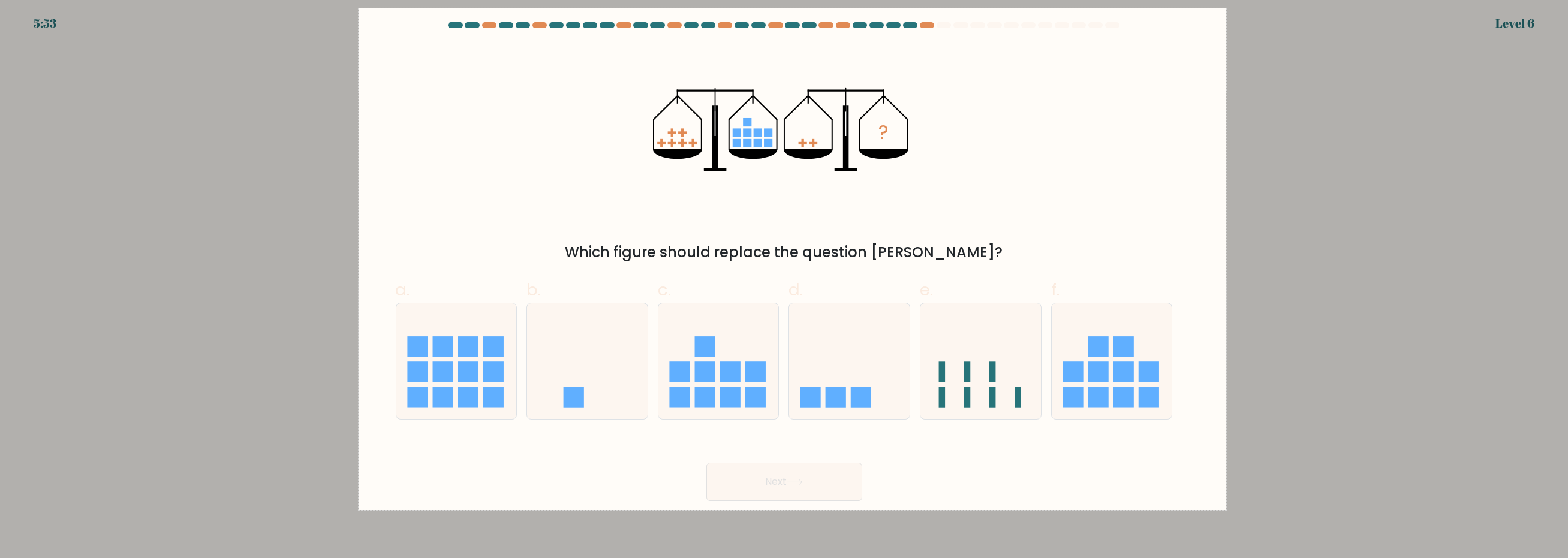
drag, startPoint x: 359, startPoint y: 9, endPoint x: 1226, endPoint y: 511, distance: 1001.8
click at [1226, 511] on div "1447 X 837" at bounding box center [784, 279] width 1568 height 558
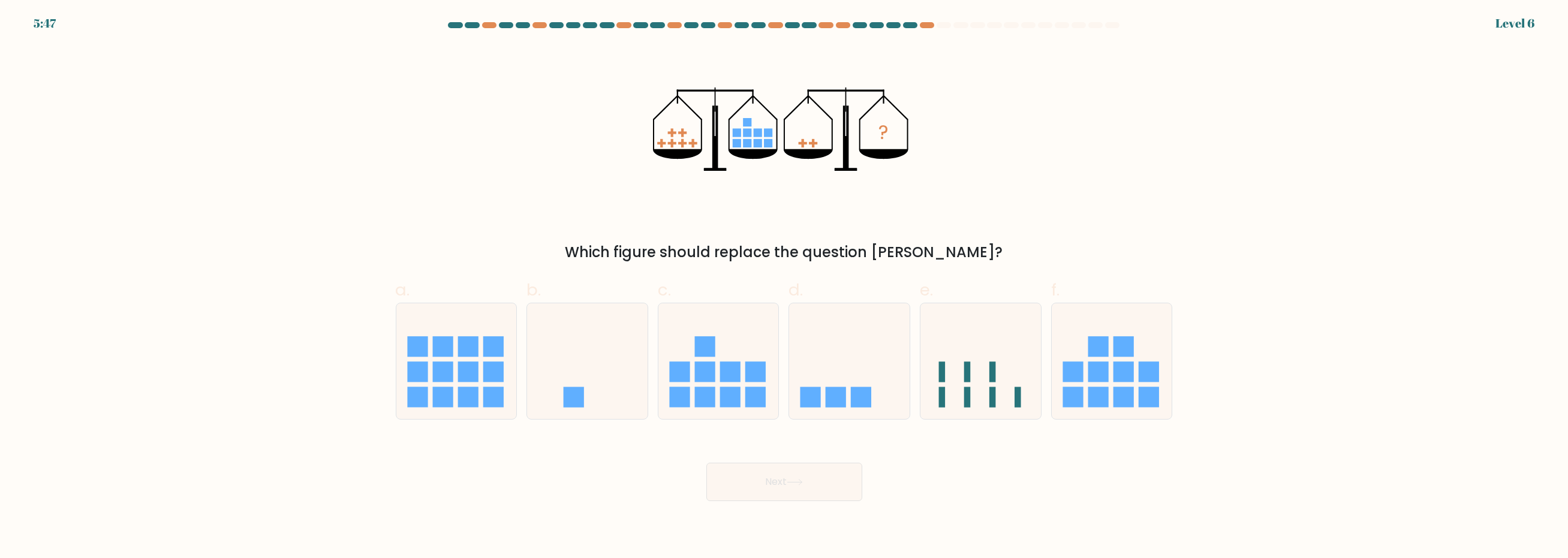
drag, startPoint x: 595, startPoint y: 261, endPoint x: 970, endPoint y: 267, distance: 375.0
click at [988, 263] on div "Which figure should replace the question [PERSON_NAME]?" at bounding box center [784, 252] width 762 height 21
click at [1112, 402] on icon at bounding box center [1112, 361] width 120 height 100
click at [785, 287] on input "f." at bounding box center [784, 283] width 1 height 8
radio input "true"
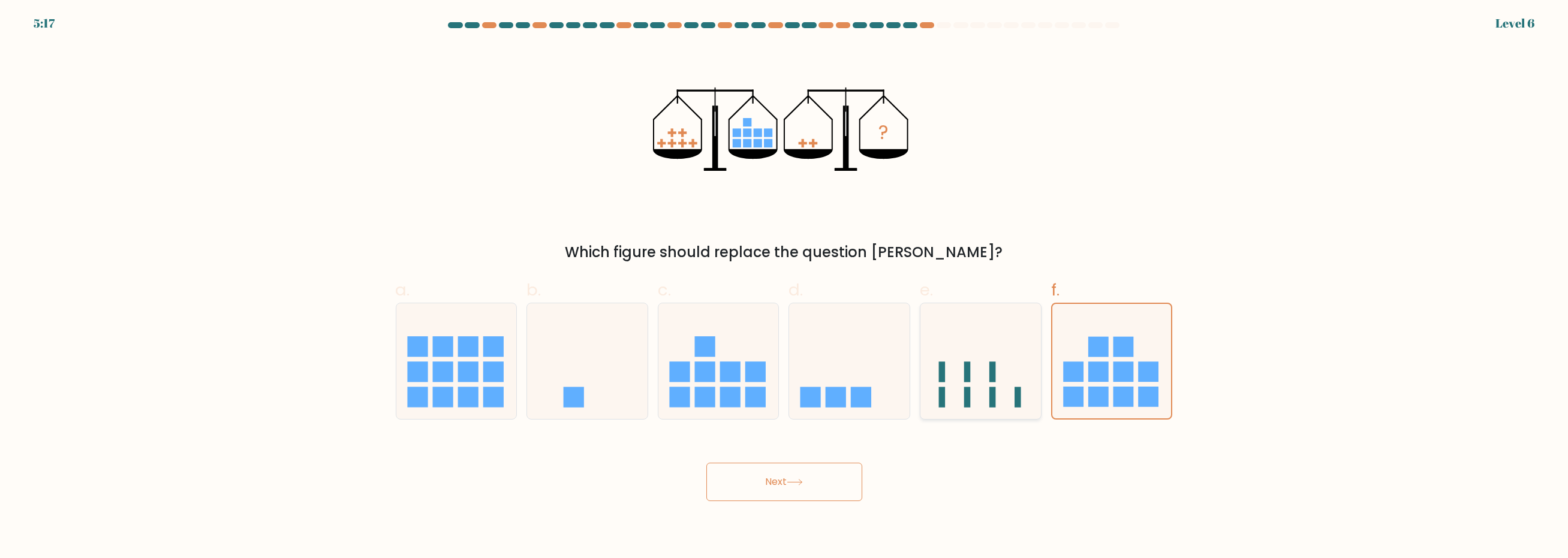
click at [951, 397] on icon at bounding box center [980, 361] width 120 height 100
click at [785, 287] on input "e." at bounding box center [784, 283] width 1 height 8
radio input "true"
click at [843, 402] on rect at bounding box center [835, 396] width 20 height 20
click at [785, 287] on input "d." at bounding box center [784, 283] width 1 height 8
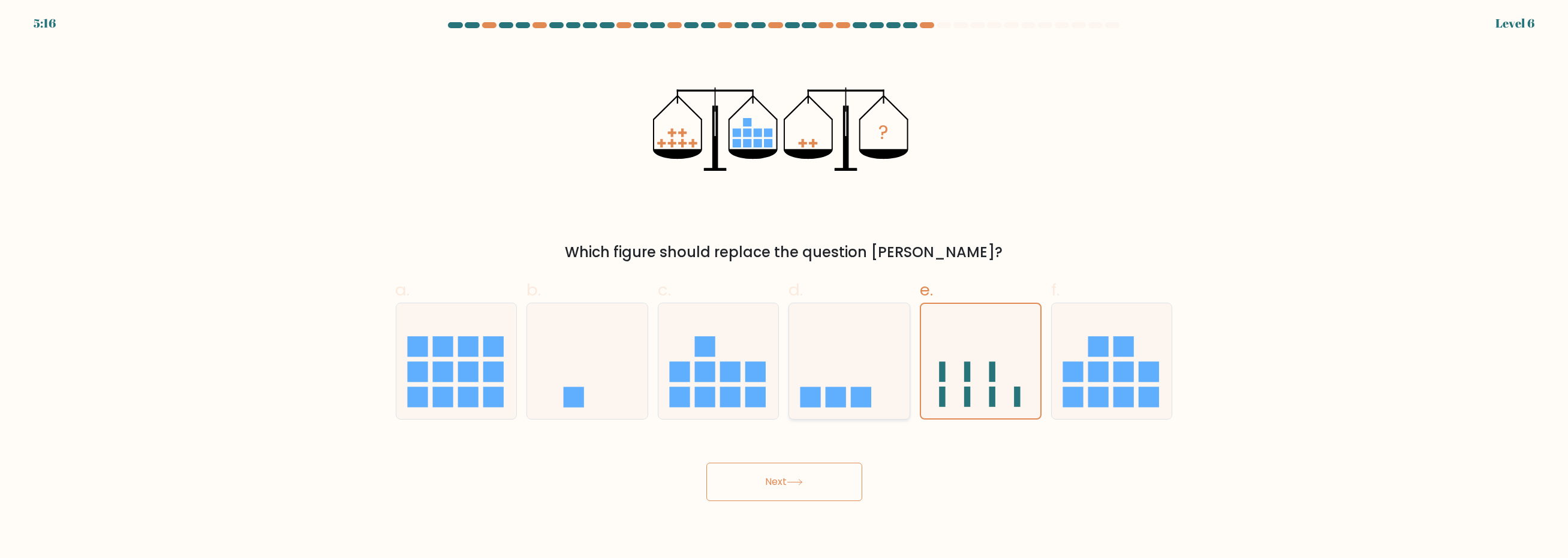
radio input "true"
click at [814, 491] on button "Next" at bounding box center [784, 481] width 156 height 38
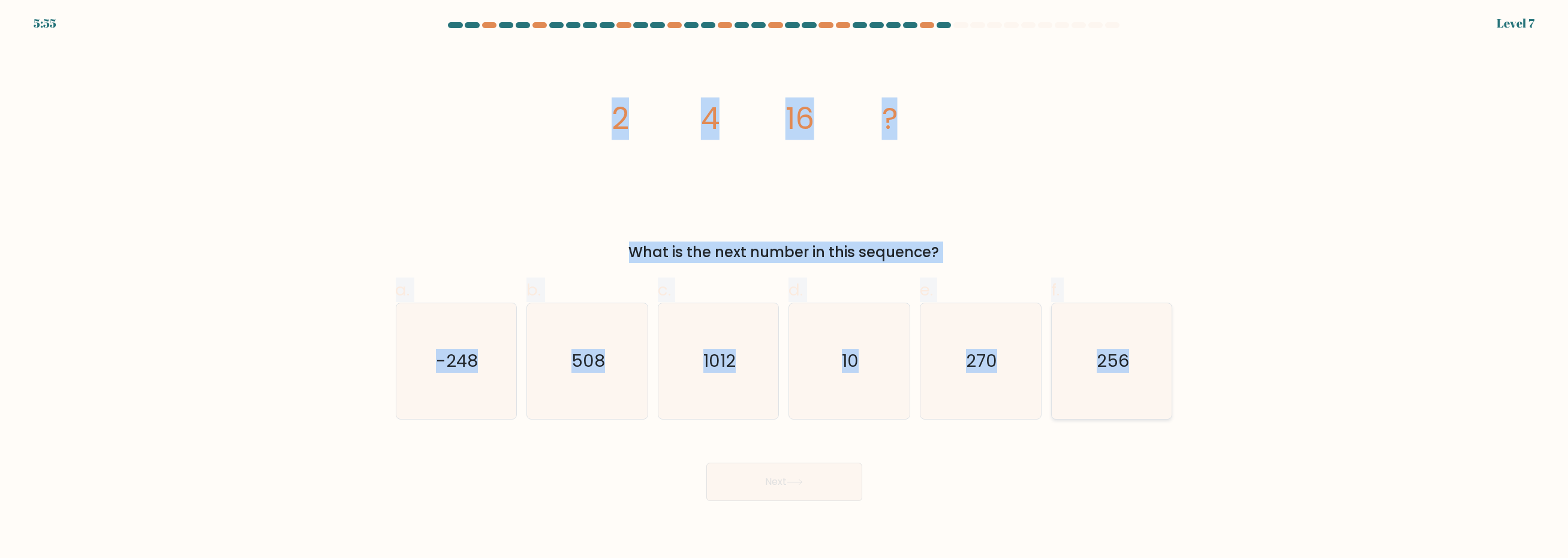
drag, startPoint x: 582, startPoint y: 104, endPoint x: 1169, endPoint y: 377, distance: 647.4
click at [1169, 386] on form at bounding box center [784, 261] width 1568 height 478
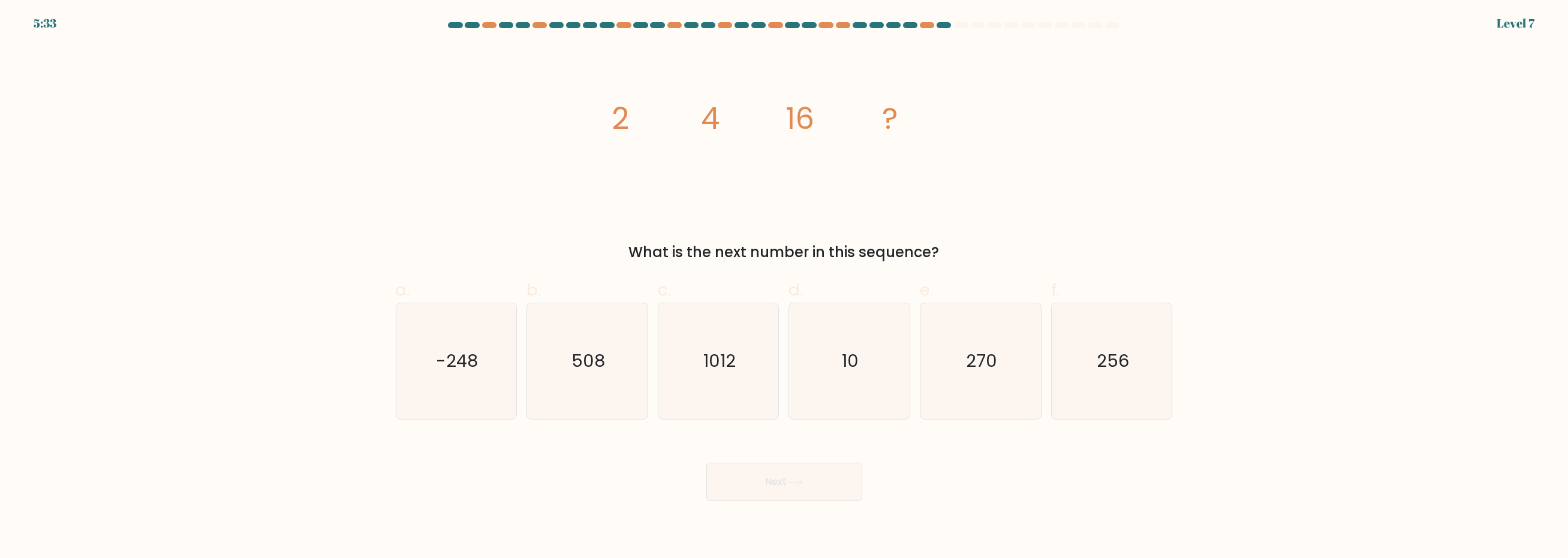
click at [549, 493] on div "Next" at bounding box center [784, 467] width 791 height 67
click at [1125, 383] on icon "256" at bounding box center [1112, 361] width 116 height 116
click at [785, 287] on input "f. 256" at bounding box center [784, 283] width 1 height 8
radio input "true"
click at [817, 497] on button "Next" at bounding box center [784, 481] width 156 height 38
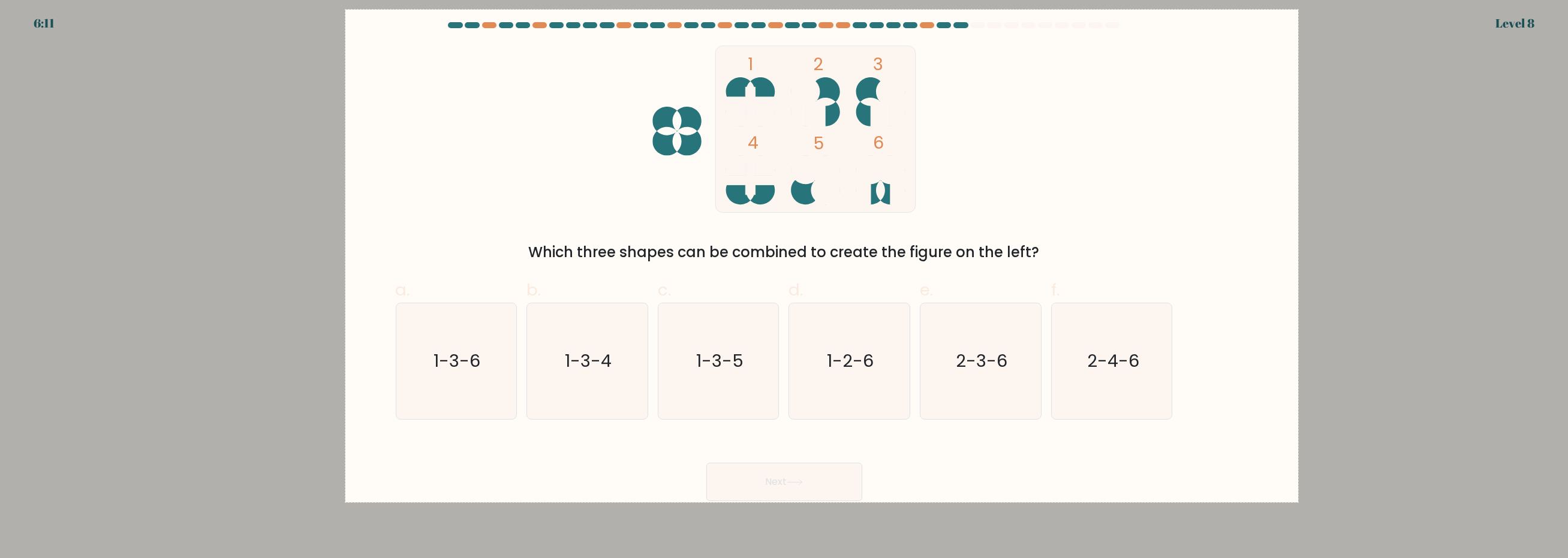
drag, startPoint x: 486, startPoint y: 20, endPoint x: 1298, endPoint y: 502, distance: 944.3
click at [1298, 502] on div "1589 X 822" at bounding box center [784, 279] width 1568 height 558
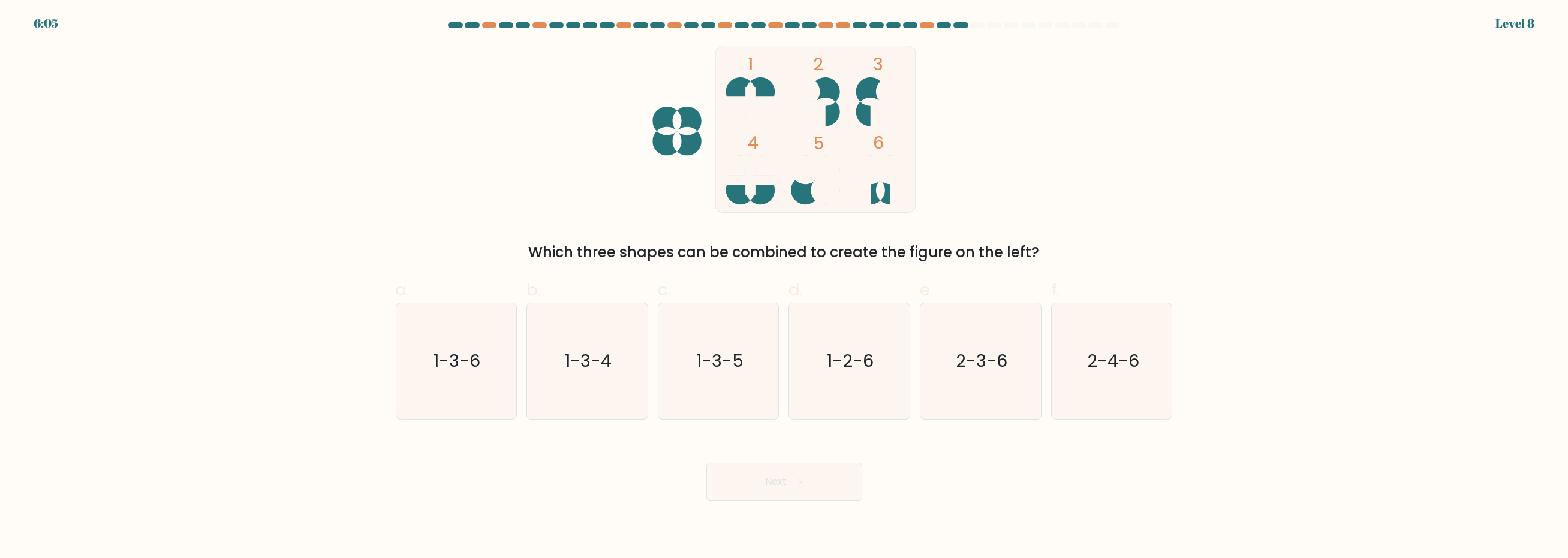
drag, startPoint x: 532, startPoint y: 253, endPoint x: 1098, endPoint y: 257, distance: 566.0
click at [1097, 257] on div "Which three shapes can be combined to create the figure on the left?" at bounding box center [784, 252] width 762 height 21
click at [464, 394] on icon "1-3-6" at bounding box center [456, 361] width 116 height 116
click at [784, 287] on input "a. 1-3-6" at bounding box center [784, 283] width 1 height 8
radio input "true"
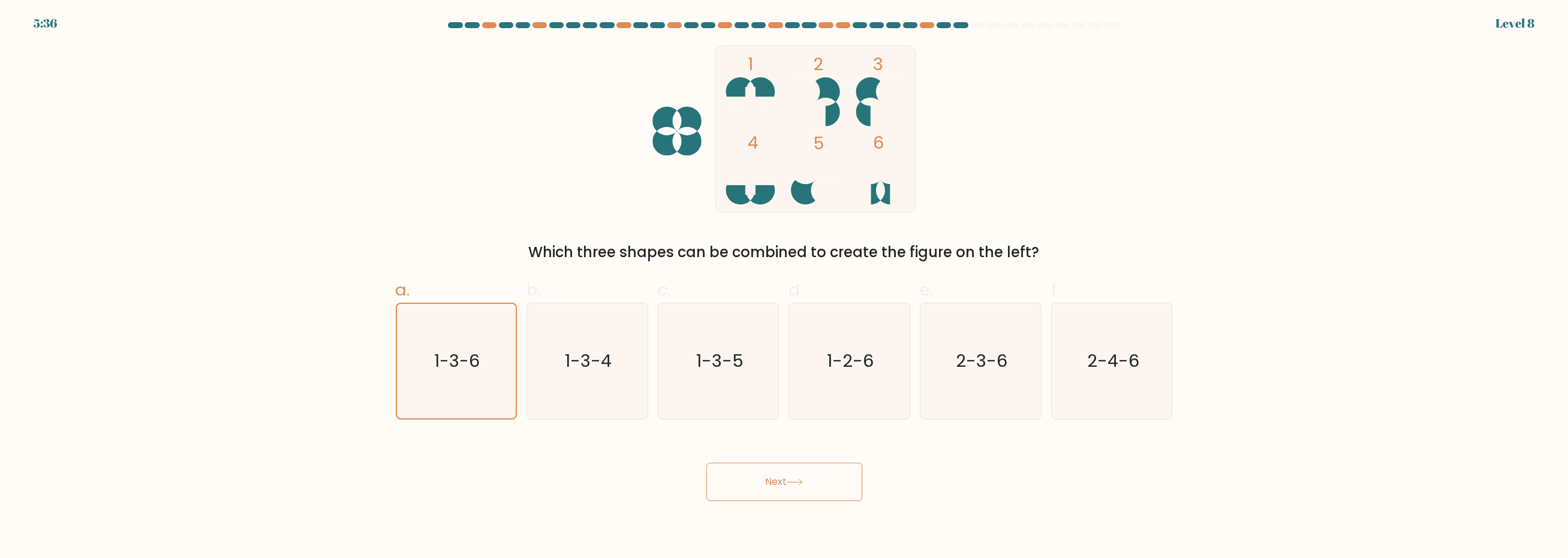
click at [795, 477] on button "Next" at bounding box center [784, 481] width 156 height 38
click at [792, 488] on button "Next" at bounding box center [784, 481] width 156 height 38
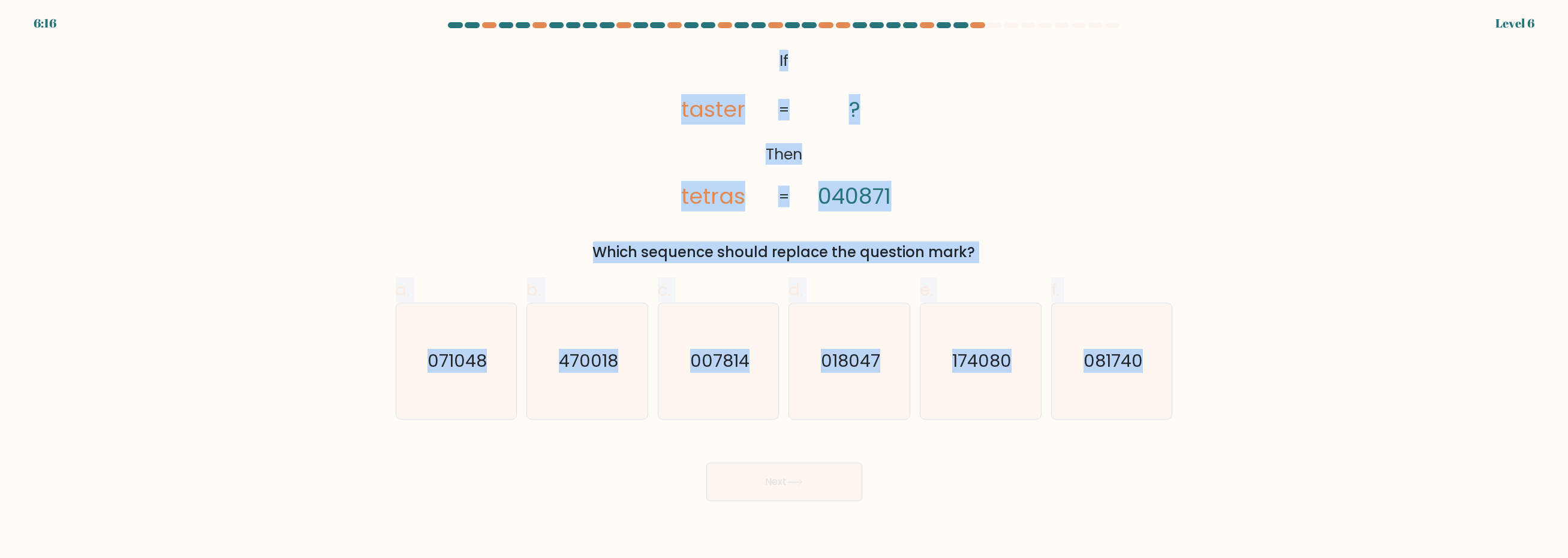
drag, startPoint x: 769, startPoint y: 56, endPoint x: 1311, endPoint y: 455, distance: 673.0
click at [1308, 455] on form "If ?" at bounding box center [784, 261] width 1568 height 478
click at [1305, 319] on form "If ?" at bounding box center [784, 261] width 1568 height 478
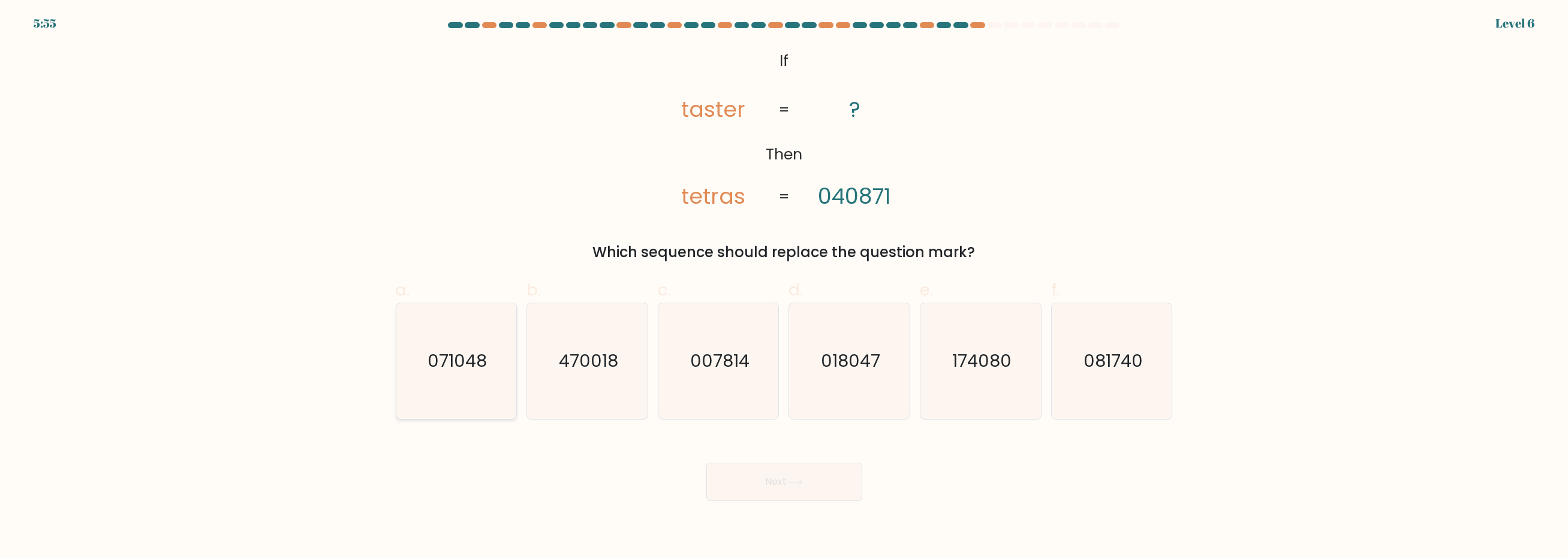
click at [448, 385] on icon "071048" at bounding box center [456, 361] width 116 height 116
click at [784, 287] on input "a. 071048" at bounding box center [784, 283] width 1 height 8
radio input "true"
click at [802, 484] on icon at bounding box center [794, 482] width 14 height 5
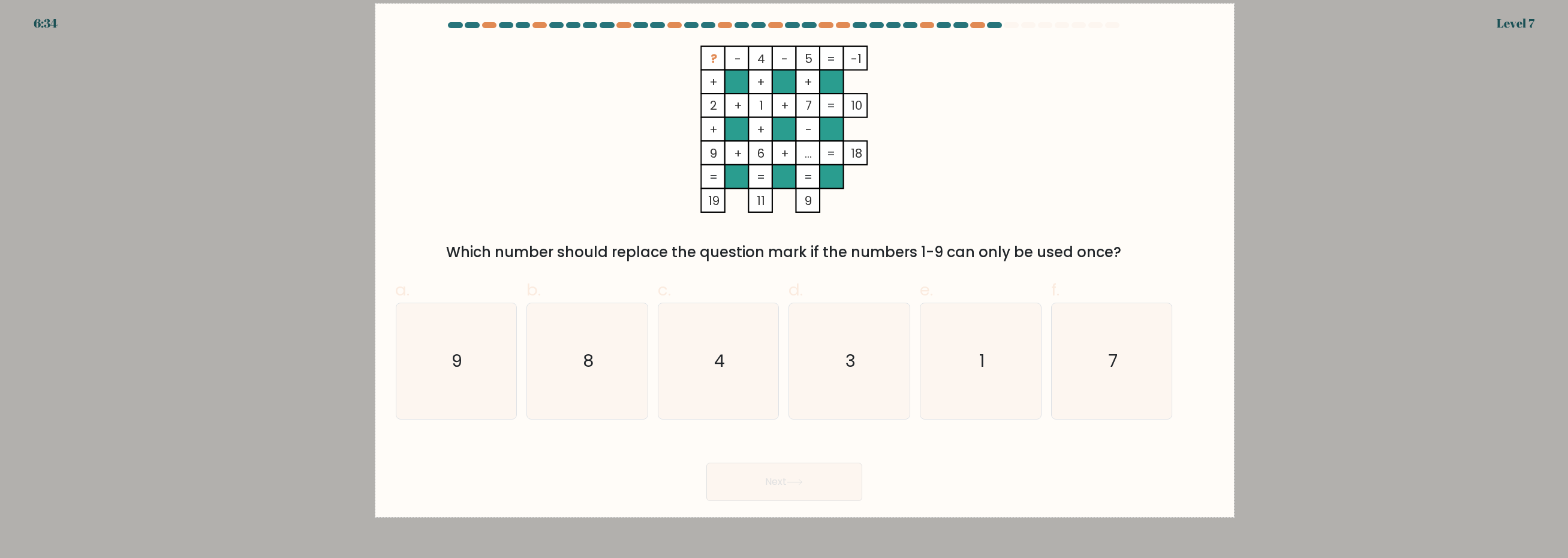
drag, startPoint x: 376, startPoint y: 4, endPoint x: 1234, endPoint y: 517, distance: 999.7
click at [1234, 517] on div "1432 X 857" at bounding box center [784, 279] width 1568 height 558
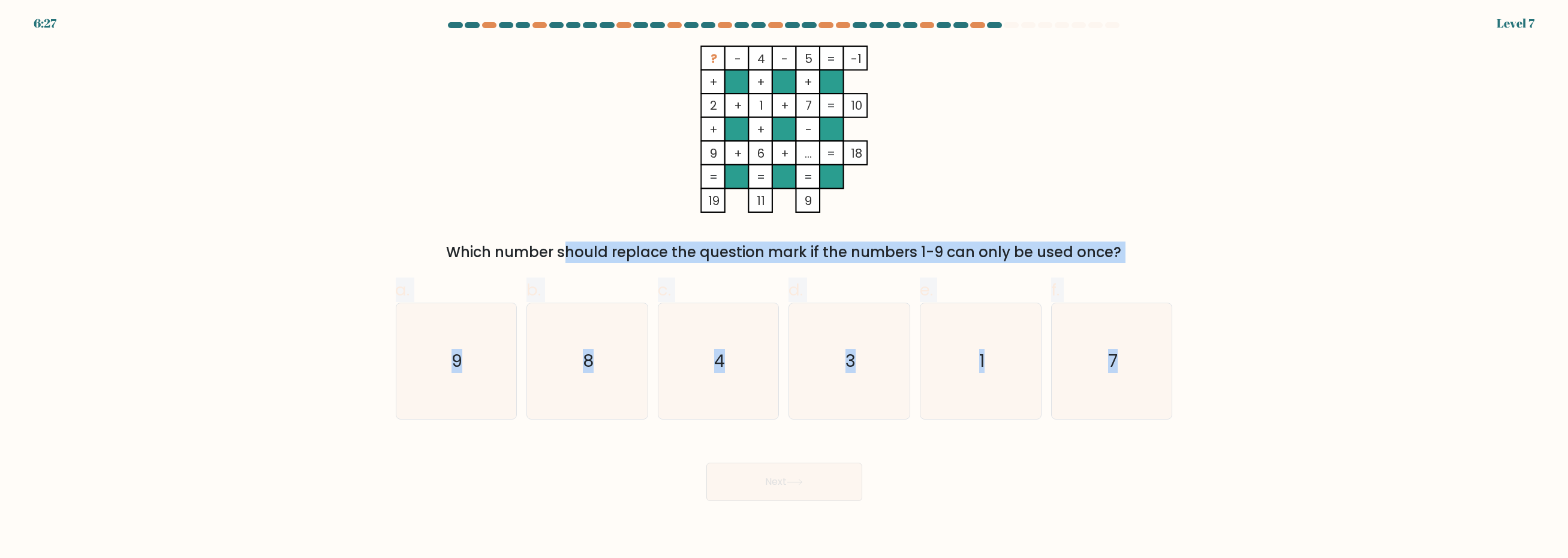
drag, startPoint x: 439, startPoint y: 257, endPoint x: 1220, endPoint y: 372, distance: 789.4
click at [1215, 374] on form at bounding box center [784, 261] width 1568 height 478
click at [568, 383] on icon "8" at bounding box center [587, 361] width 116 height 116
click at [784, 287] on input "b. 8" at bounding box center [784, 283] width 1 height 8
radio input "true"
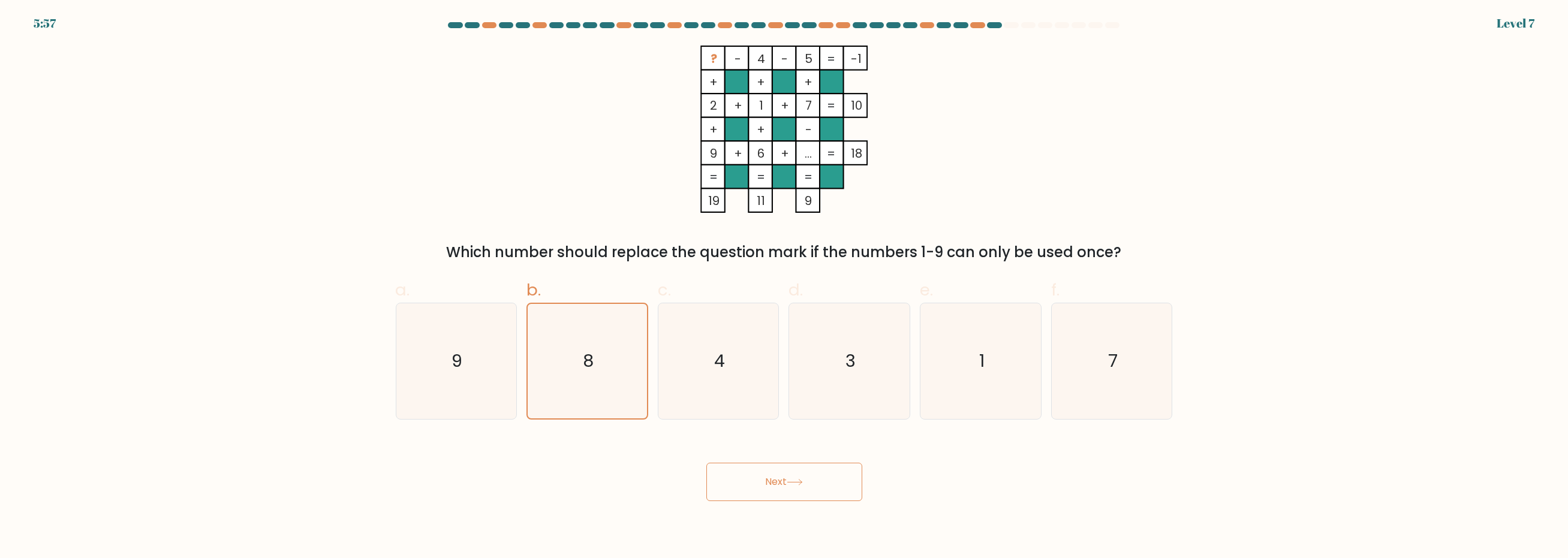
click at [745, 492] on button "Next" at bounding box center [784, 481] width 156 height 38
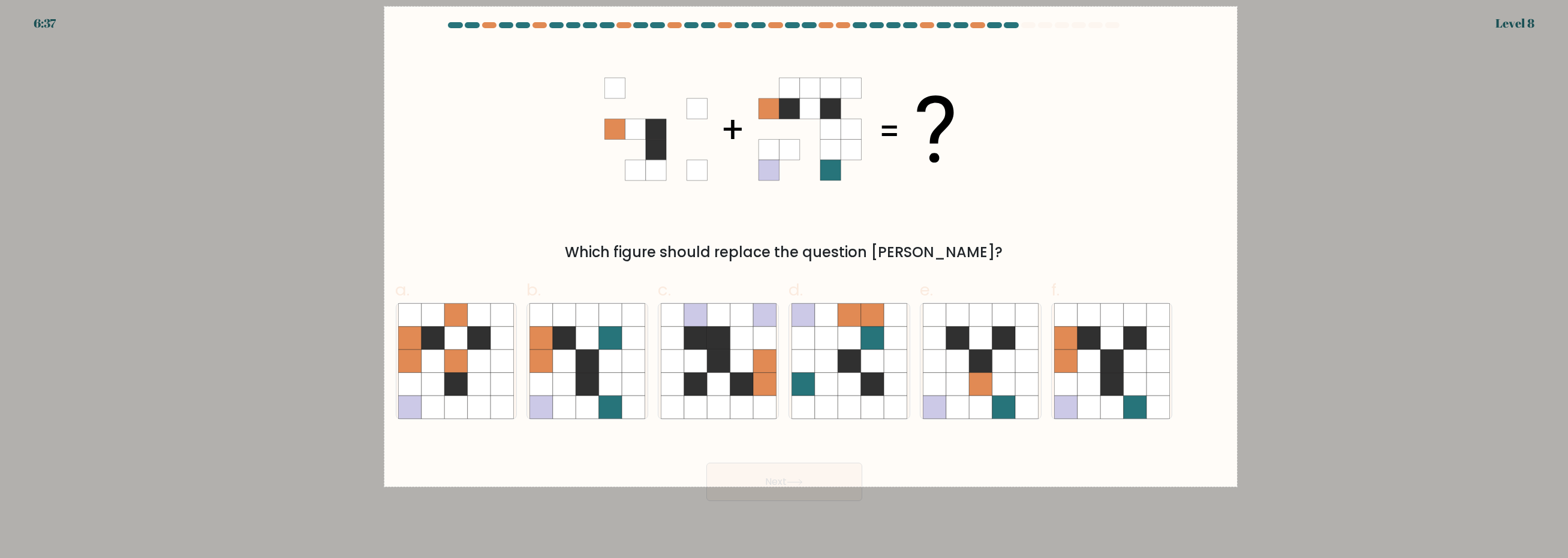
drag, startPoint x: 384, startPoint y: 7, endPoint x: 1237, endPoint y: 486, distance: 978.3
click at [1237, 486] on div "1422 X 801" at bounding box center [784, 279] width 1568 height 558
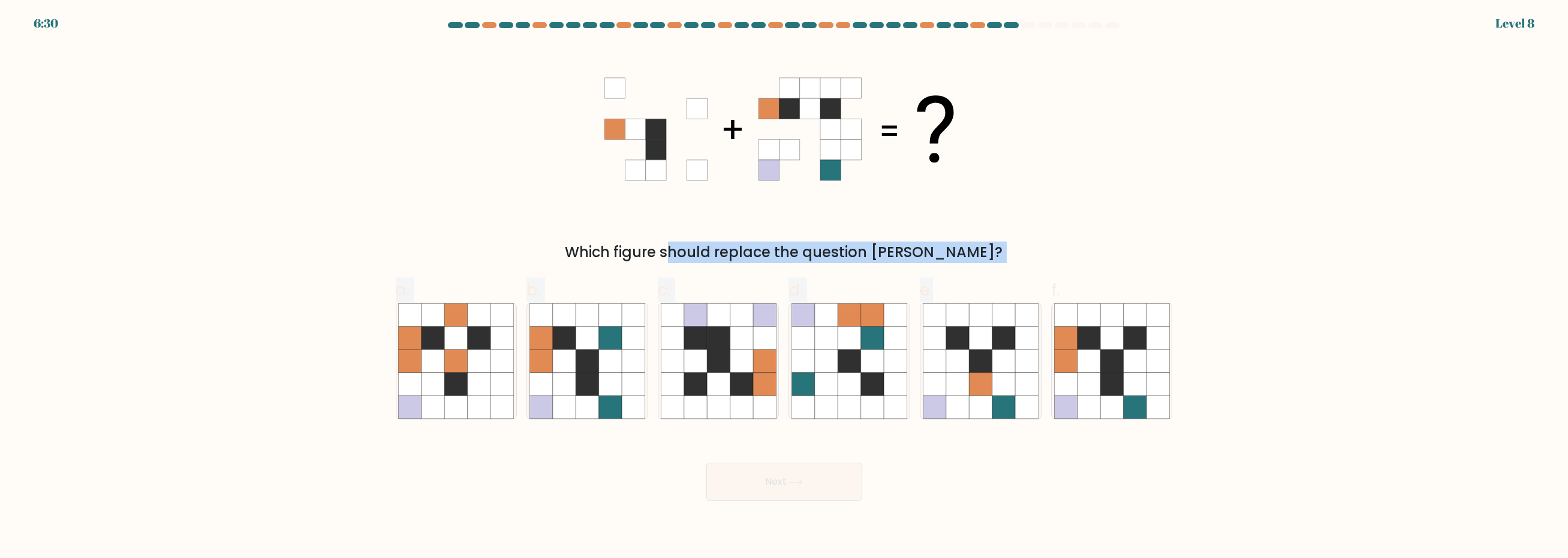
drag, startPoint x: 598, startPoint y: 253, endPoint x: 1047, endPoint y: 282, distance: 449.9
click at [1021, 271] on form at bounding box center [784, 261] width 1568 height 478
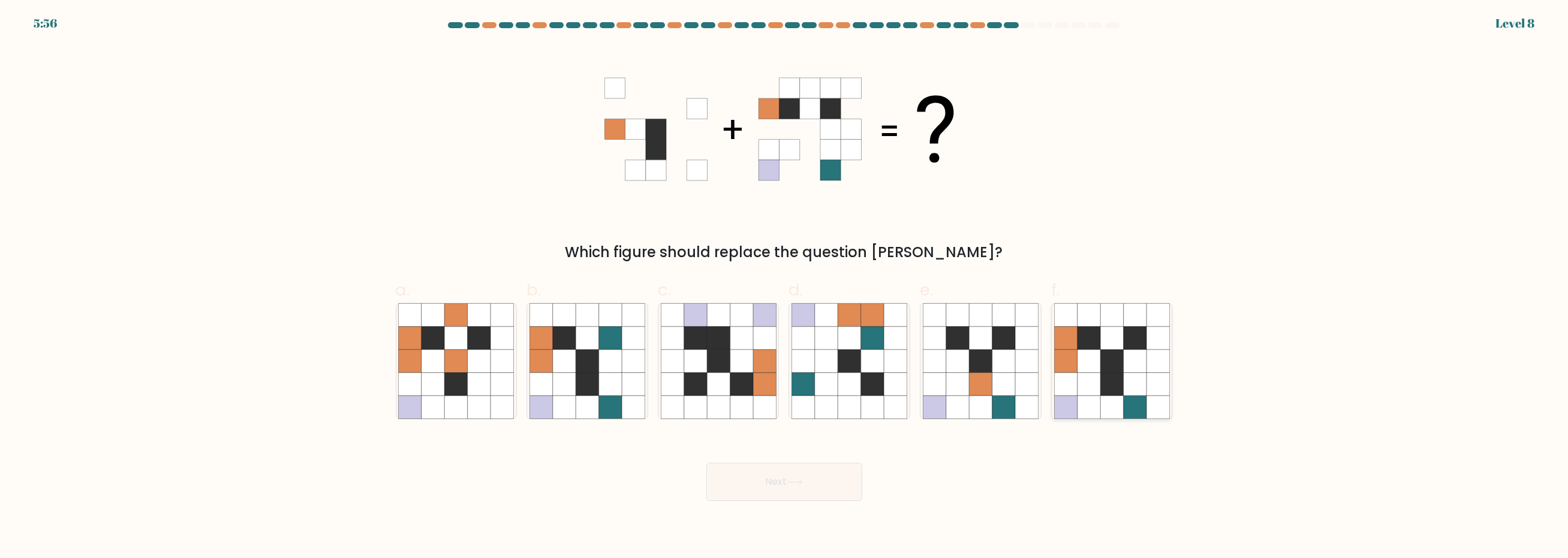
click at [1107, 369] on icon at bounding box center [1111, 360] width 23 height 23
click at [785, 287] on input "f." at bounding box center [784, 283] width 1 height 8
radio input "true"
click at [832, 495] on button "Next" at bounding box center [784, 481] width 156 height 38
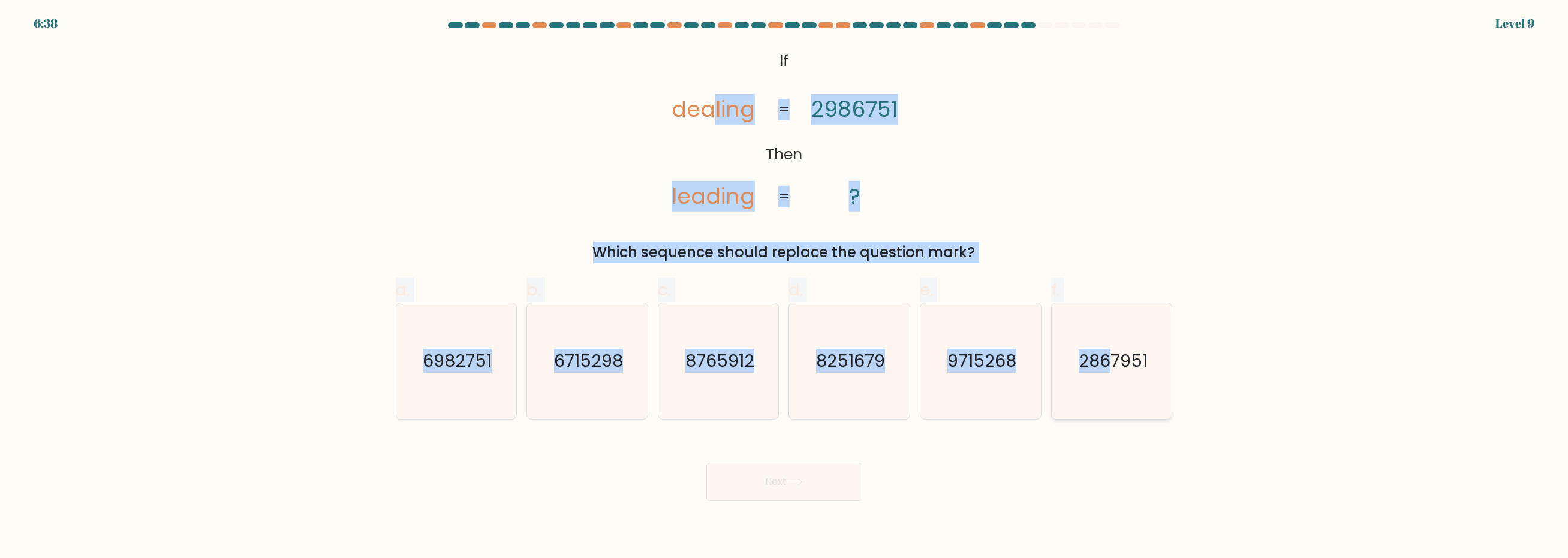
drag, startPoint x: 712, startPoint y: 48, endPoint x: 1117, endPoint y: 359, distance: 510.6
click at [1116, 360] on form "If ?" at bounding box center [784, 261] width 1568 height 478
click at [1183, 188] on form "If ?" at bounding box center [784, 261] width 1568 height 478
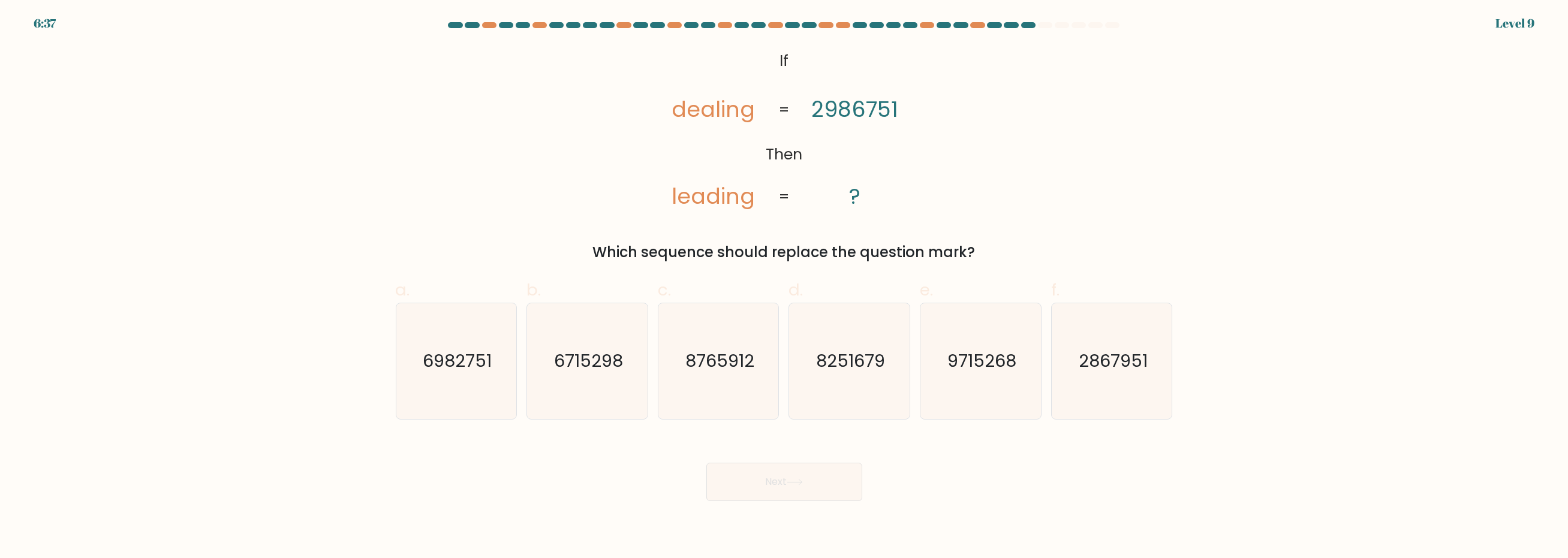
click at [783, 57] on tspan "If" at bounding box center [784, 60] width 9 height 21
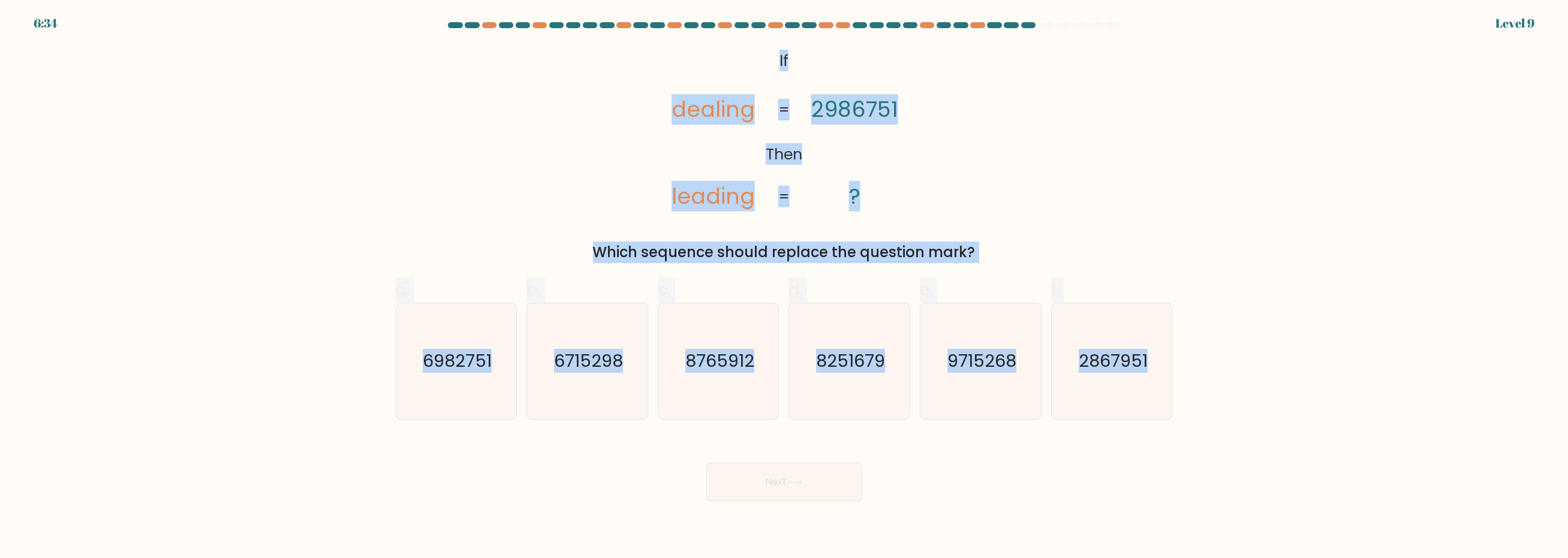
drag, startPoint x: 778, startPoint y: 56, endPoint x: 1177, endPoint y: 416, distance: 537.4
click at [1177, 416] on form "If ?" at bounding box center [784, 261] width 1568 height 478
drag, startPoint x: 223, startPoint y: 280, endPoint x: 234, endPoint y: 287, distance: 13.0
click at [224, 280] on form "If ?" at bounding box center [784, 261] width 1568 height 478
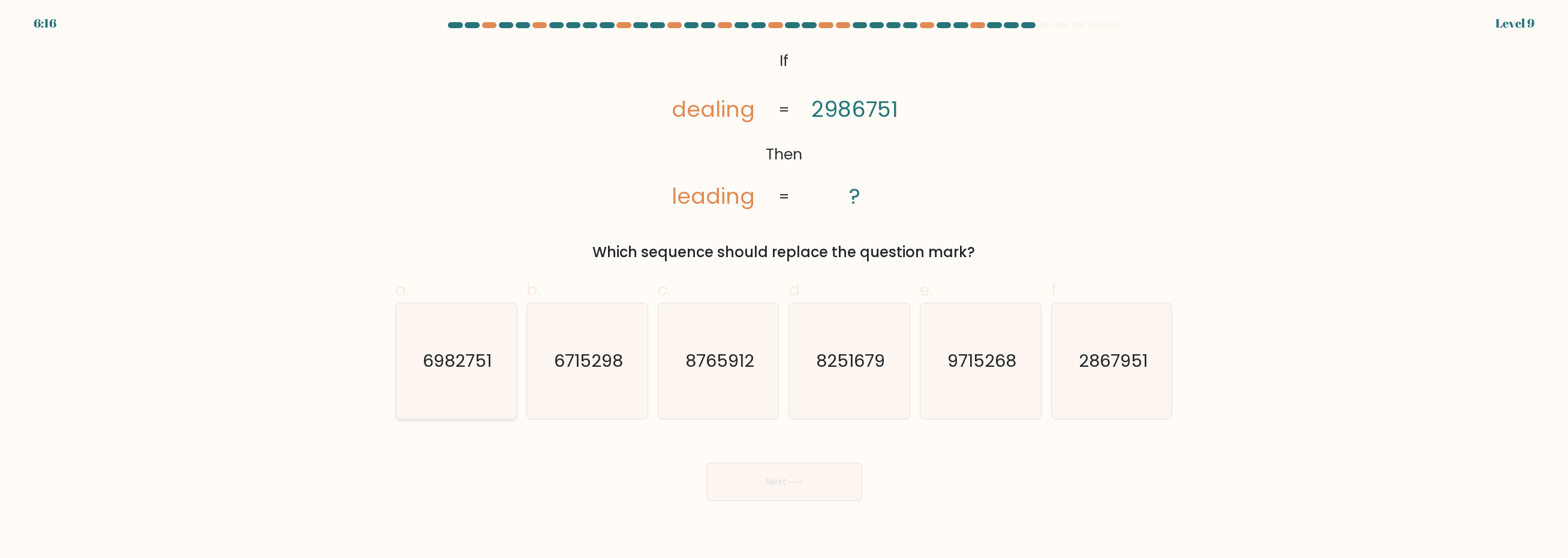
click at [457, 384] on icon "6982751" at bounding box center [456, 361] width 116 height 116
click at [784, 287] on input "a. 6982751" at bounding box center [784, 283] width 1 height 8
radio input "true"
click at [824, 500] on button "Next" at bounding box center [784, 481] width 156 height 38
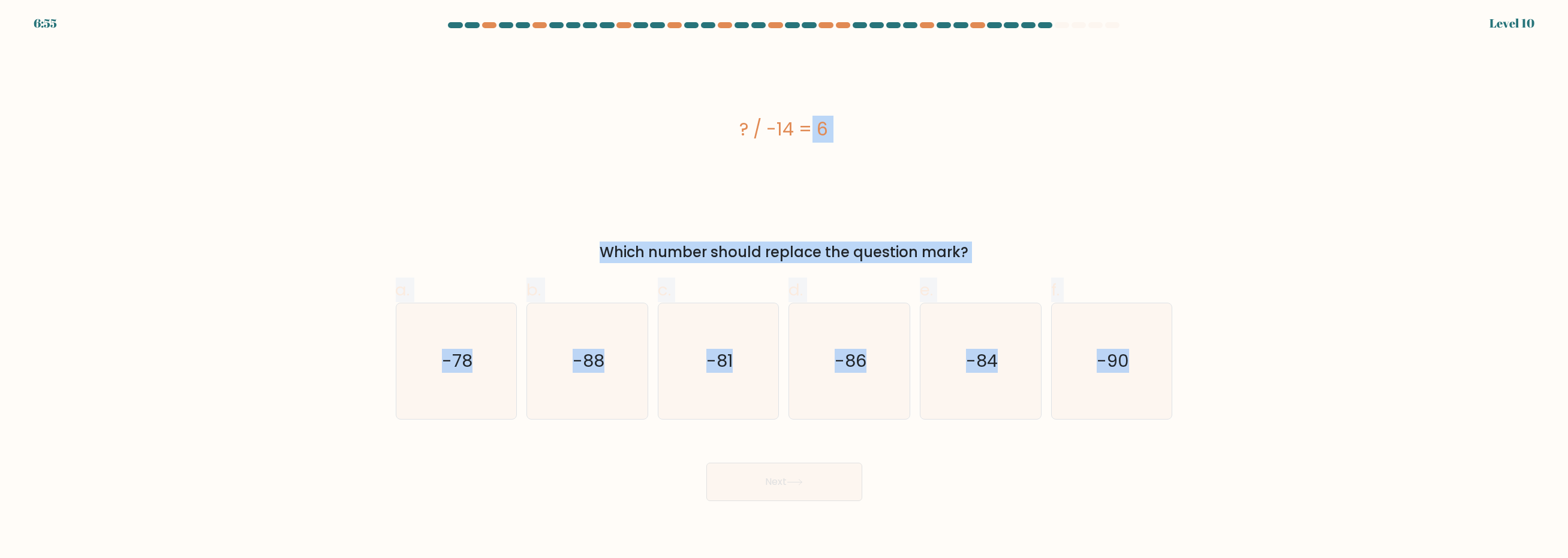
drag, startPoint x: 734, startPoint y: 126, endPoint x: 1050, endPoint y: 458, distance: 458.3
click at [1185, 378] on form "a." at bounding box center [784, 261] width 1568 height 478
click at [183, 264] on form "a." at bounding box center [784, 261] width 1568 height 478
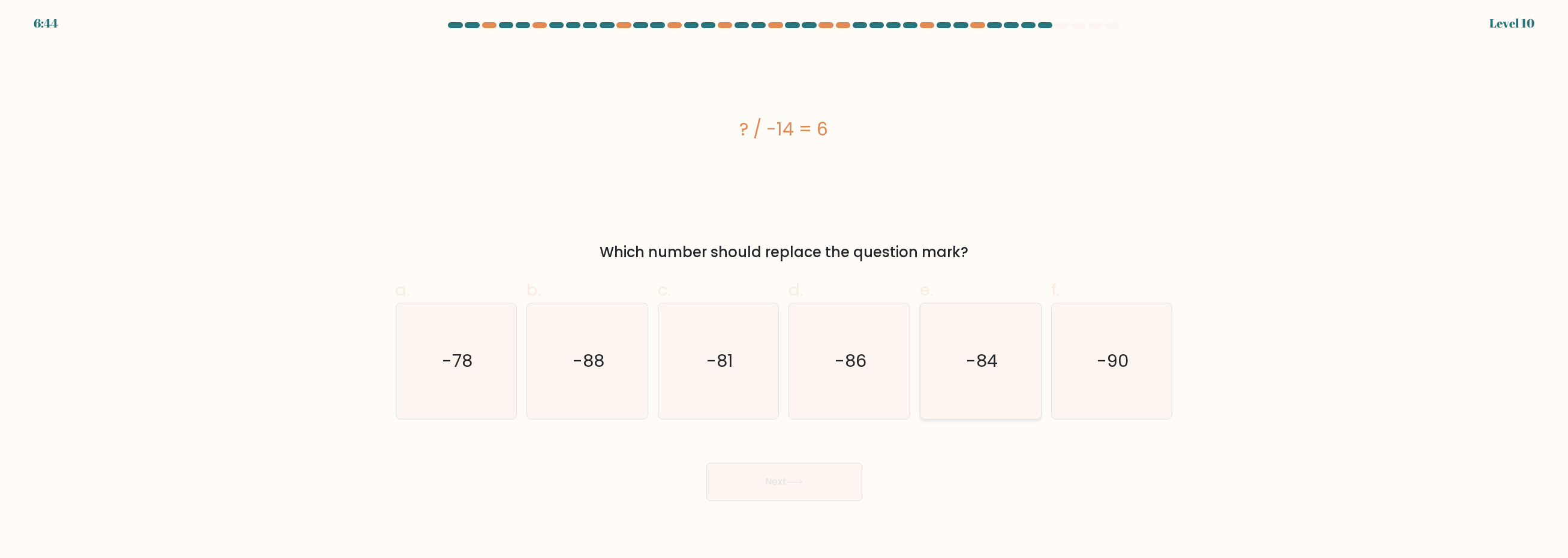
click at [984, 380] on icon "-84" at bounding box center [980, 361] width 116 height 116
click at [785, 287] on input "e. -84" at bounding box center [784, 283] width 1 height 8
radio input "true"
click at [821, 498] on button "Next" at bounding box center [784, 481] width 156 height 38
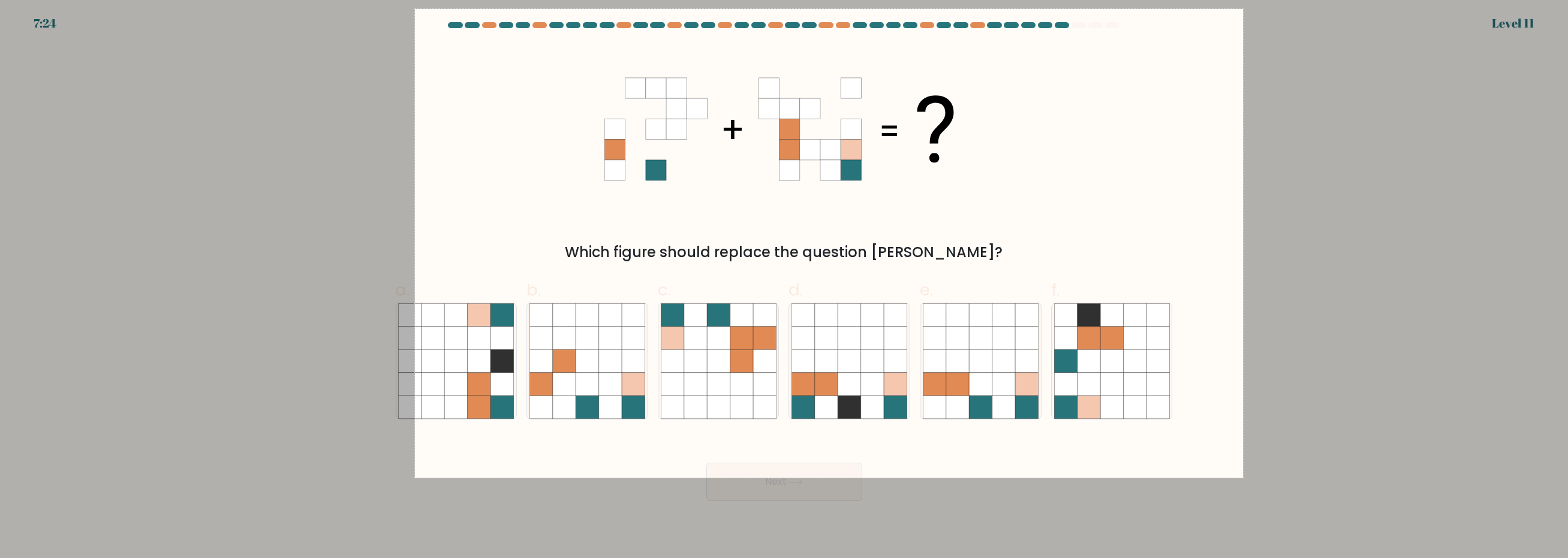
drag, startPoint x: 415, startPoint y: 9, endPoint x: 1242, endPoint y: 478, distance: 950.7
click at [1242, 478] on div "1381 X 782" at bounding box center [784, 279] width 1568 height 558
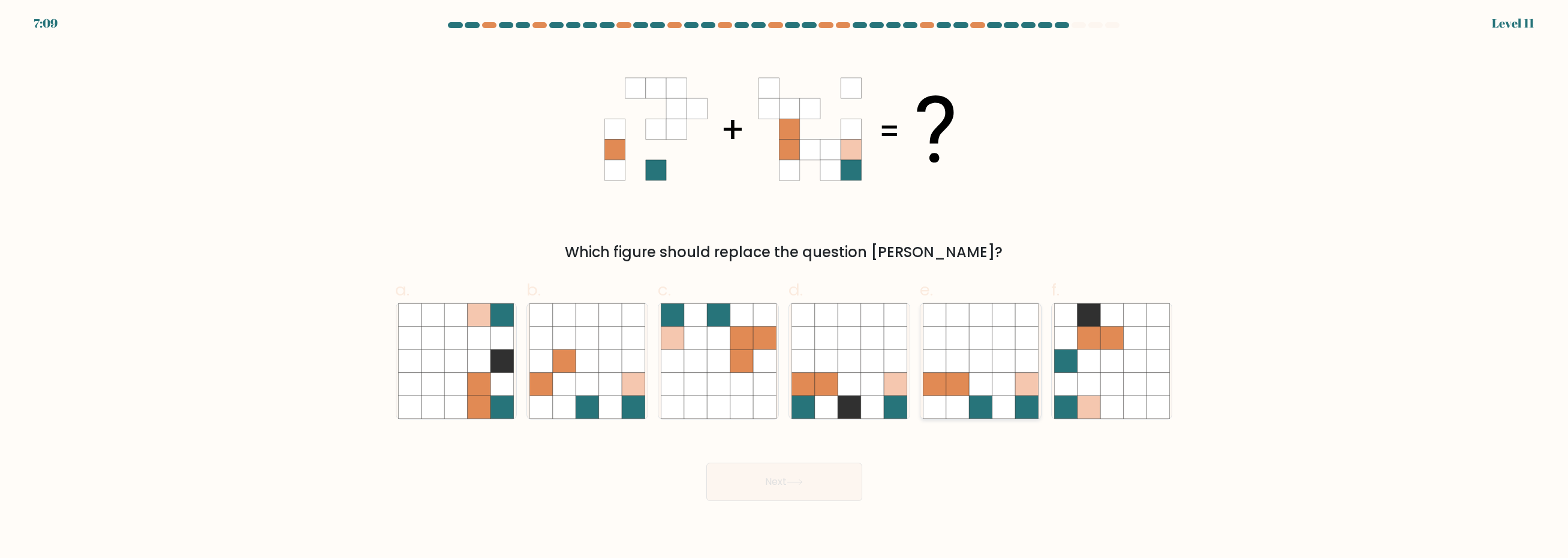
drag, startPoint x: 617, startPoint y: 250, endPoint x: 944, endPoint y: 351, distance: 342.2
click at [971, 257] on div "Which figure should replace the question [PERSON_NAME]?" at bounding box center [784, 252] width 762 height 21
drag, startPoint x: 191, startPoint y: 301, endPoint x: 204, endPoint y: 306, distance: 13.9
click at [195, 303] on form at bounding box center [784, 261] width 1568 height 478
click at [832, 369] on icon at bounding box center [826, 360] width 23 height 23
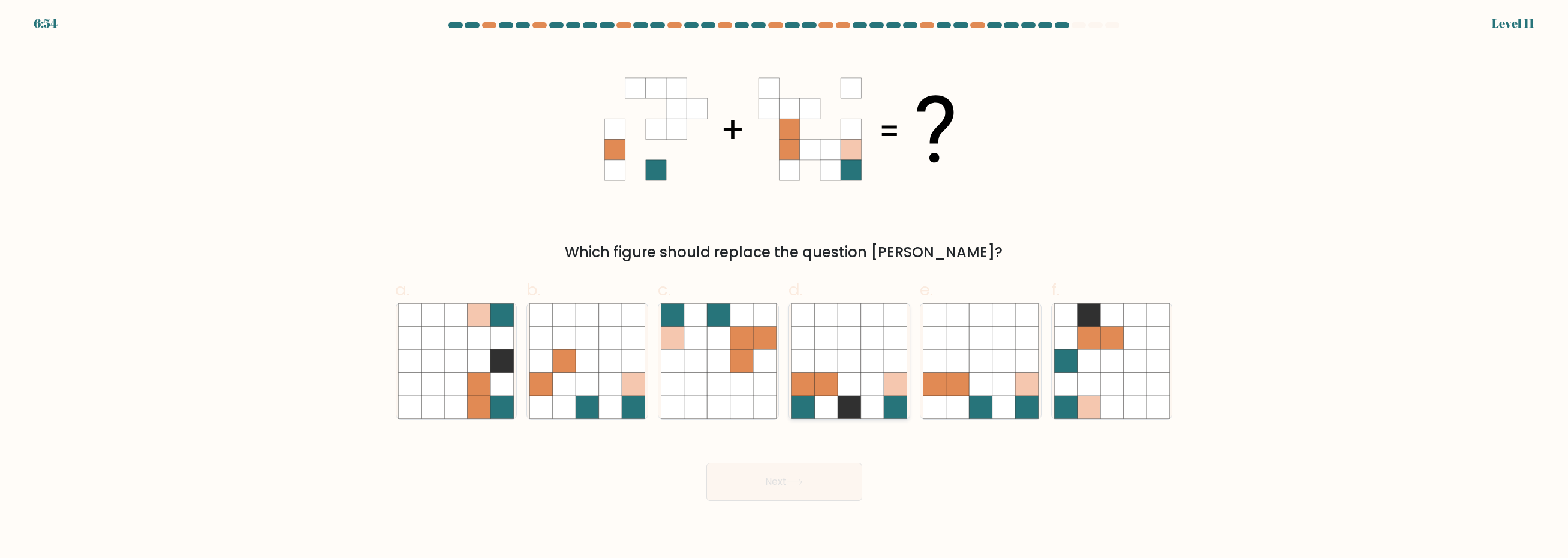
click at [785, 287] on input "d." at bounding box center [784, 283] width 1 height 8
radio input "true"
click at [795, 485] on icon at bounding box center [794, 482] width 16 height 6
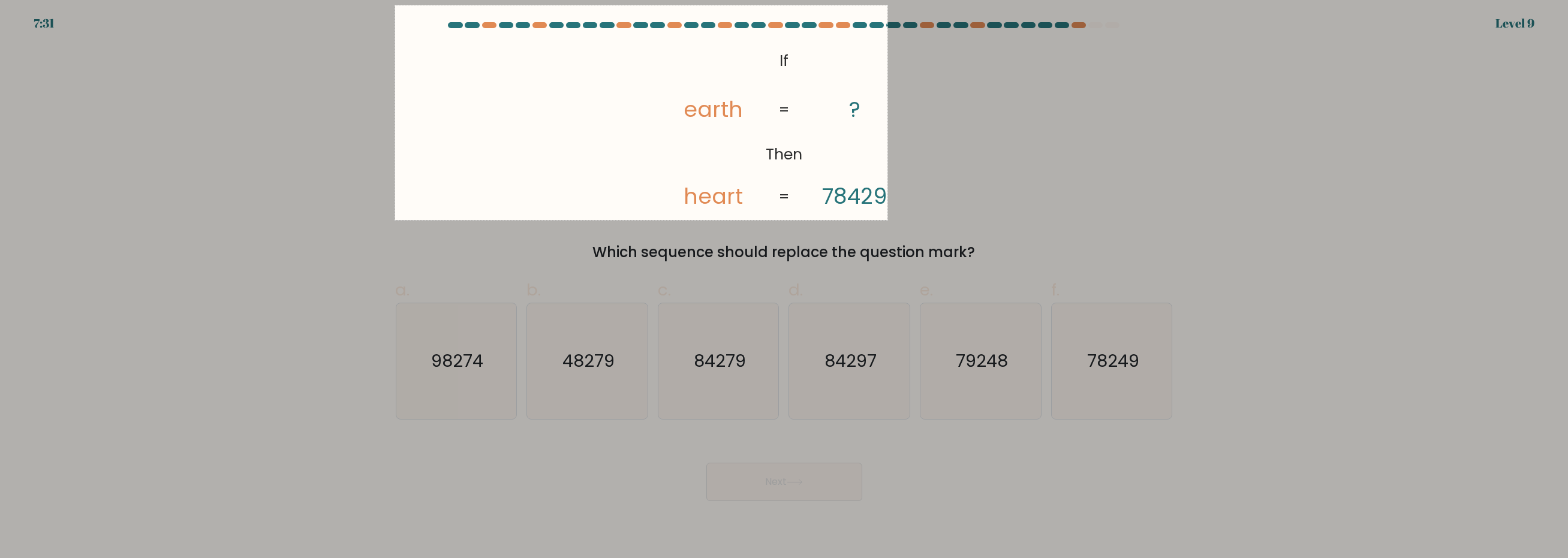
drag, startPoint x: 495, startPoint y: 11, endPoint x: 887, endPoint y: 220, distance: 444.2
click at [887, 220] on div "821 X 358" at bounding box center [784, 279] width 1568 height 558
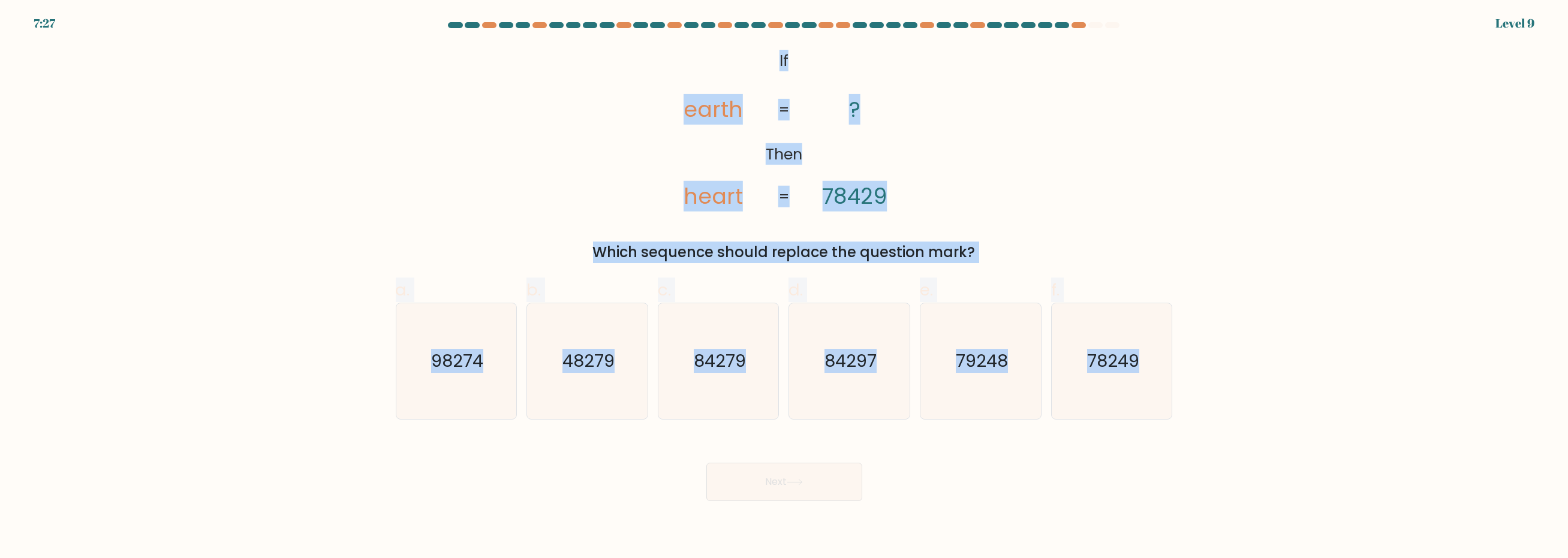
drag, startPoint x: 768, startPoint y: 59, endPoint x: 1150, endPoint y: 435, distance: 536.0
click at [1150, 435] on form "If ?" at bounding box center [784, 261] width 1568 height 478
click at [476, 383] on icon "98274" at bounding box center [456, 361] width 116 height 116
click at [784, 287] on input "a. 98274" at bounding box center [784, 283] width 1 height 8
radio input "true"
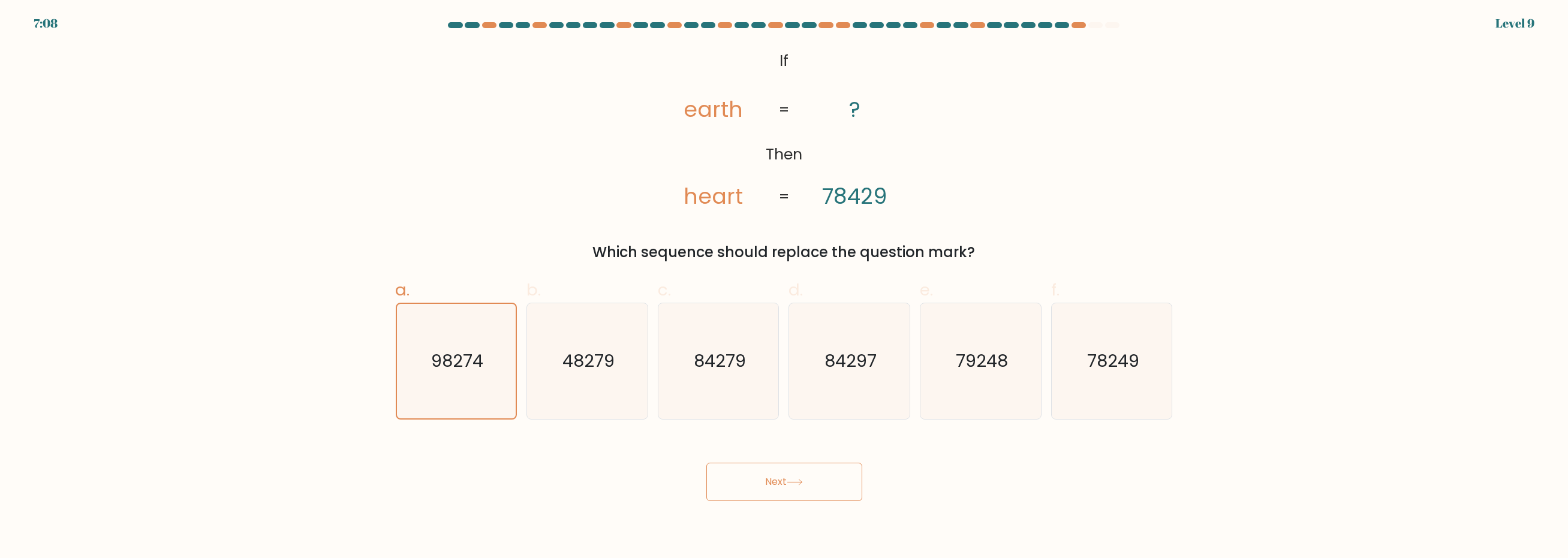
click at [810, 500] on button "Next" at bounding box center [784, 481] width 156 height 38
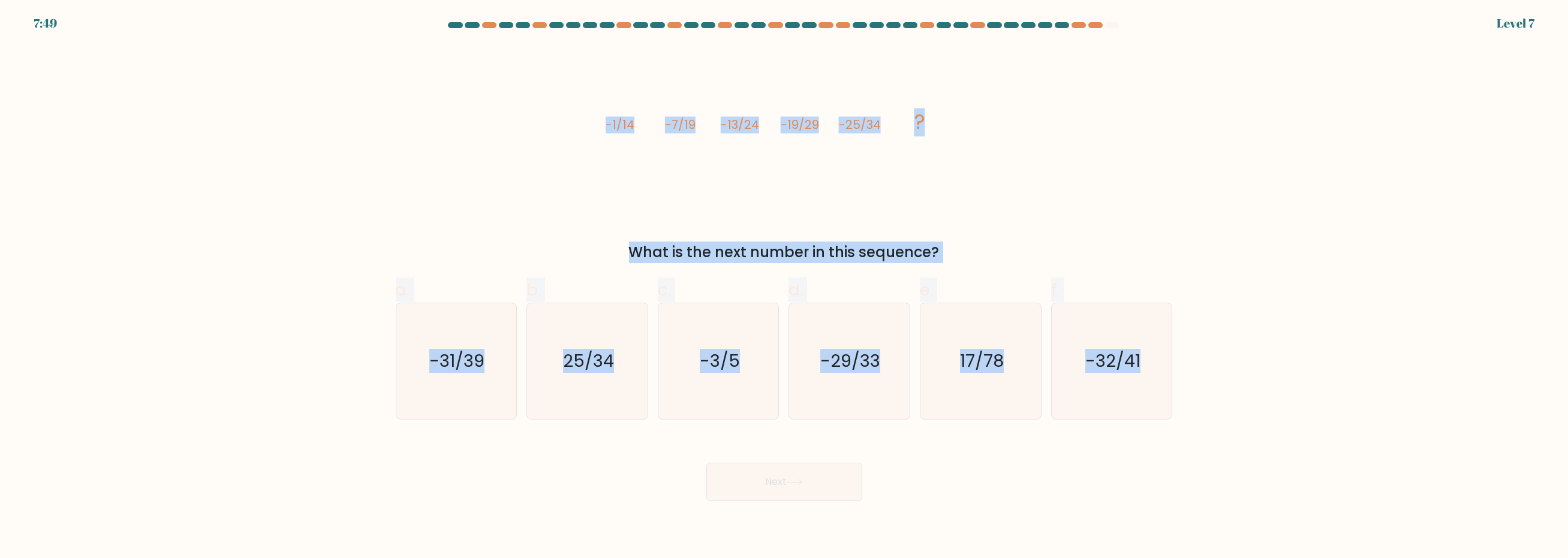
drag, startPoint x: 590, startPoint y: 122, endPoint x: 1176, endPoint y: 414, distance: 654.7
click at [1196, 403] on form at bounding box center [784, 261] width 1568 height 478
click at [363, 325] on form at bounding box center [784, 261] width 1568 height 478
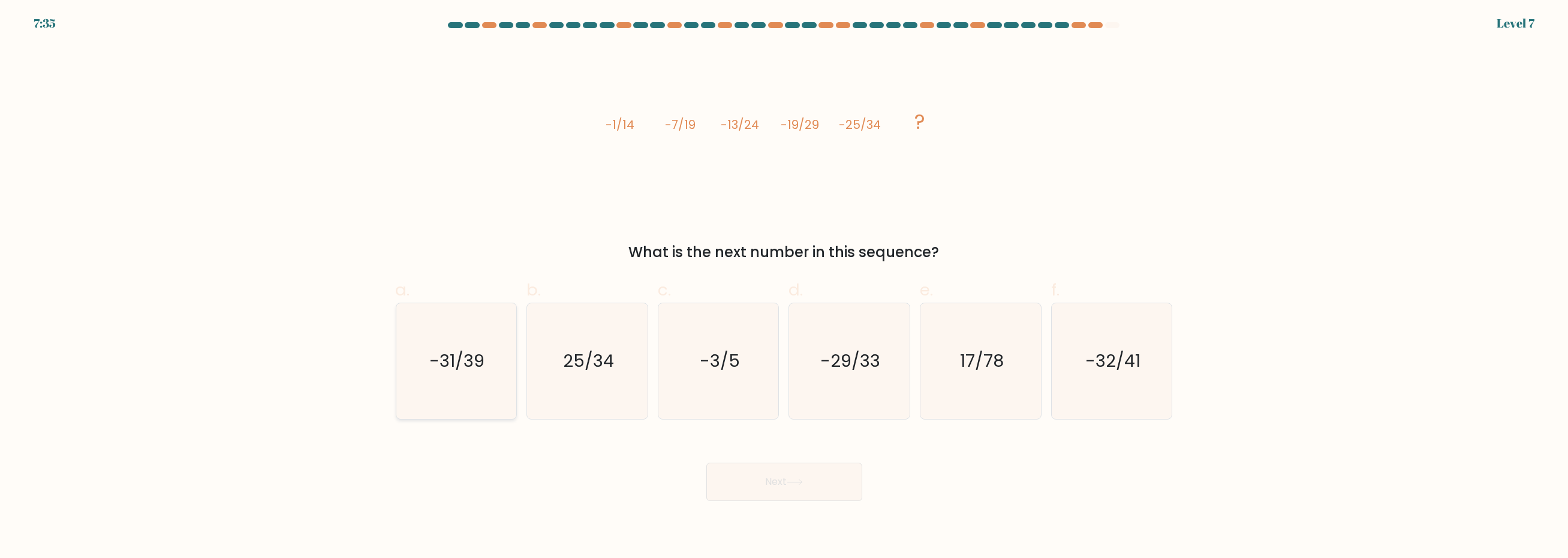
click at [500, 402] on icon "-31/39" at bounding box center [456, 361] width 116 height 116
click at [784, 287] on input "a. -31/39" at bounding box center [784, 283] width 1 height 8
radio input "true"
click at [760, 483] on button "Next" at bounding box center [784, 481] width 156 height 38
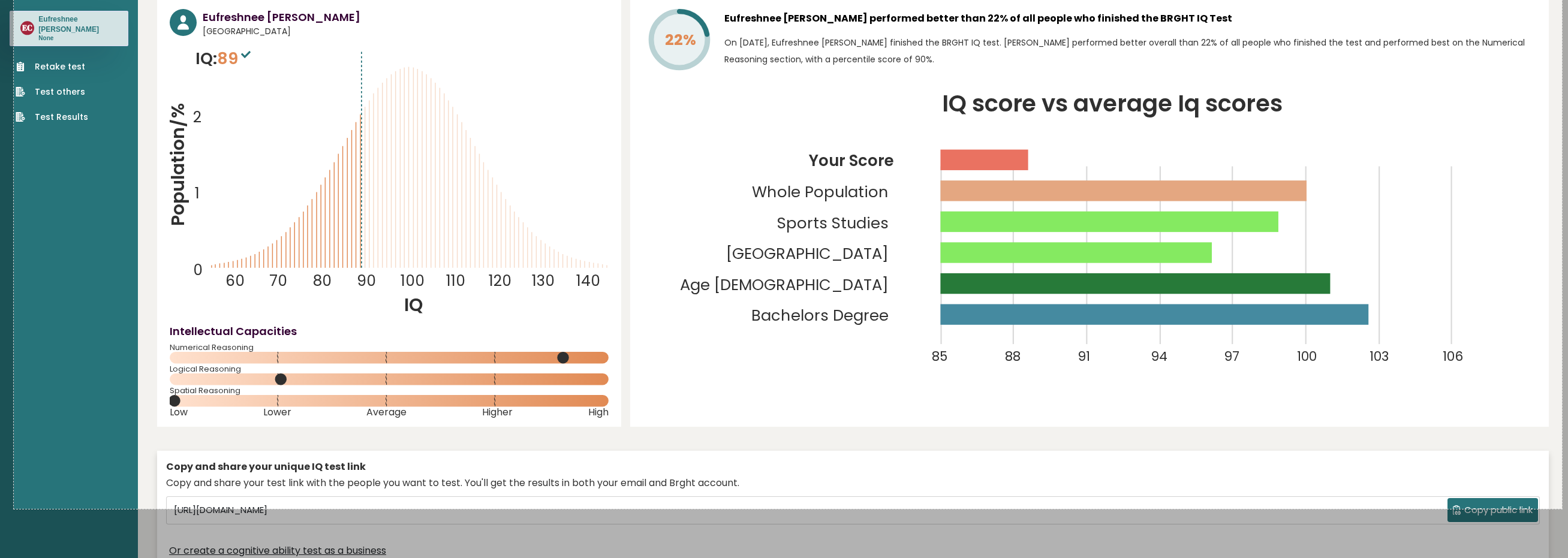
drag, startPoint x: 14, startPoint y: 5, endPoint x: 1562, endPoint y: 535, distance: 1636.2
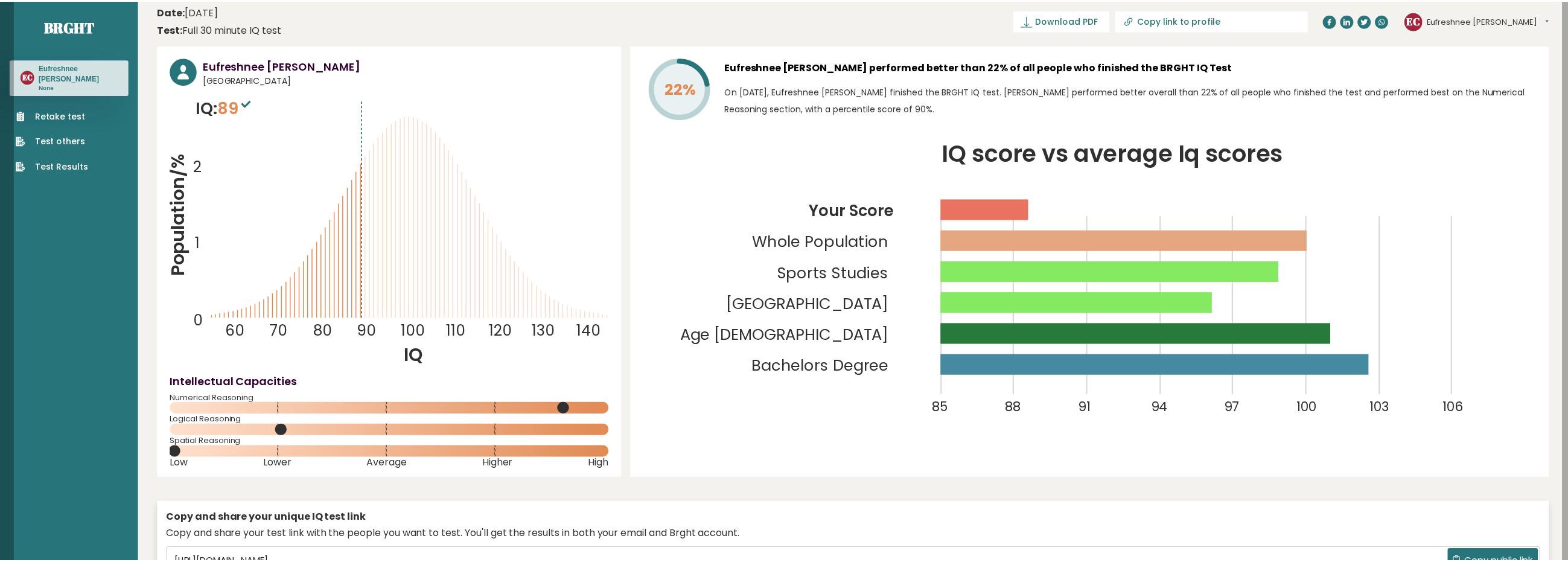
scroll to position [31, 0]
